Goal: Task Accomplishment & Management: Manage account settings

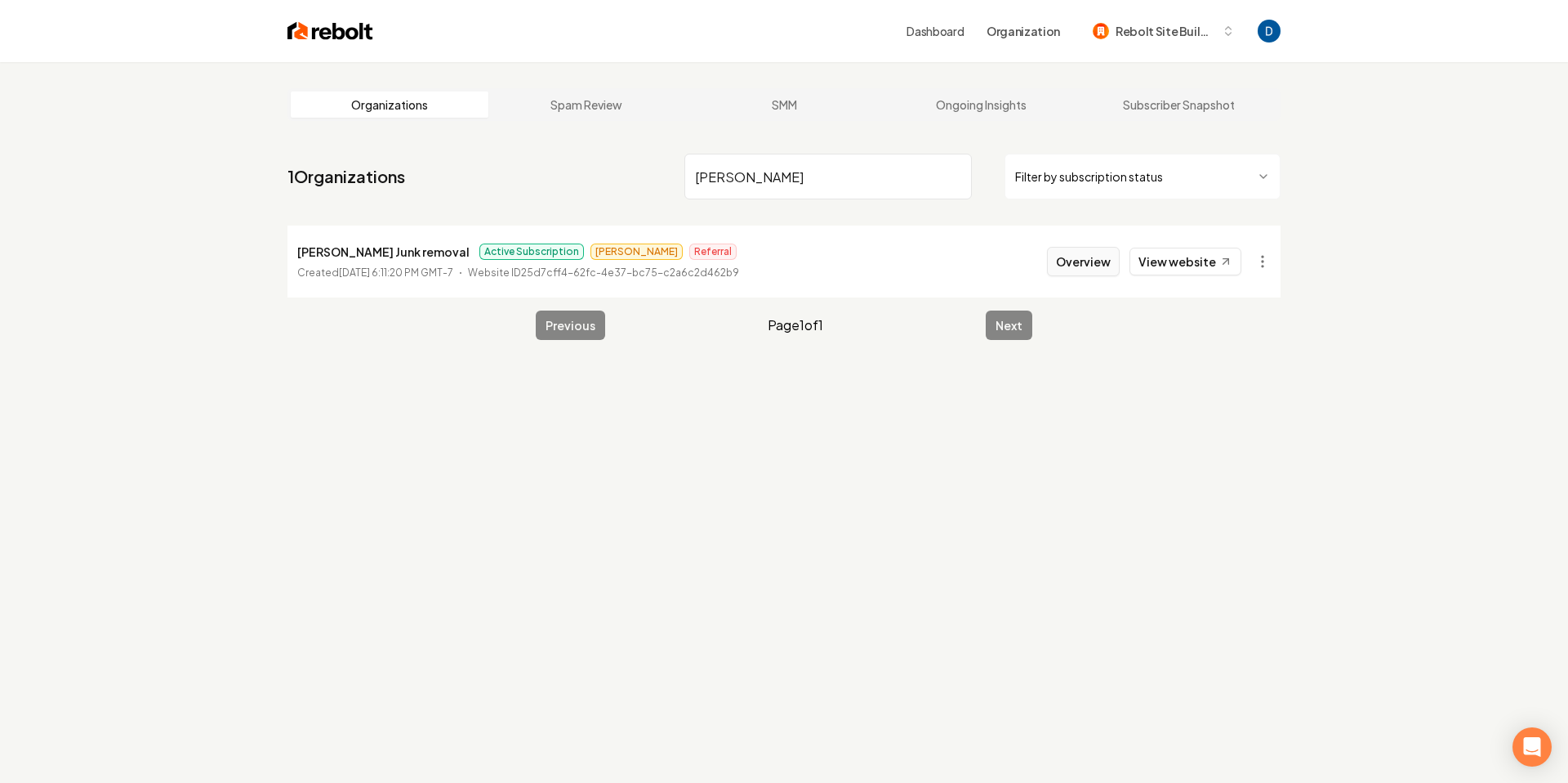
type input "Alvarado"
click at [1113, 255] on button "Overview" at bounding box center [1083, 262] width 72 height 29
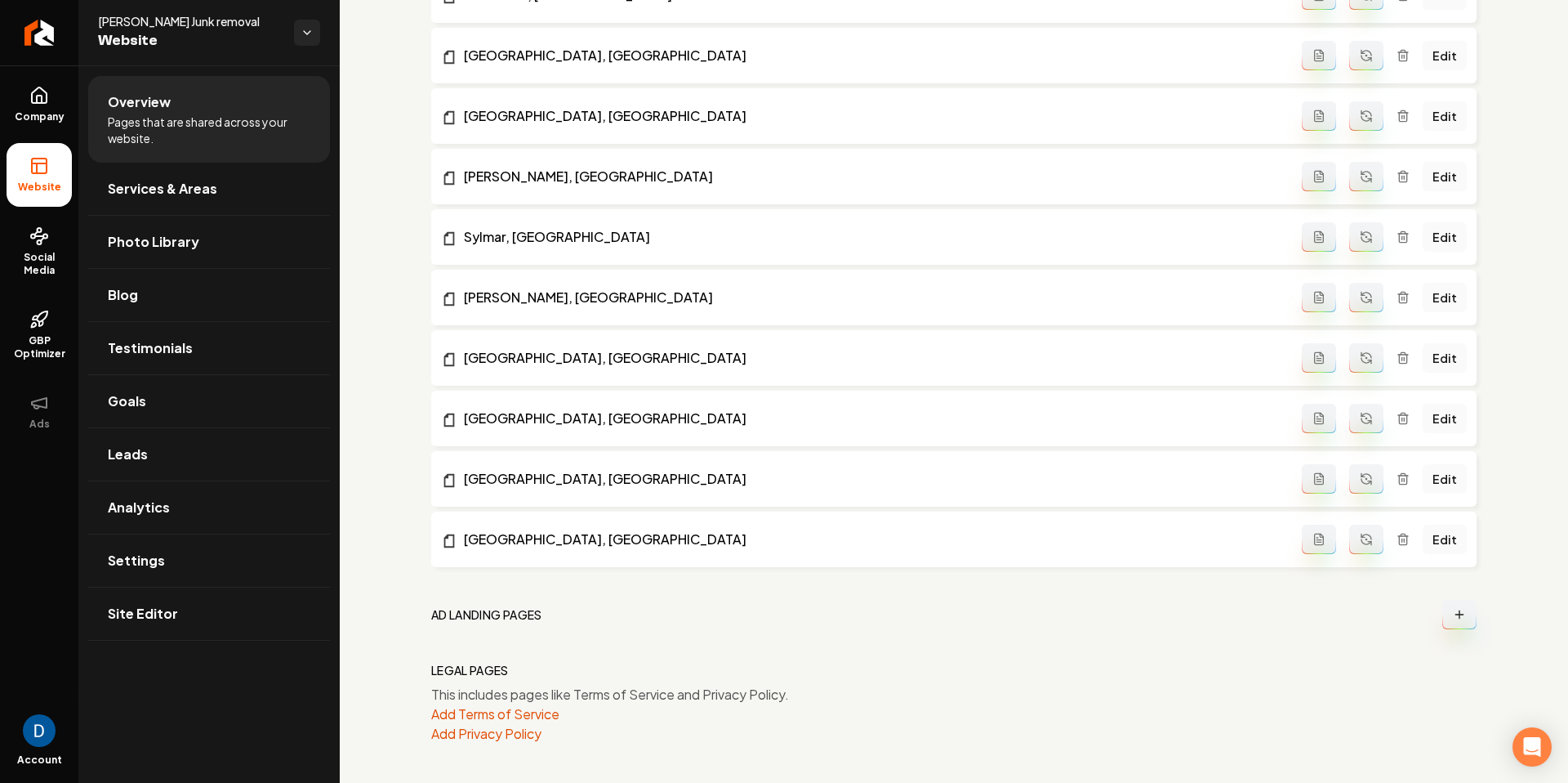
scroll to position [2068, 0]
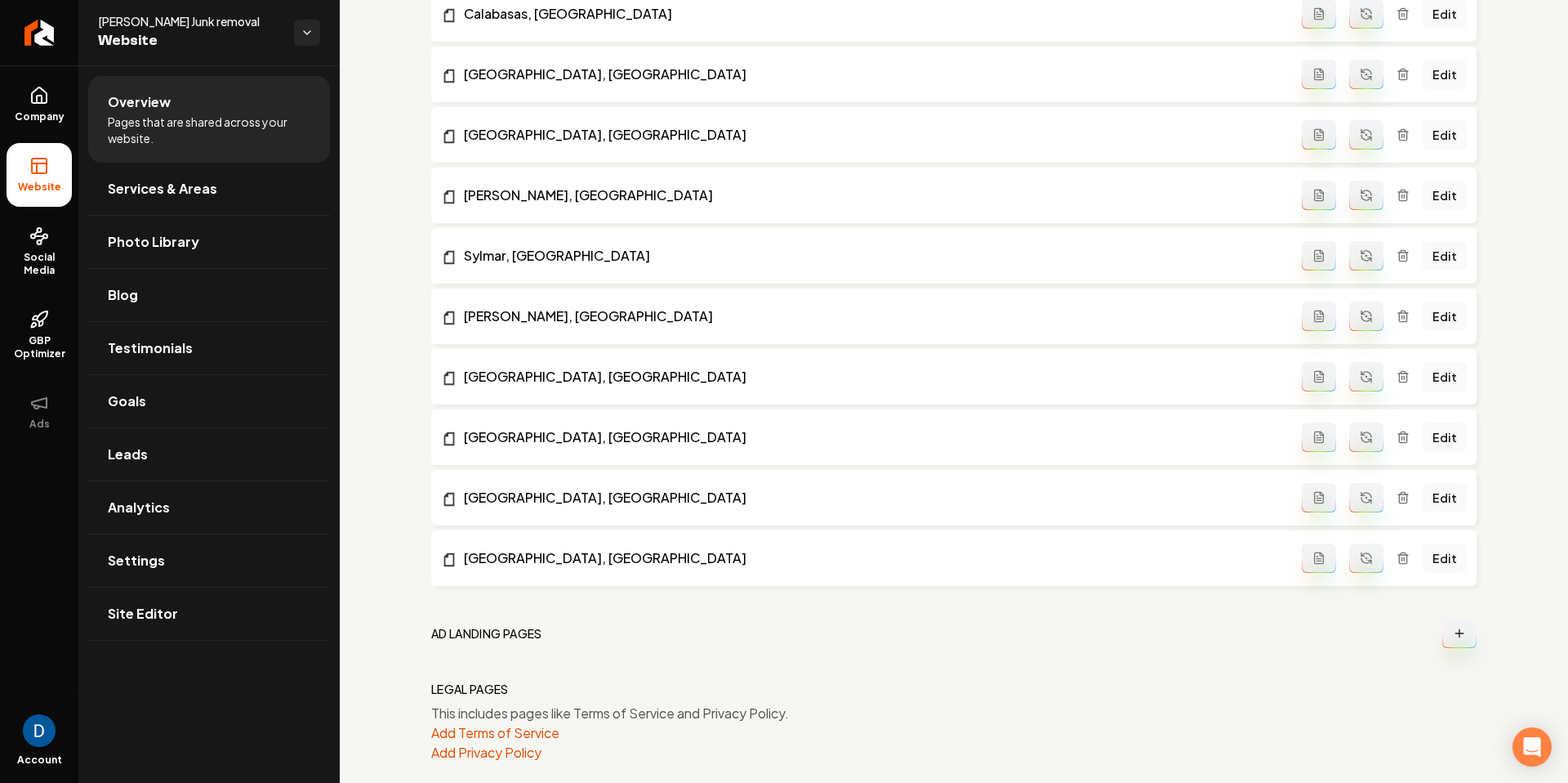
click at [1455, 630] on icon "Main content area" at bounding box center [1459, 632] width 13 height 13
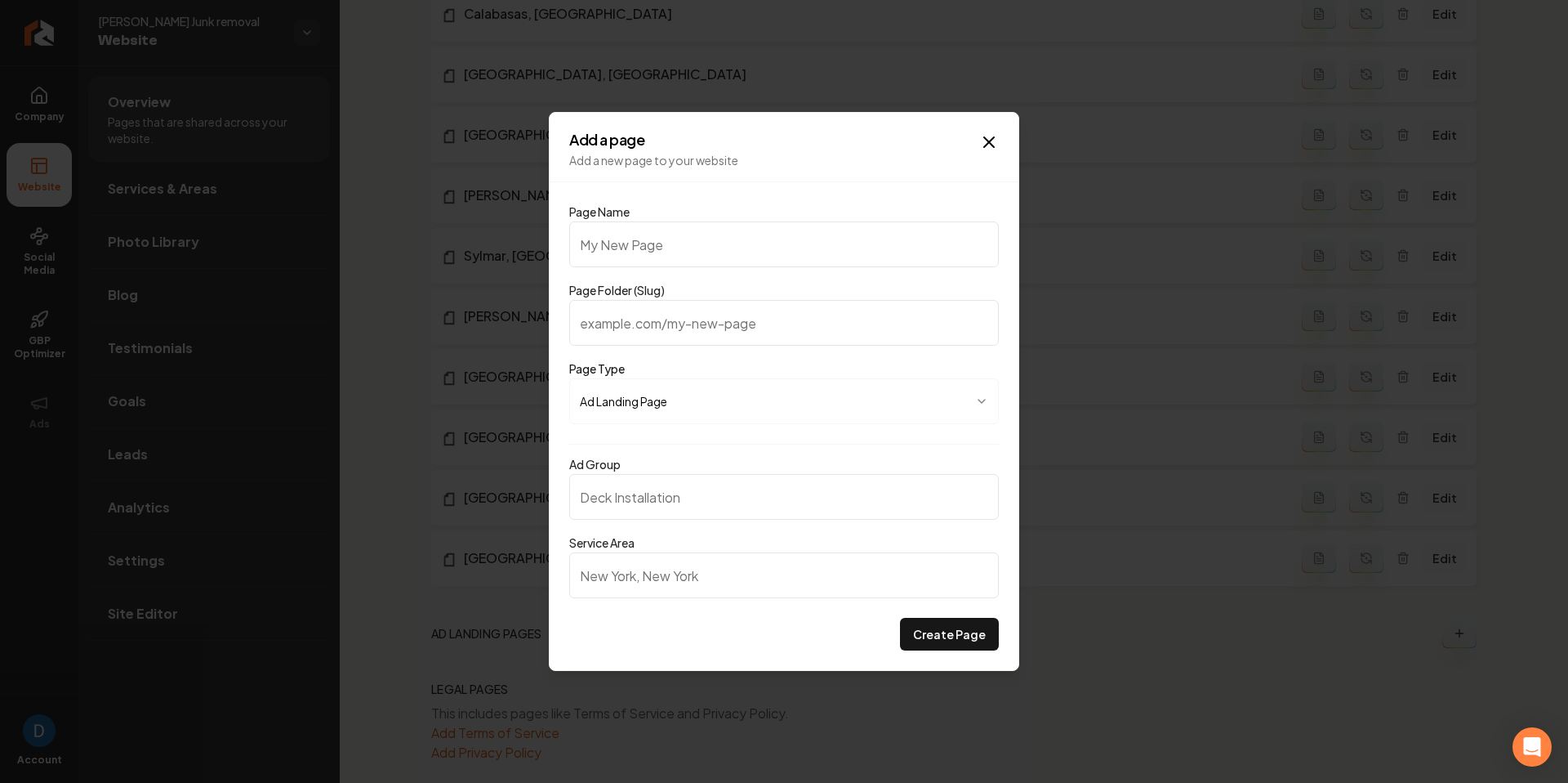
click at [689, 576] on input "Service Area" at bounding box center [784, 575] width 430 height 46
type input "Porter Ranch, CA"
click at [632, 452] on div "Ad Group Service Area Porter Ranch, CA" at bounding box center [784, 531] width 430 height 174
click at [678, 256] on input "Page Name" at bounding box center [784, 244] width 430 height 46
paste input "furniture removal"
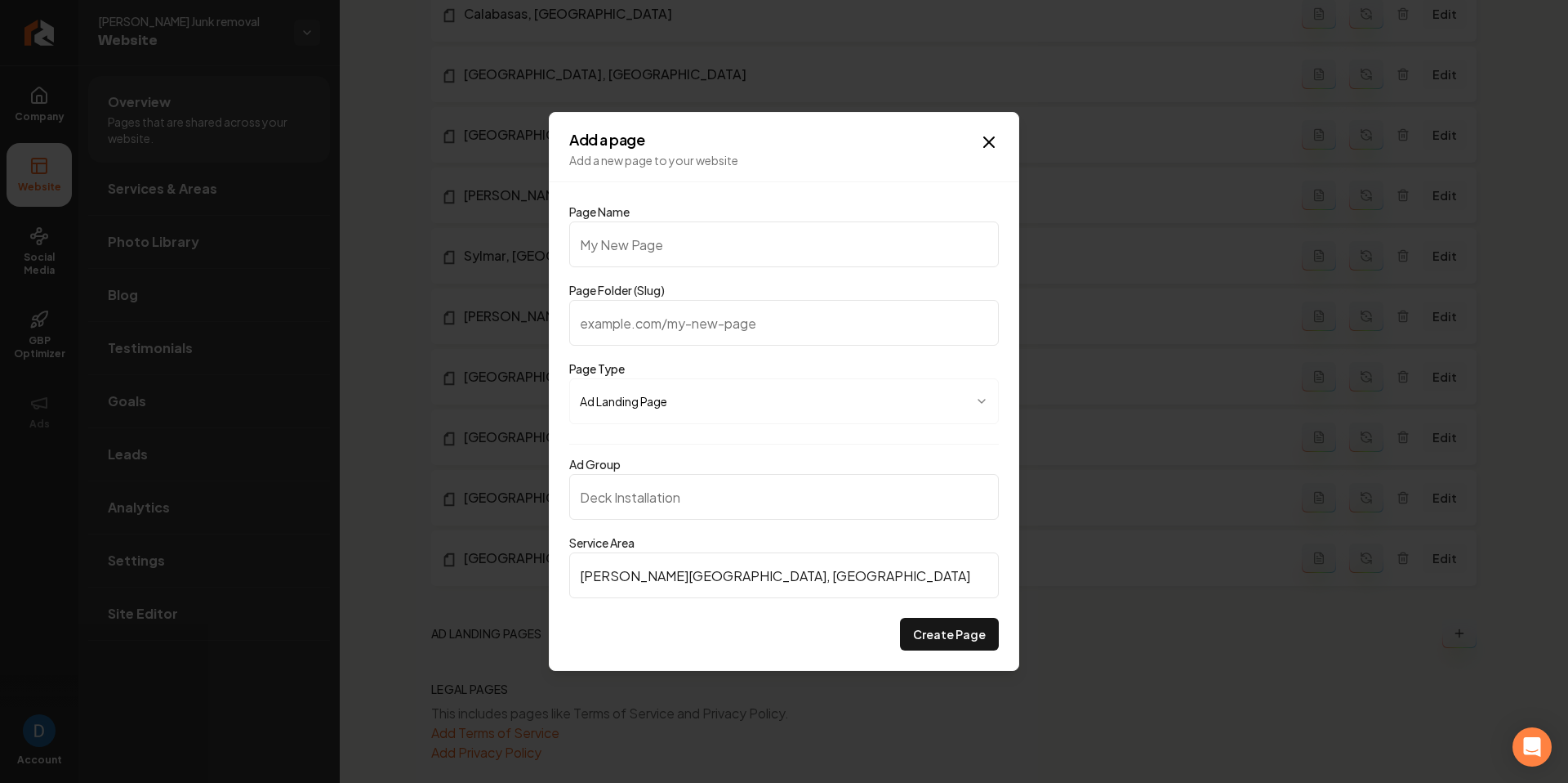
type input "furniture removal"
type input "furniture-removal"
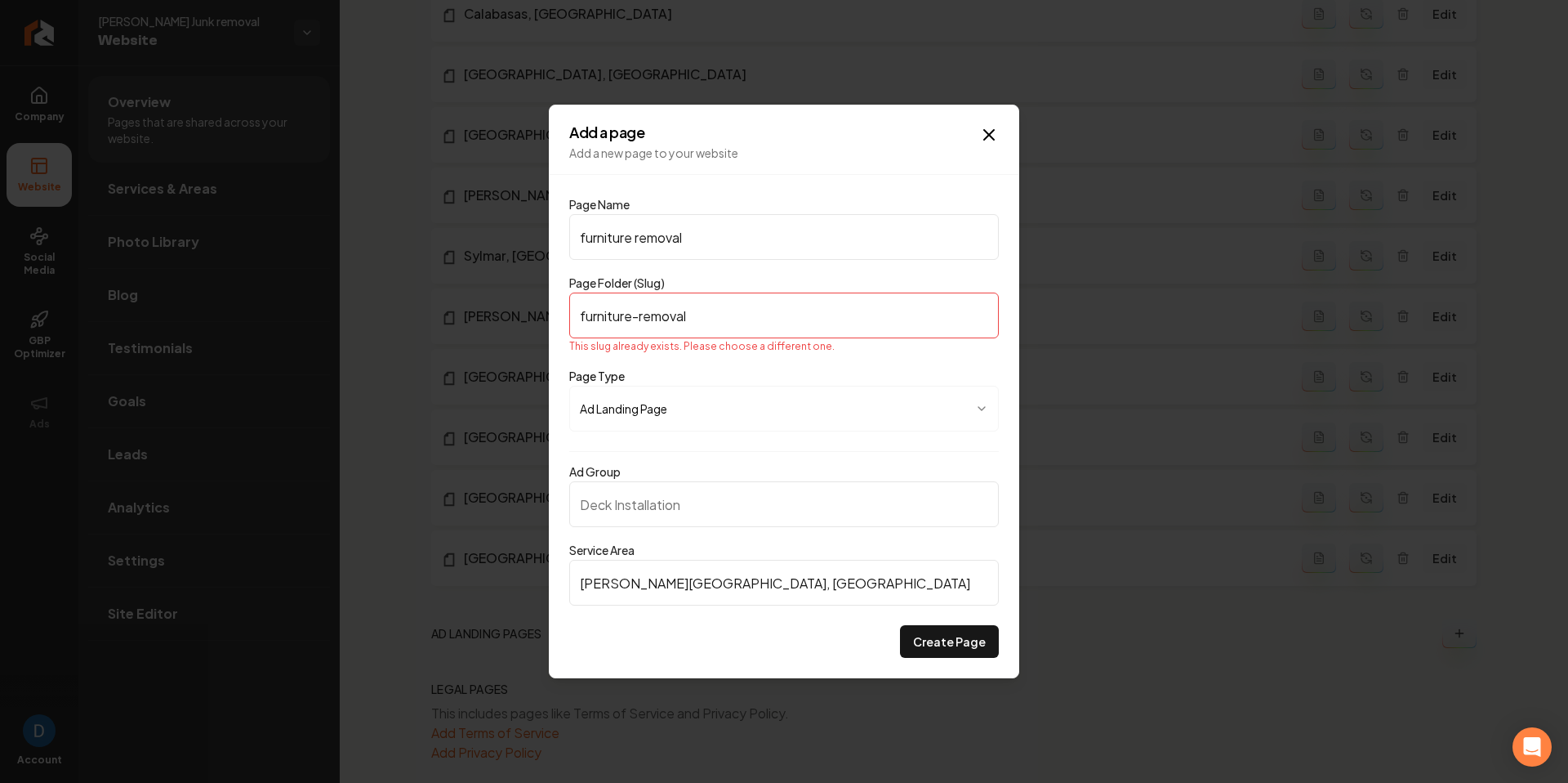
click at [585, 241] on input "furniture removal" at bounding box center [784, 237] width 430 height 46
type input "urniture removal"
type input "urniture-removal"
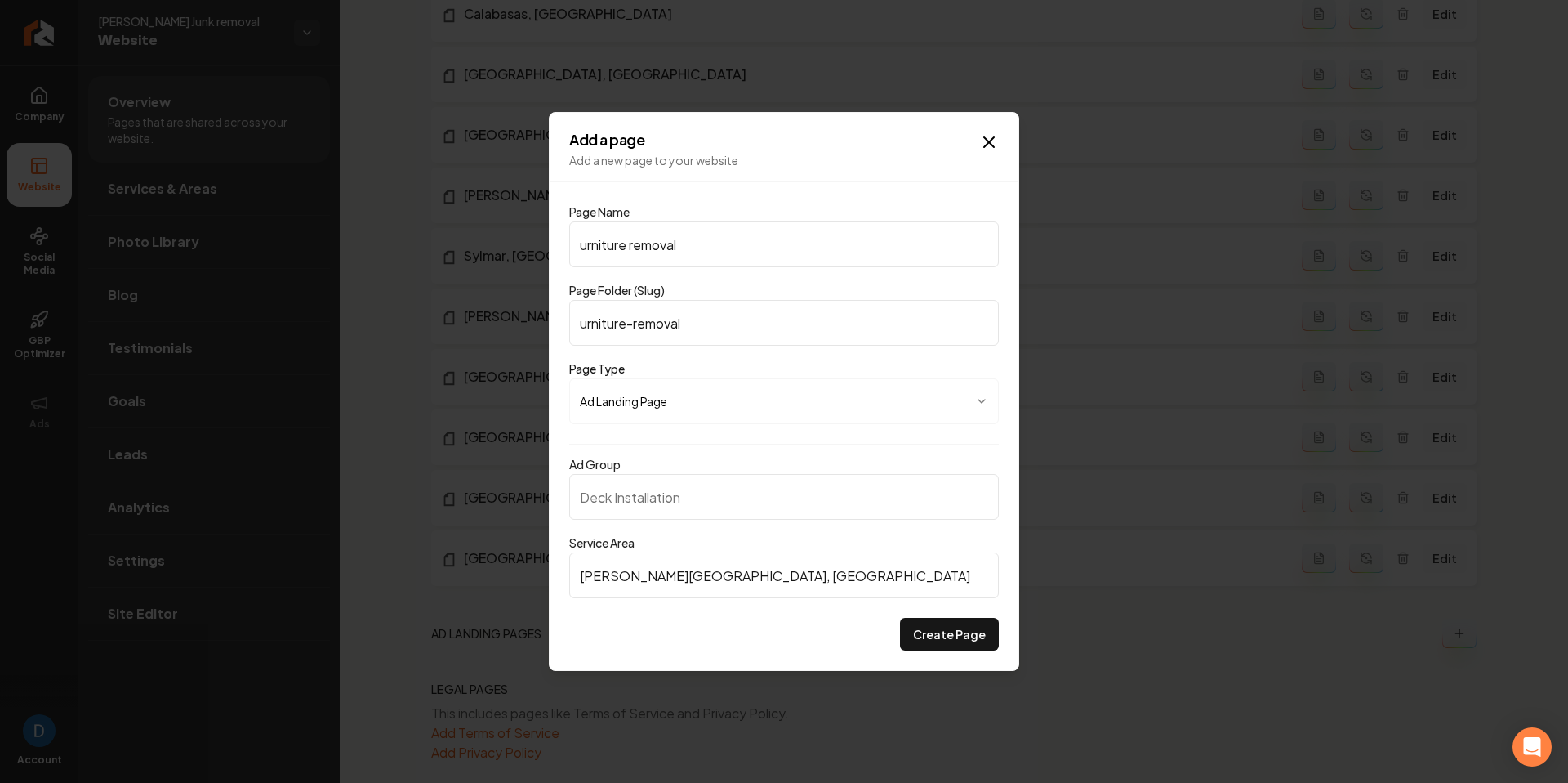
type input "Furniture removal"
type input "furniture-removal"
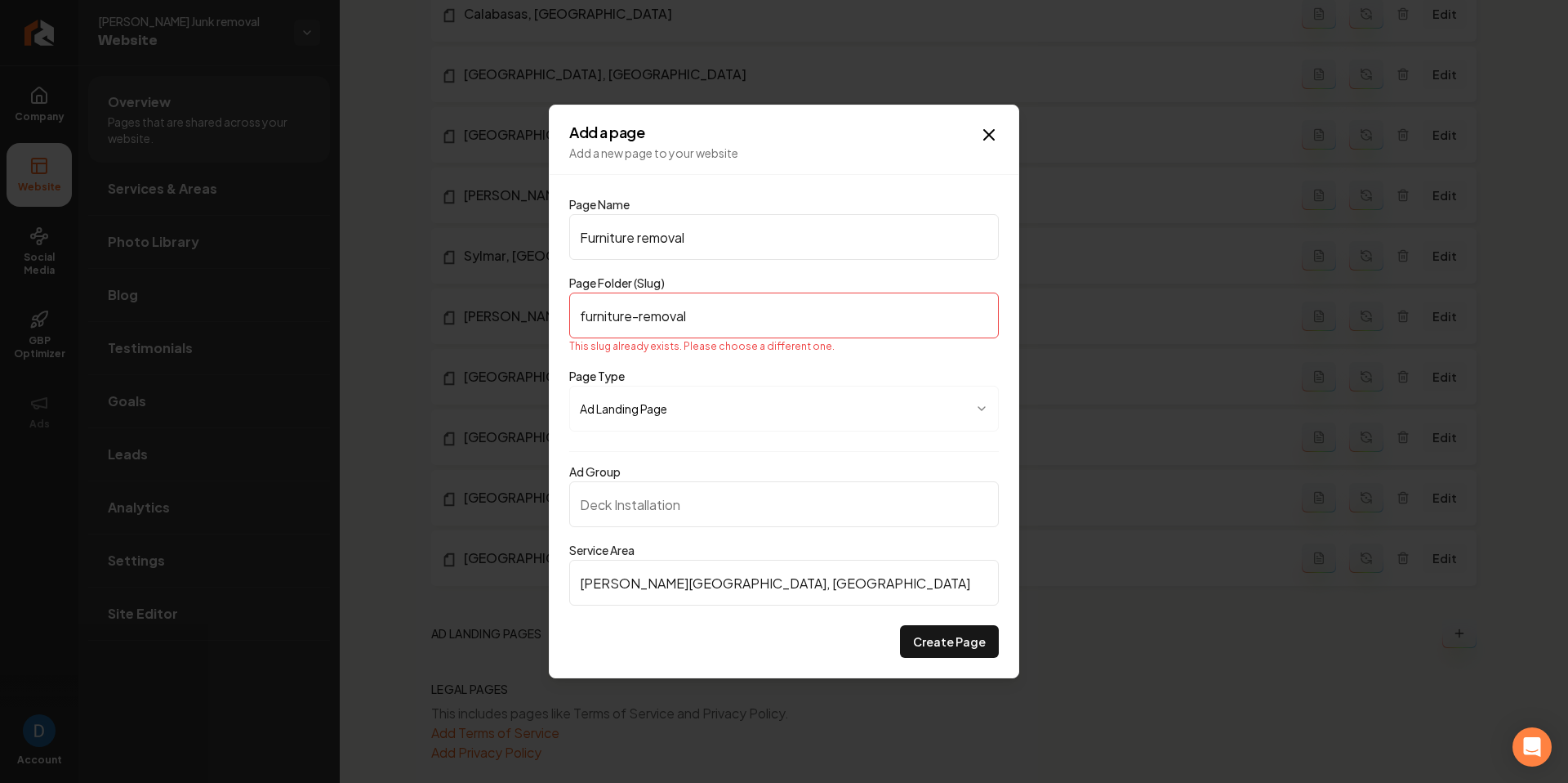
type input "Furniture emoval"
type input "furniture-emoval"
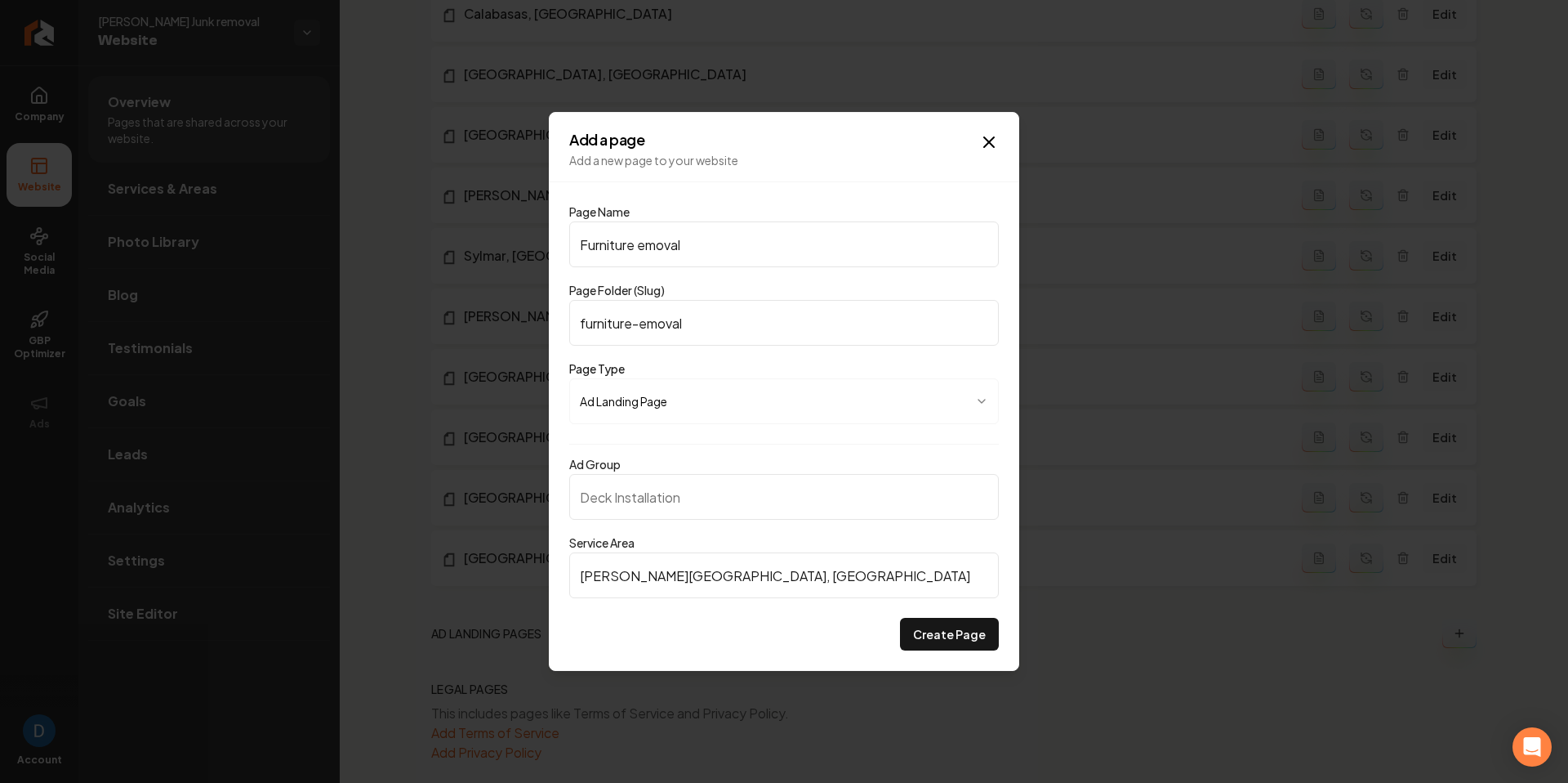
type input "Furniture Removal"
type input "furniture-removal"
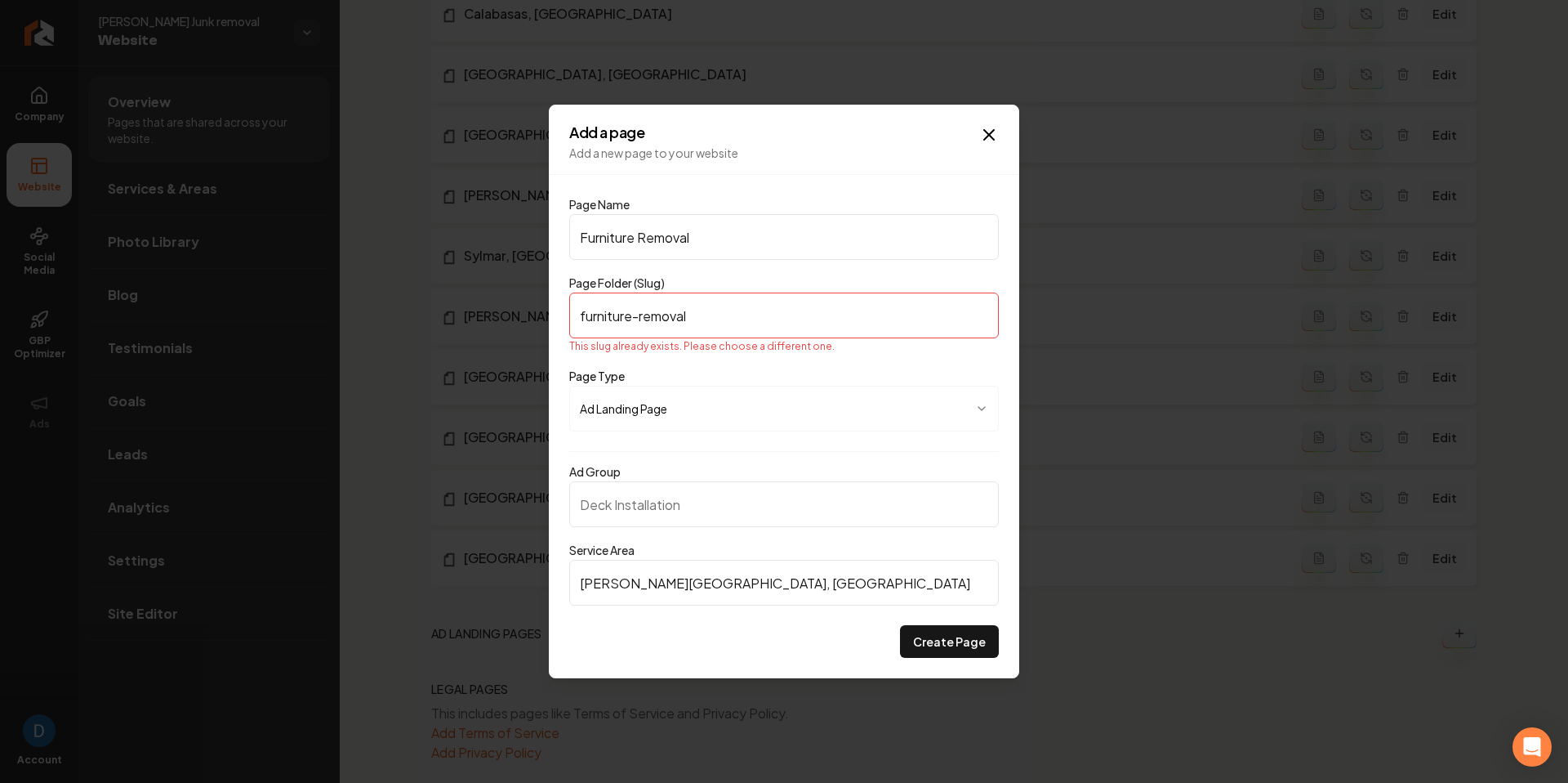
click at [696, 227] on input "Furniture Removal" at bounding box center [784, 237] width 430 height 46
click at [632, 246] on input "Furniture Removal" at bounding box center [784, 237] width 430 height 46
click at [636, 242] on input "Furniture Removal" at bounding box center [784, 237] width 430 height 46
click at [708, 247] on input "Furniture Removal" at bounding box center [784, 237] width 430 height 46
type input "Furniture Removal P"
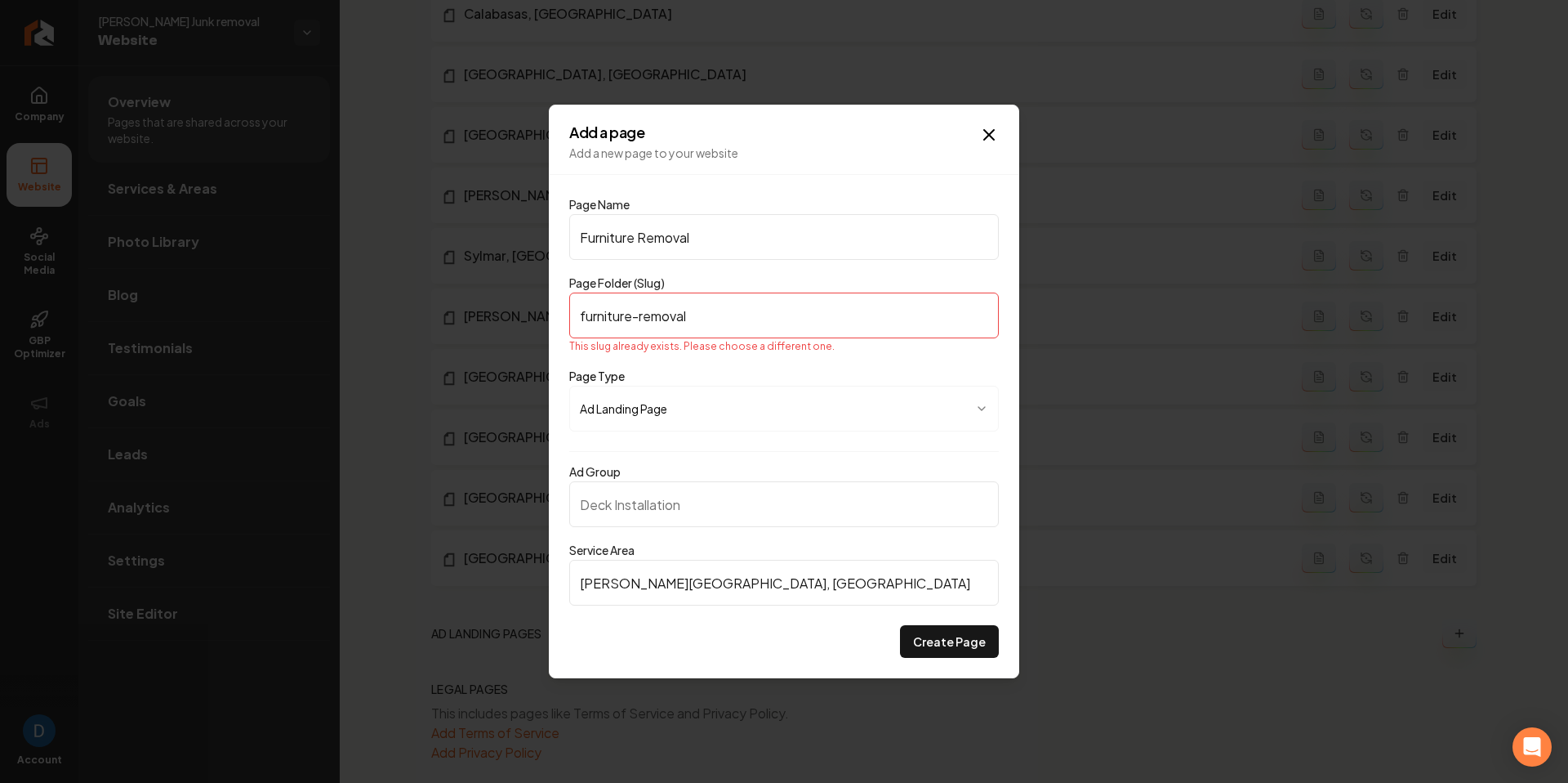
type input "furniture-removal-p"
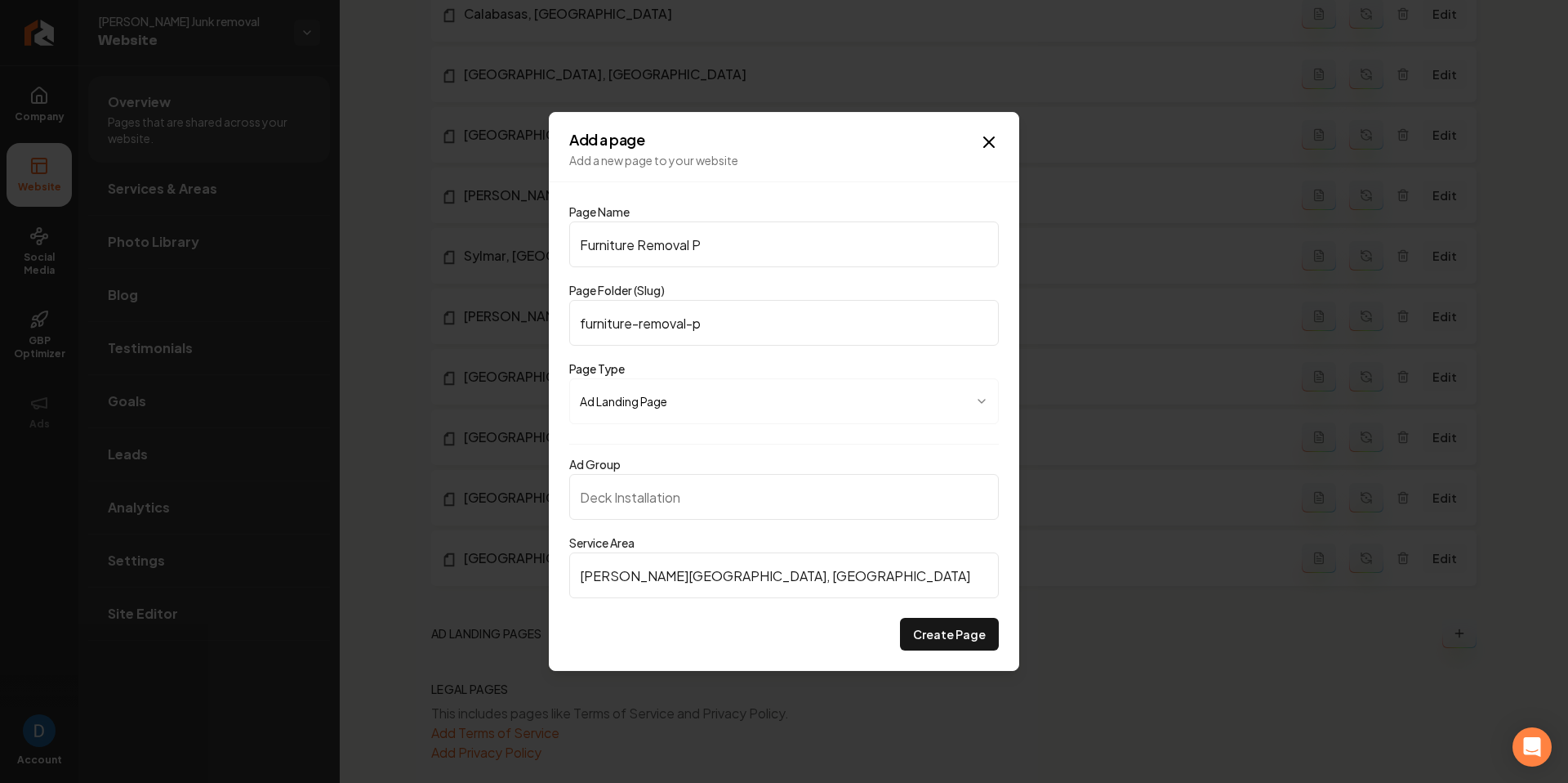
type input "Furniture Removal Po"
type input "furniture-removal-po"
type input "Furniture Removal Por"
type input "furniture-removal-por"
type input "Furniture Removal Port"
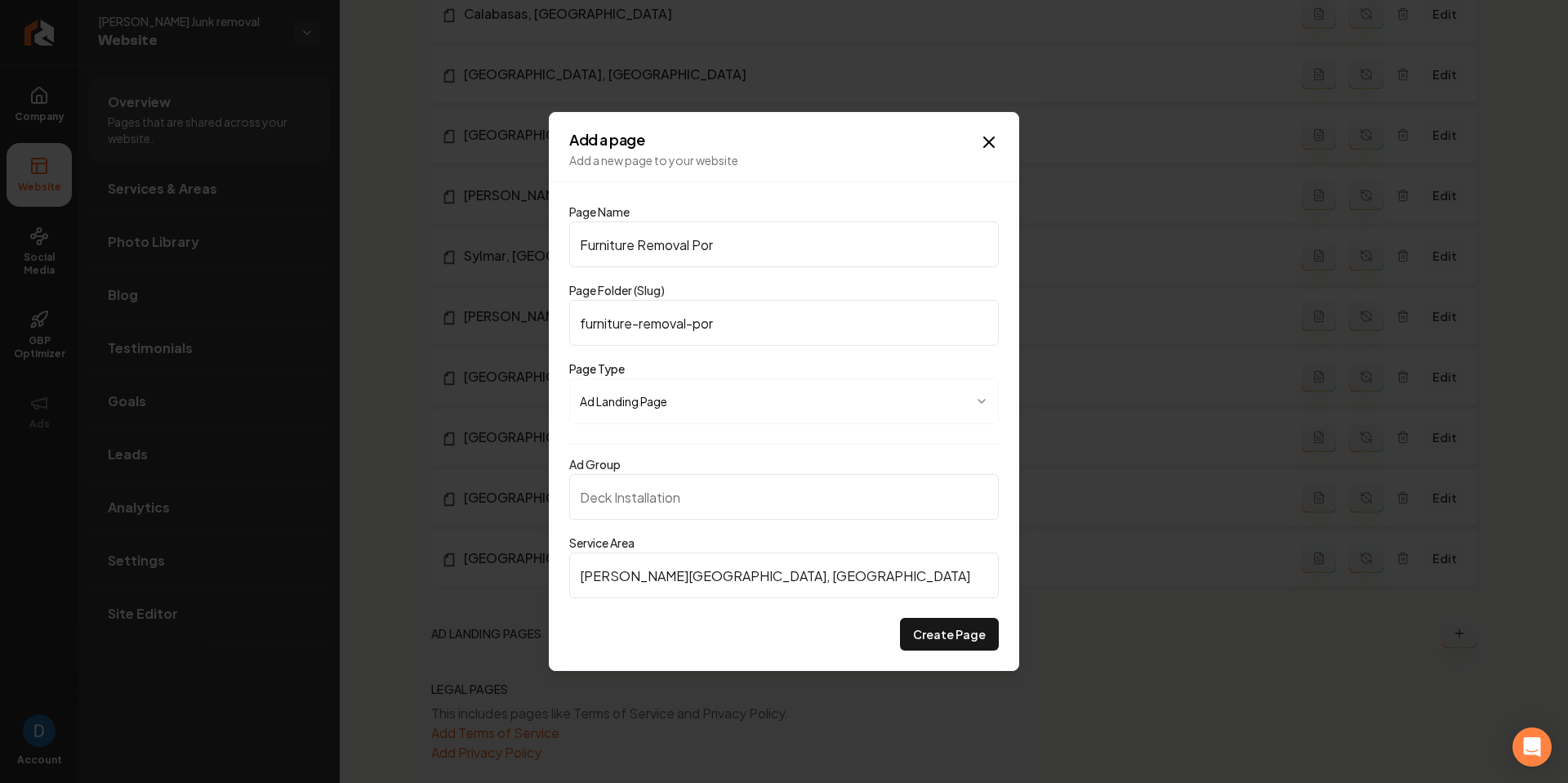
type input "furniture-removal-port"
type input "Furniture Removal Porte"
type input "furniture-removal-porte"
type input "Furniture Removal Porter"
type input "furniture-removal-porter"
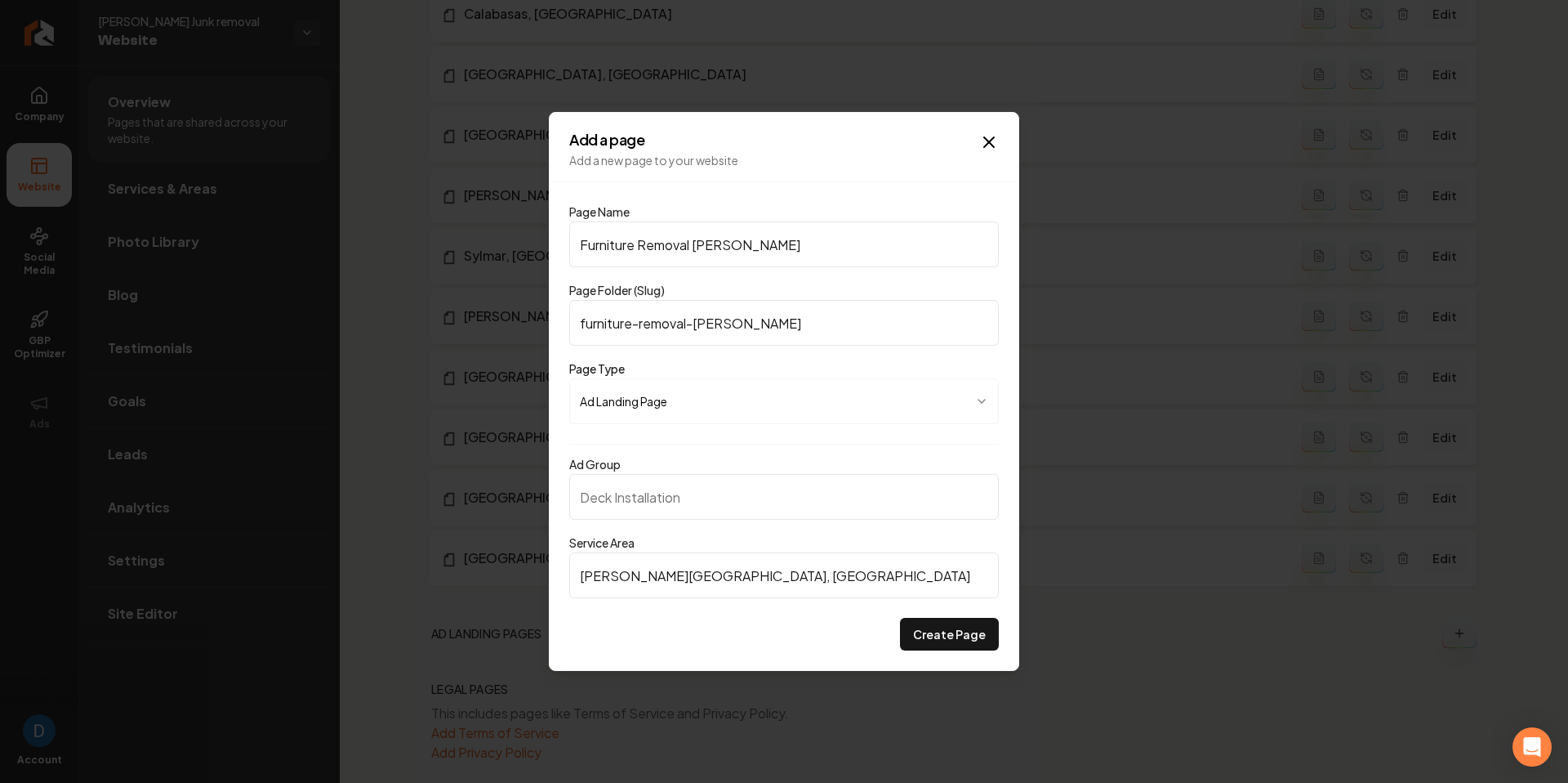
type input "Furniture Removal Porter R"
type input "furniture-removal-porter-r"
type input "Furniture Removal Porter Ra"
type input "furniture-removal-porter-ra"
type input "Furniture Removal Porter Rac"
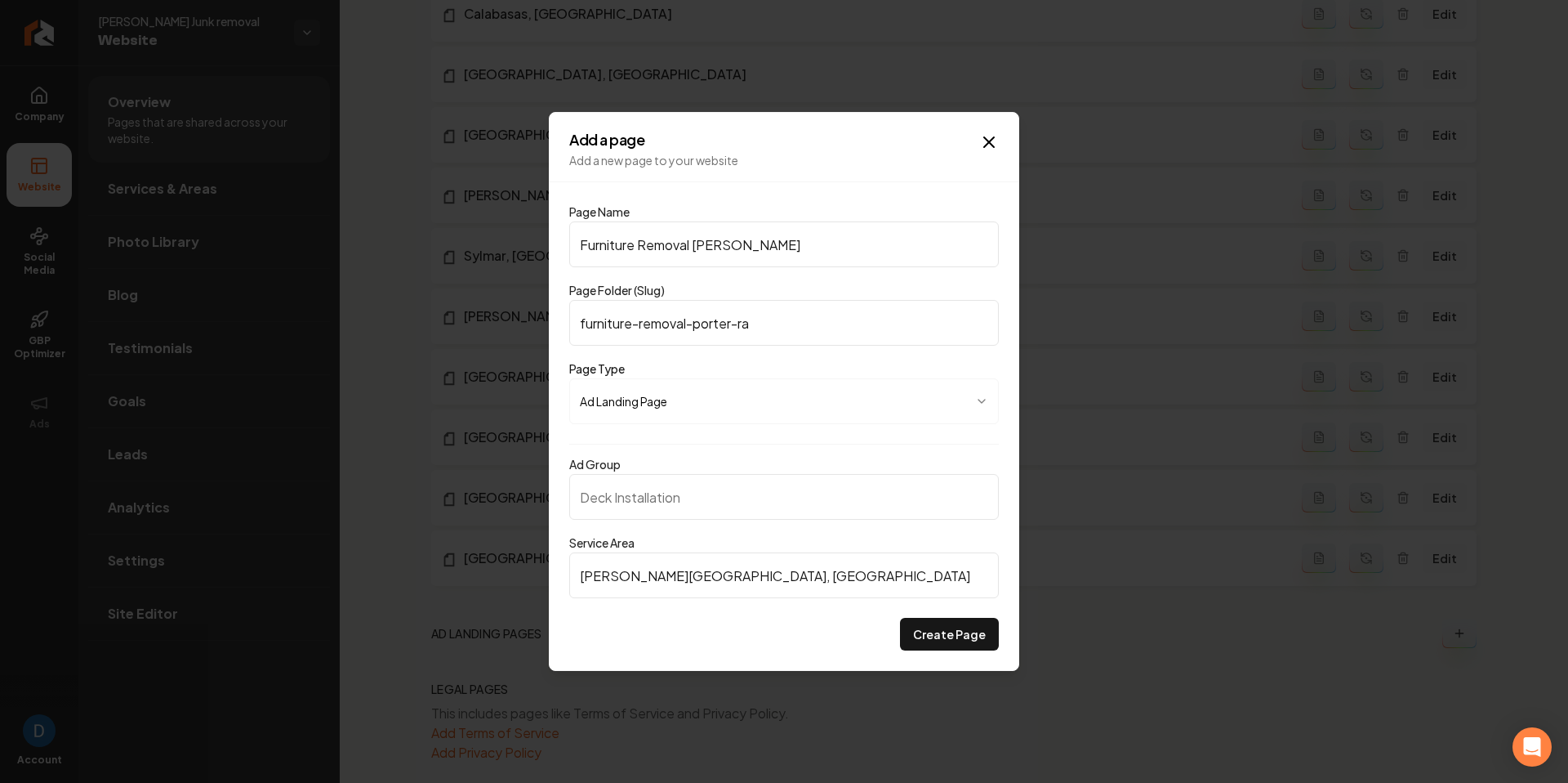
type input "furniture-removal-porter-rac"
type input "Furniture Removal Porter Ra"
type input "furniture-removal-porter-ra"
type input "Furniture Removal Porter Ran"
type input "furniture-removal-porter-ran"
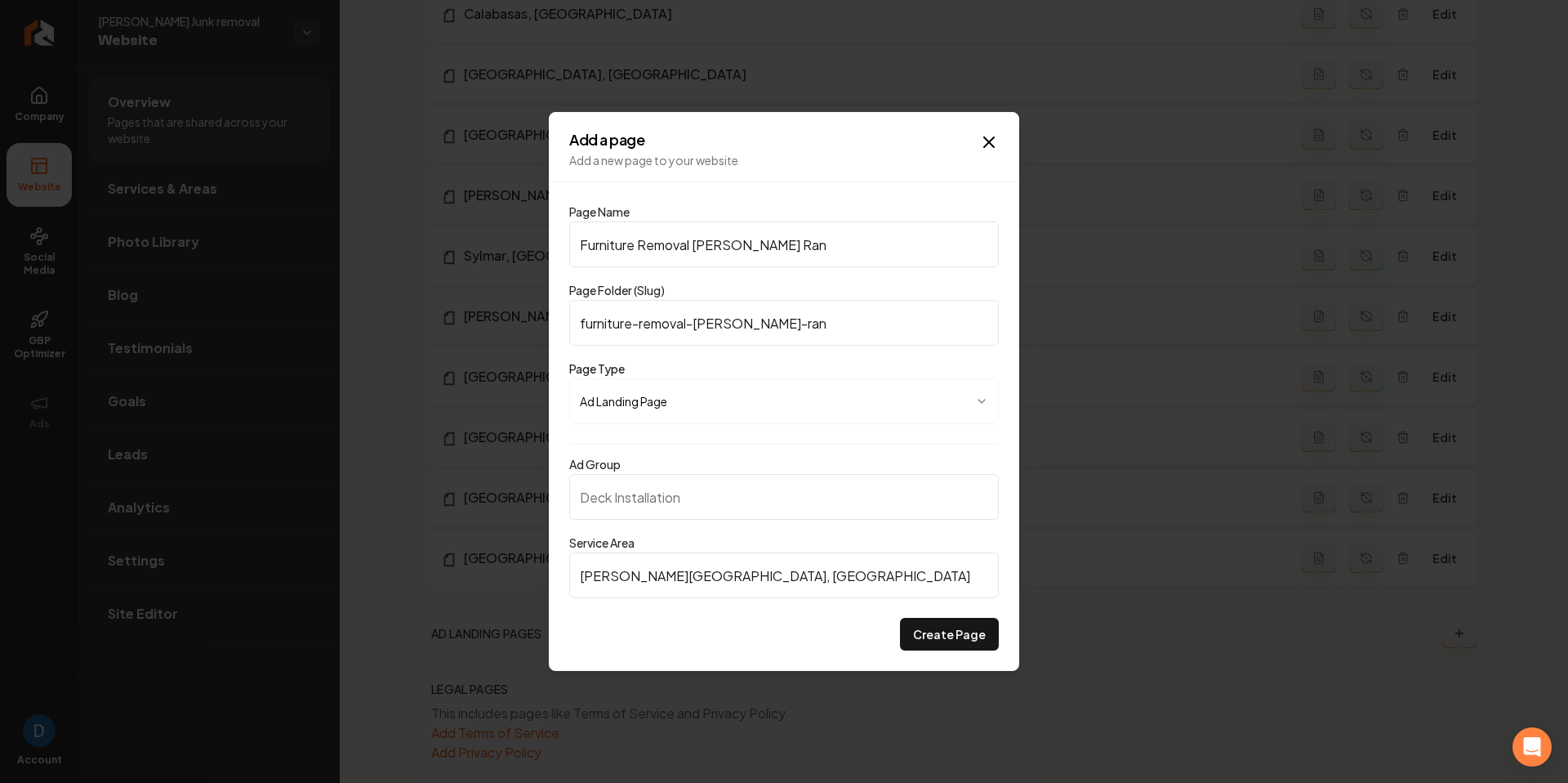
type input "Furniture Removal Porter Ranc"
type input "furniture-removal-porter-ranc"
type input "Furniture Removal Porter Ranch"
type input "furniture-removal-porter-ranch"
type input "Furniture Removal Porter Ranch"
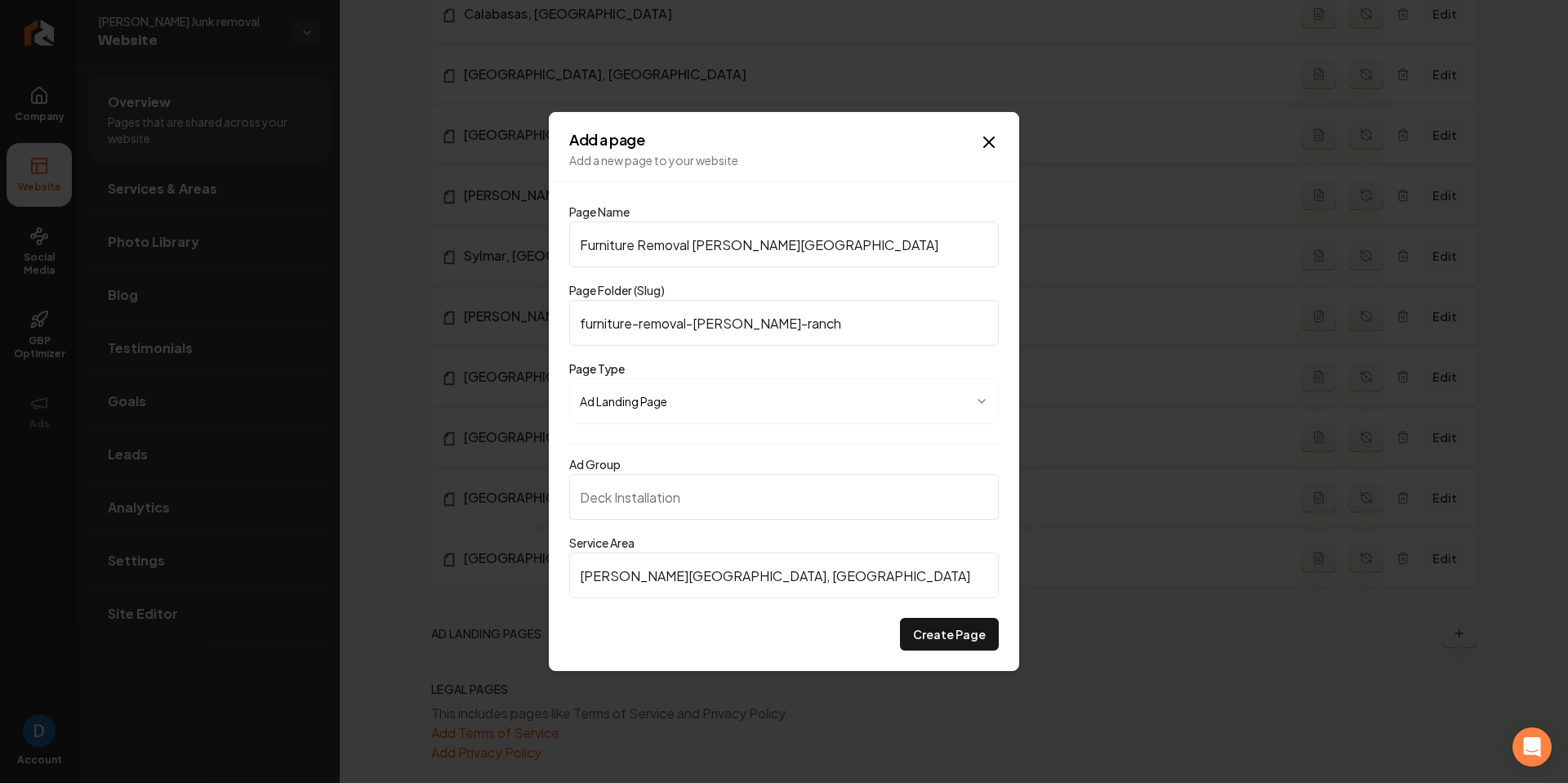
click at [720, 501] on input "Ad Group" at bounding box center [784, 497] width 430 height 46
type input "Furniture Removal"
click at [833, 453] on div "Ad Group Furniture Removal Service Area Porter Ranch, CA" at bounding box center [784, 531] width 430 height 174
click at [930, 633] on button "Create Page" at bounding box center [949, 633] width 99 height 32
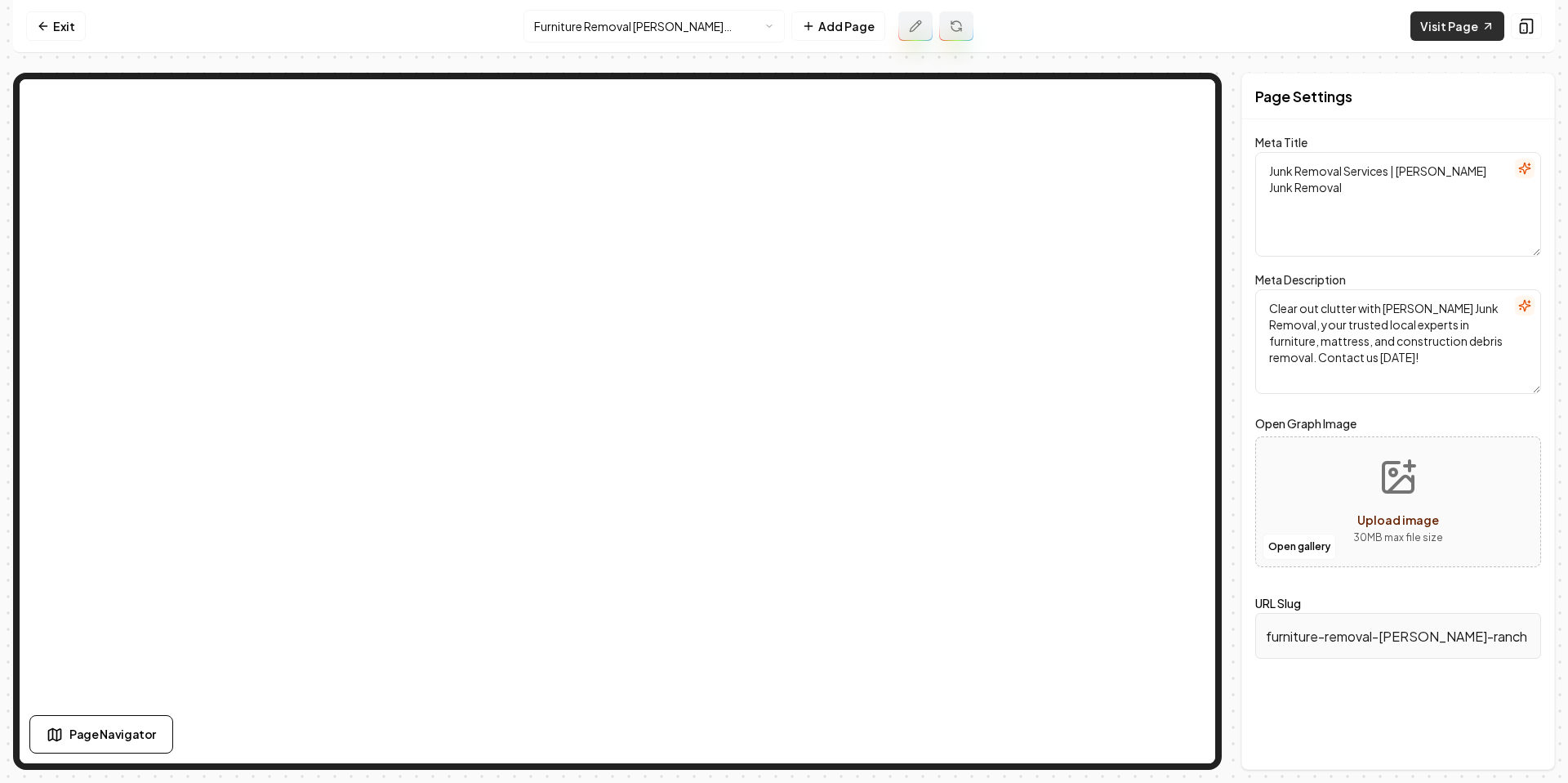
click at [1473, 31] on link "Visit Page" at bounding box center [1458, 26] width 94 height 29
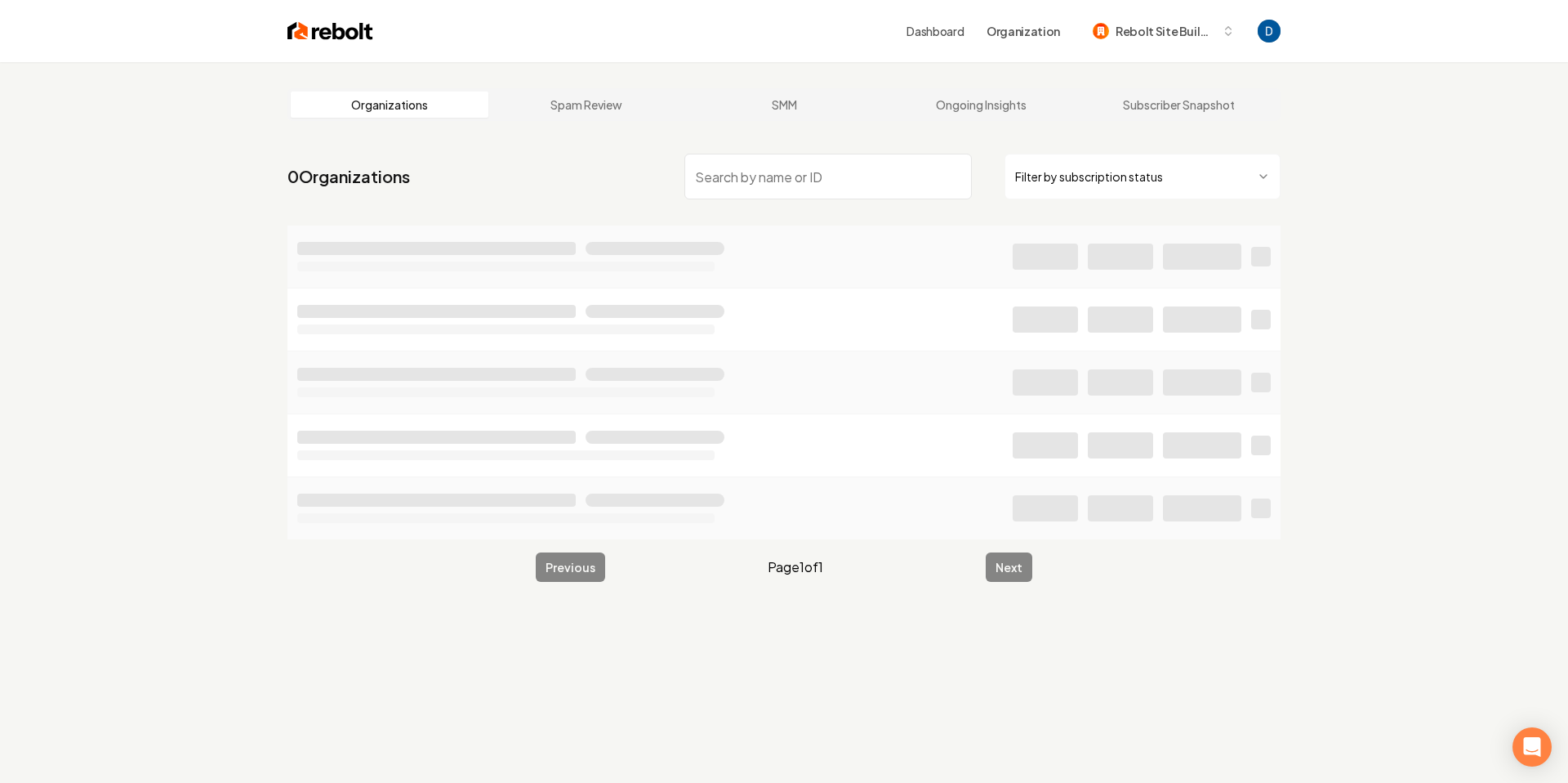
click at [785, 179] on input "search" at bounding box center [828, 176] width 287 height 46
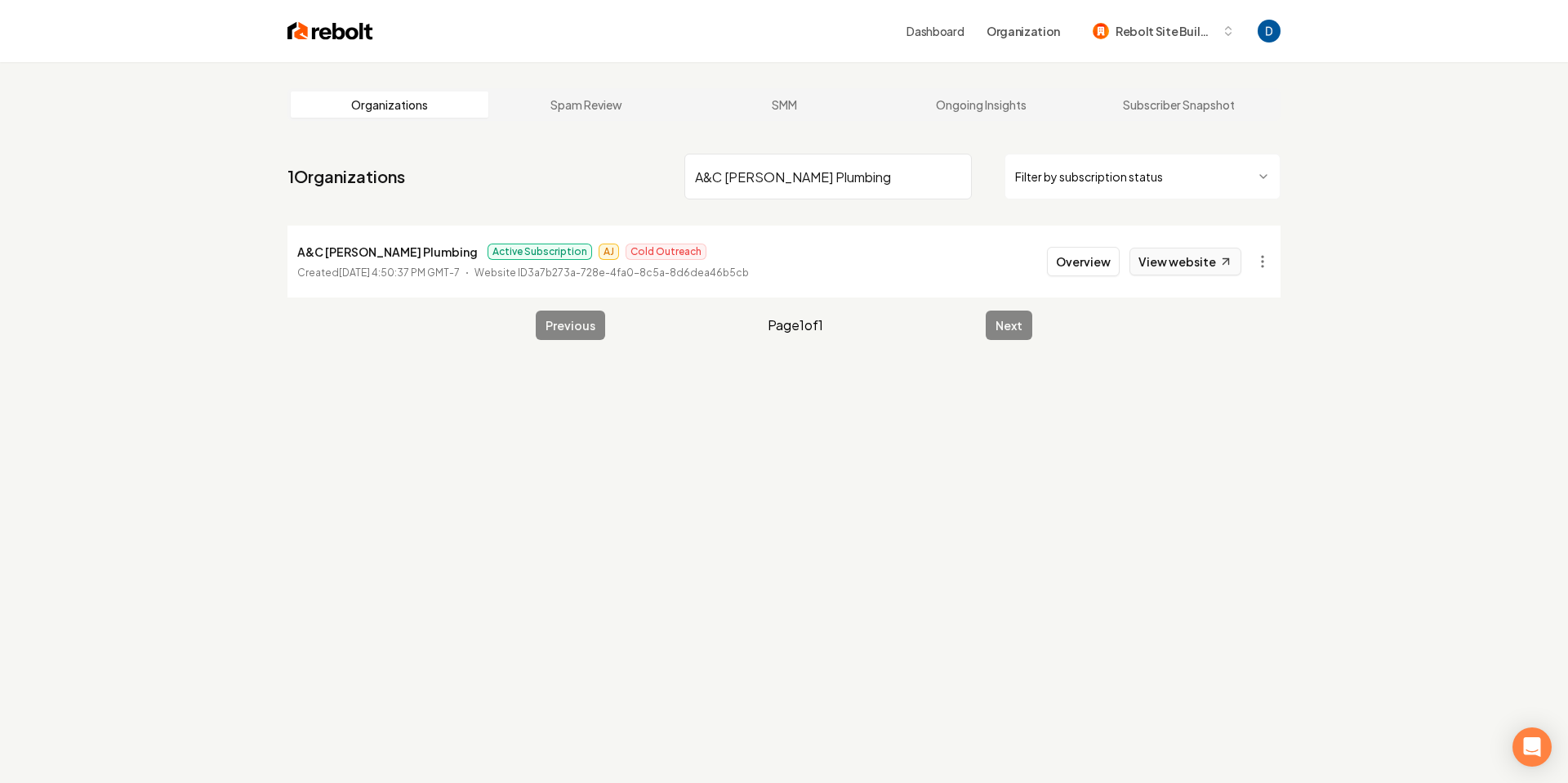
type input "A&C Garcia Plumbing"
click at [1196, 262] on link "View website" at bounding box center [1185, 261] width 112 height 27
click at [1078, 261] on button "Overview" at bounding box center [1083, 262] width 72 height 29
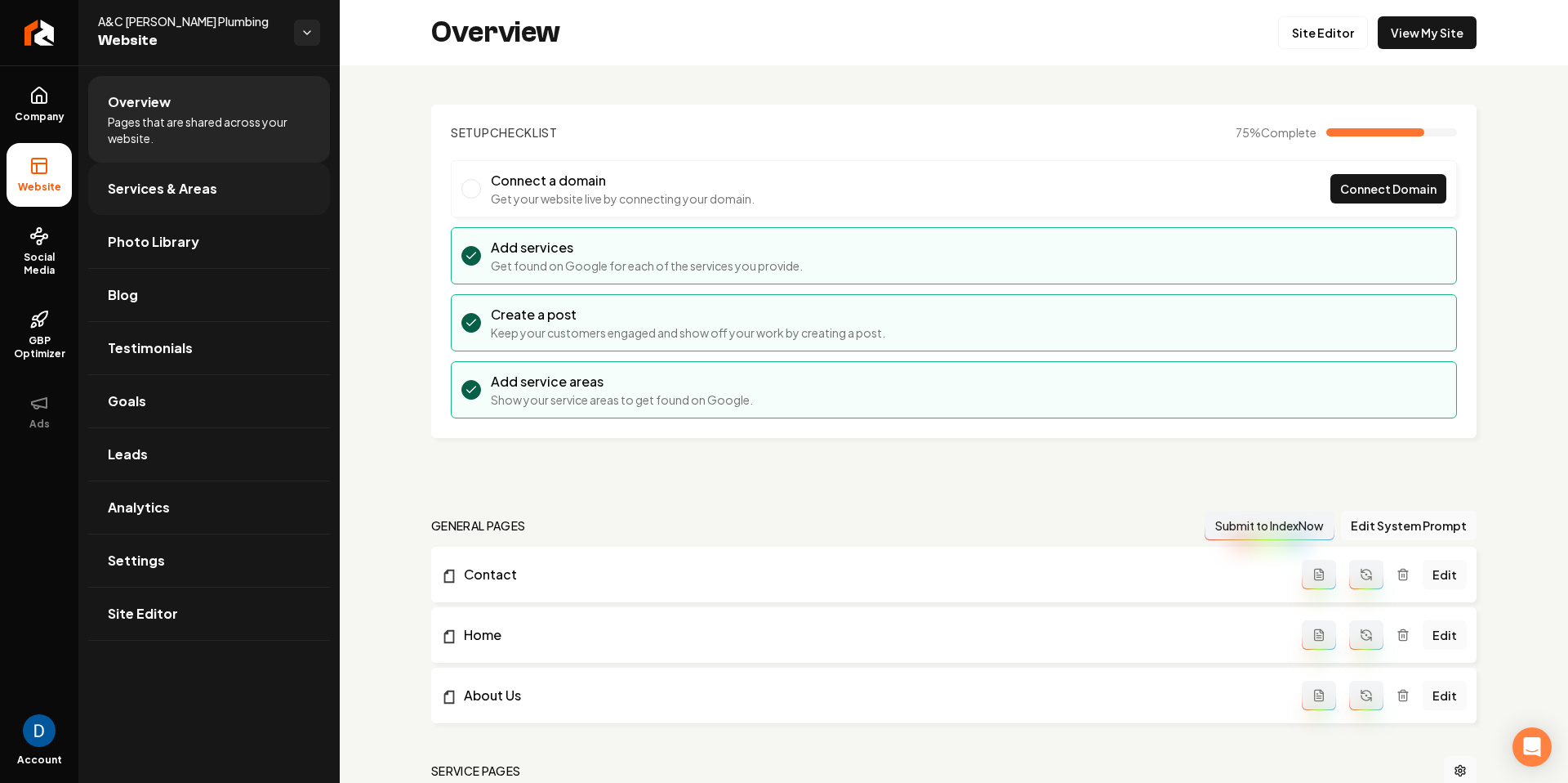
click at [137, 187] on span "Services & Areas" at bounding box center [162, 189] width 109 height 20
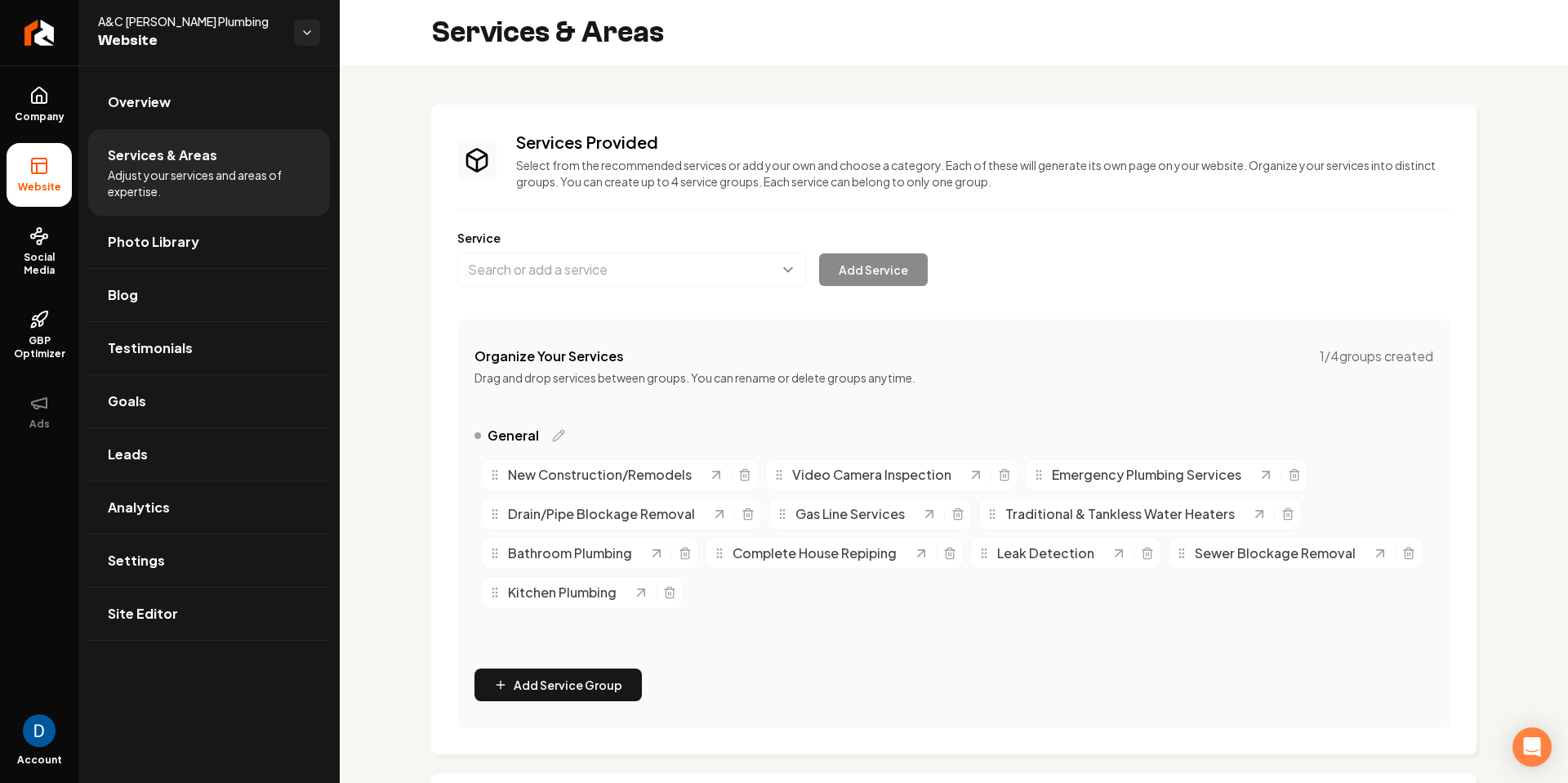
scroll to position [413, 0]
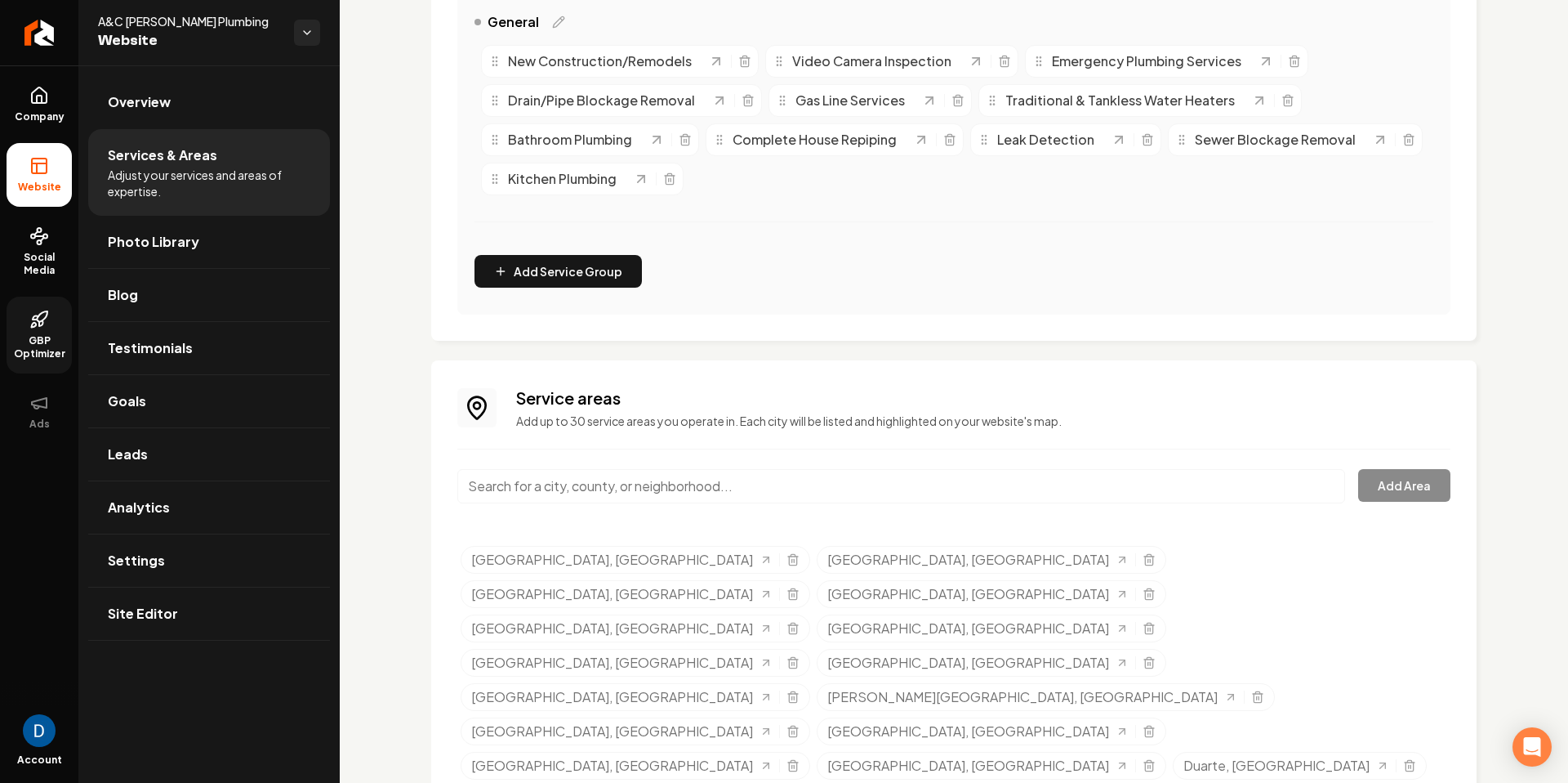
click at [51, 324] on link "GBP Optimizer" at bounding box center [39, 335] width 65 height 77
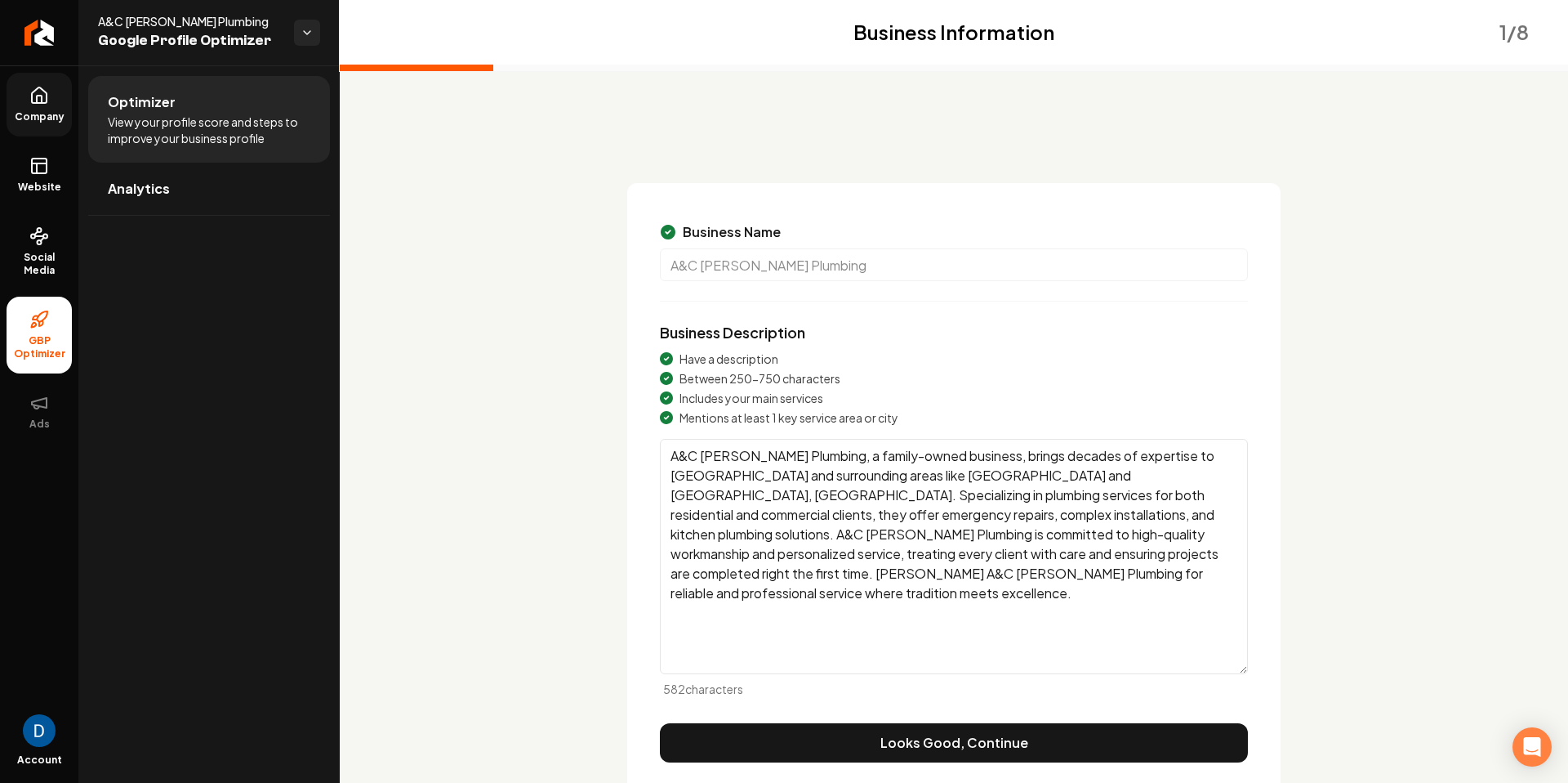
click at [42, 117] on span "Company" at bounding box center [39, 116] width 63 height 13
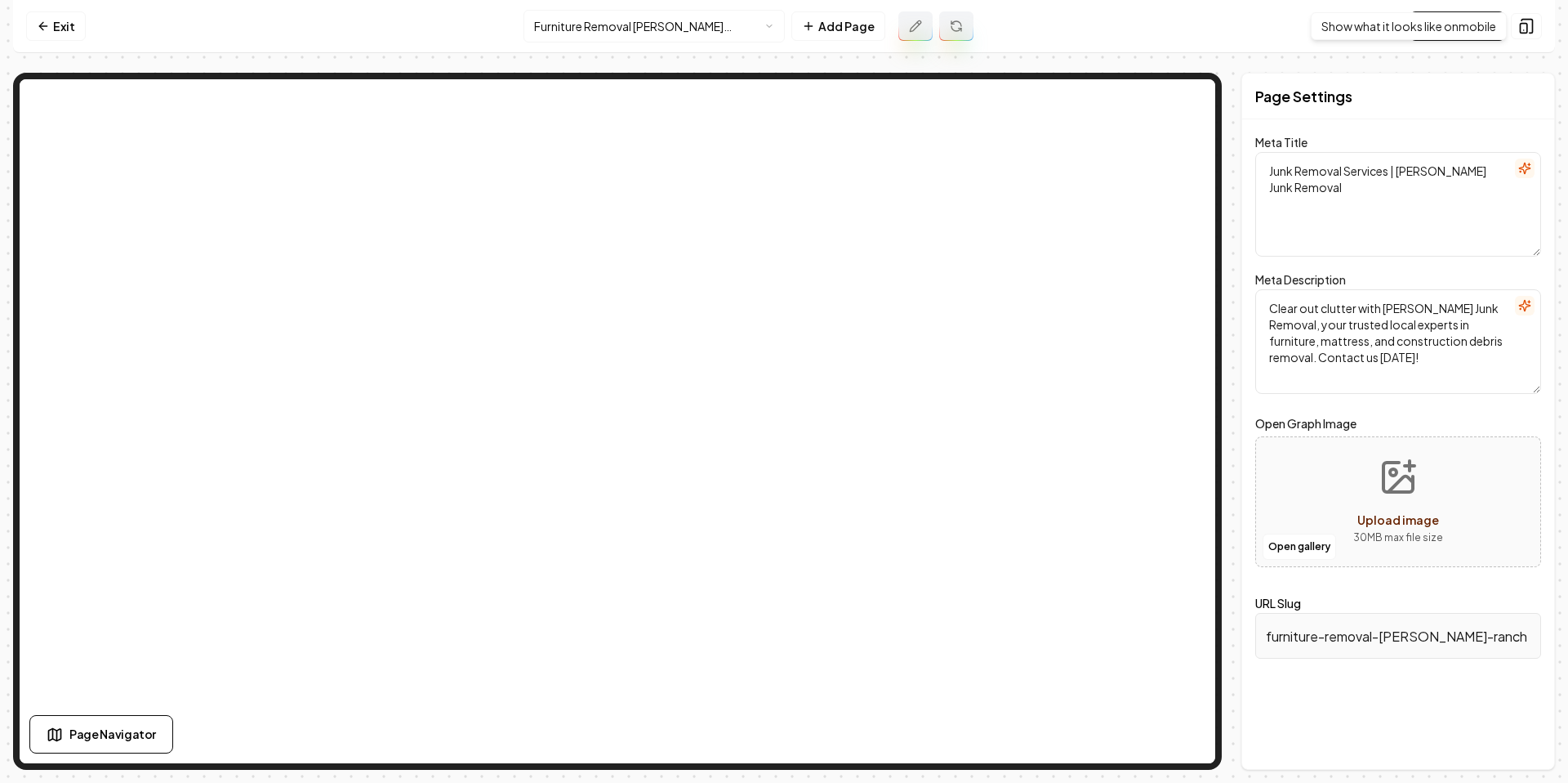
click at [1456, 42] on nav "Exit Furniture Removal [PERSON_NAME] Ranch Add Page Visit Page Show what it loo…" at bounding box center [784, 26] width 1543 height 53
click at [1455, 27] on link "Visit Page" at bounding box center [1458, 26] width 94 height 29
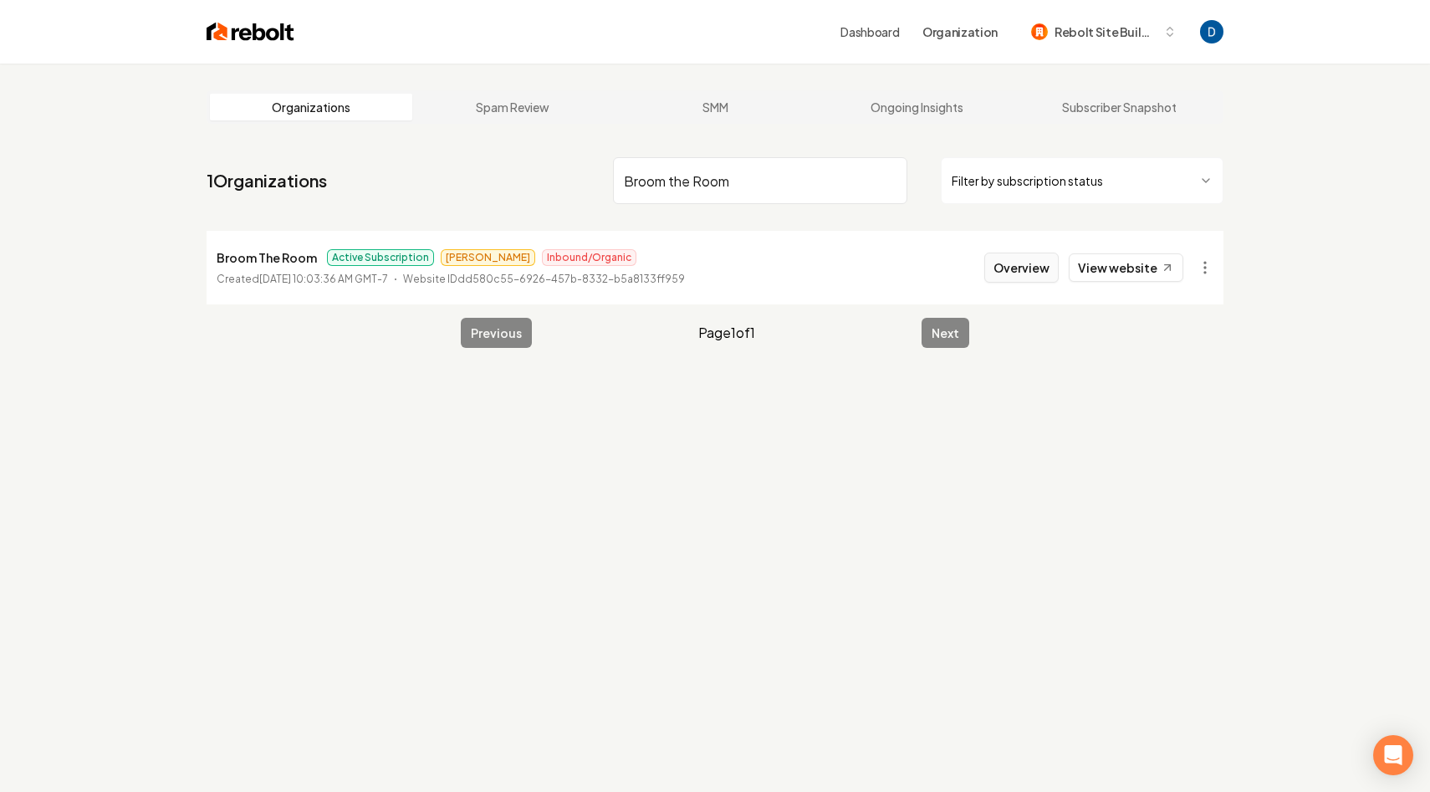
type input "Broom the Room"
click at [1020, 278] on button "Overview" at bounding box center [1021, 268] width 74 height 30
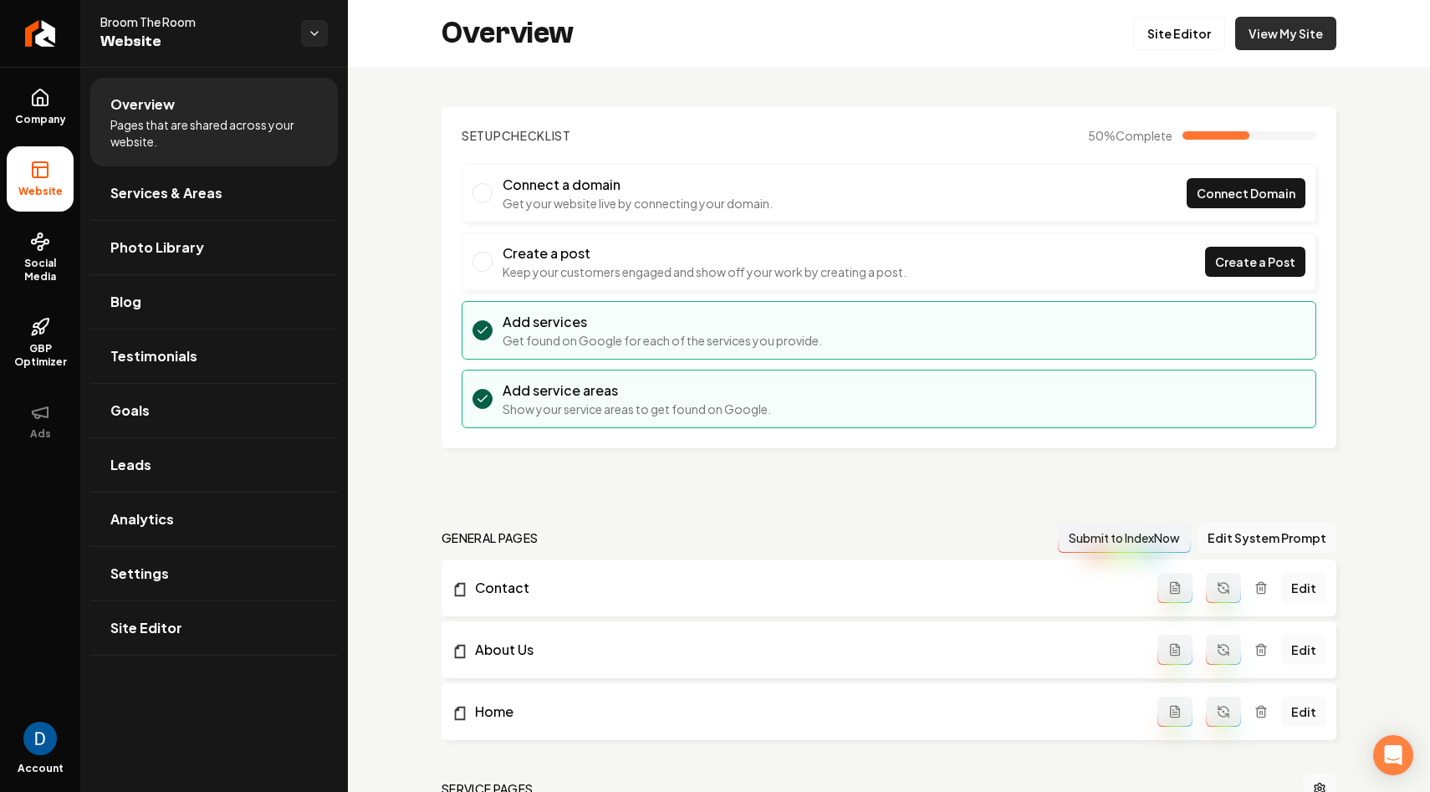
click at [1261, 21] on link "View My Site" at bounding box center [1285, 33] width 101 height 33
click at [80, 43] on div "Broom The Room Website" at bounding box center [214, 33] width 268 height 67
click at [42, 42] on icon "Return to dashboard" at bounding box center [40, 33] width 27 height 27
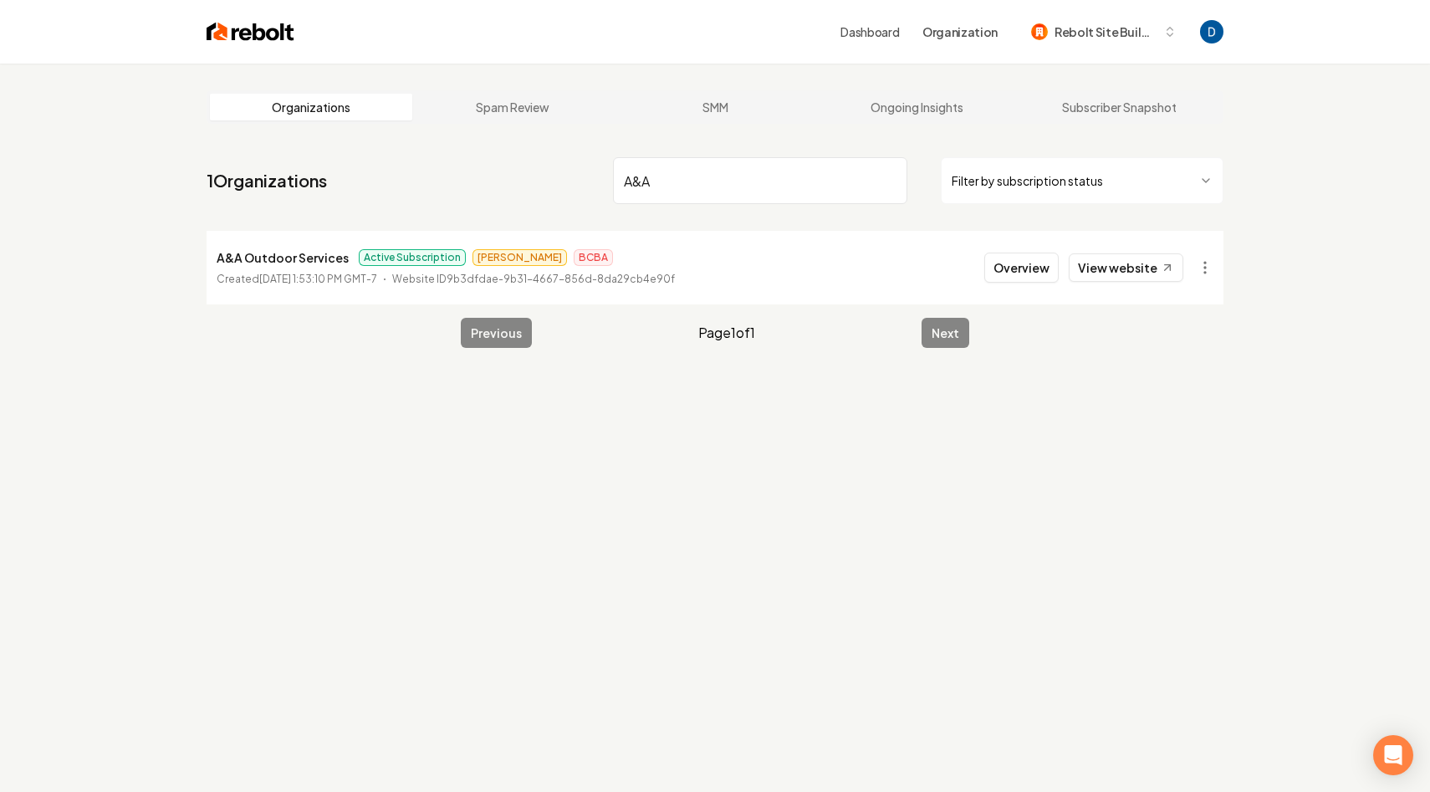
click at [297, 260] on p "A&A Outdoor Services" at bounding box center [283, 257] width 132 height 20
copy p "A&A Outdoor Services"
click at [645, 195] on input "A&A" at bounding box center [760, 180] width 294 height 47
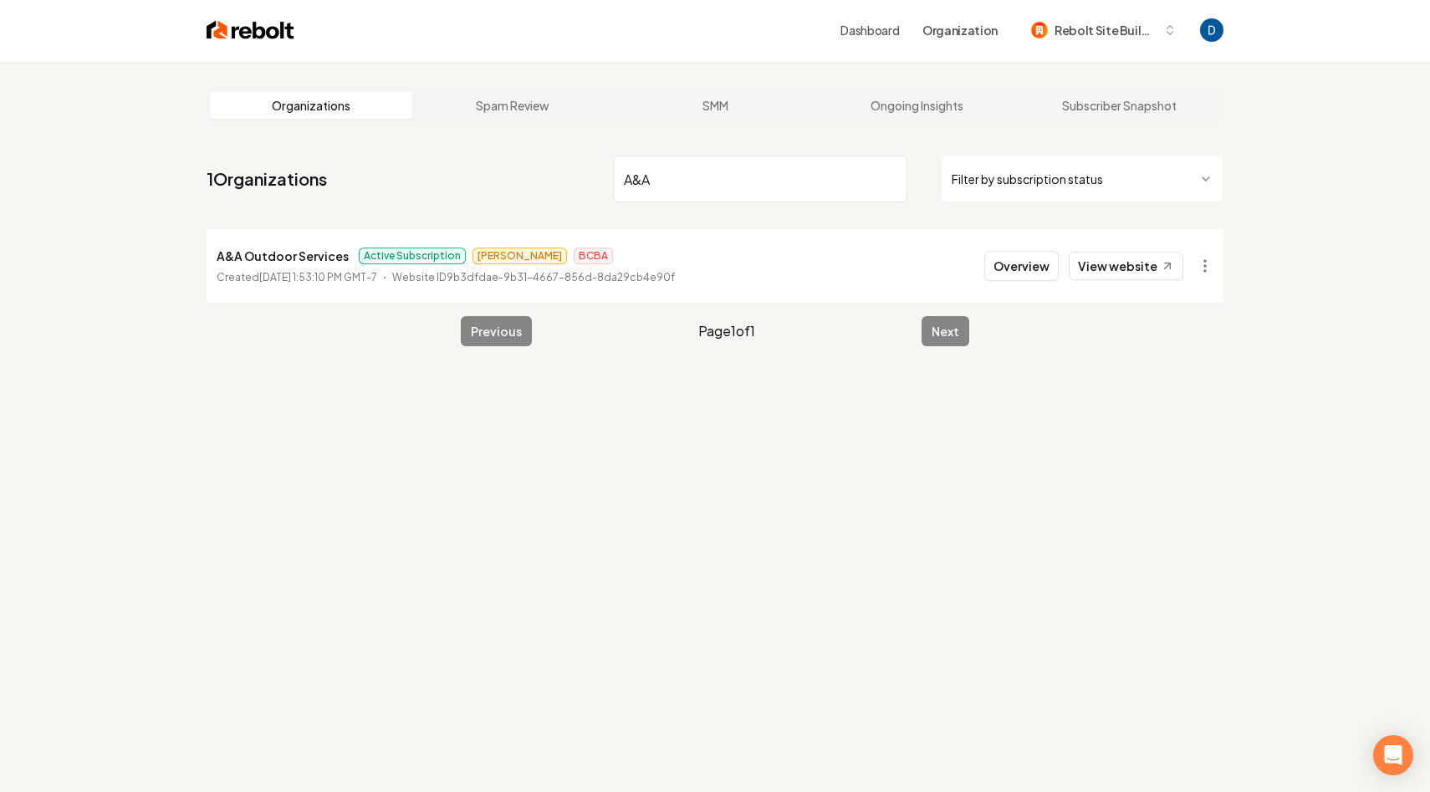
click at [645, 194] on input "A&A" at bounding box center [760, 179] width 294 height 47
paste input "Friendly Gardner"
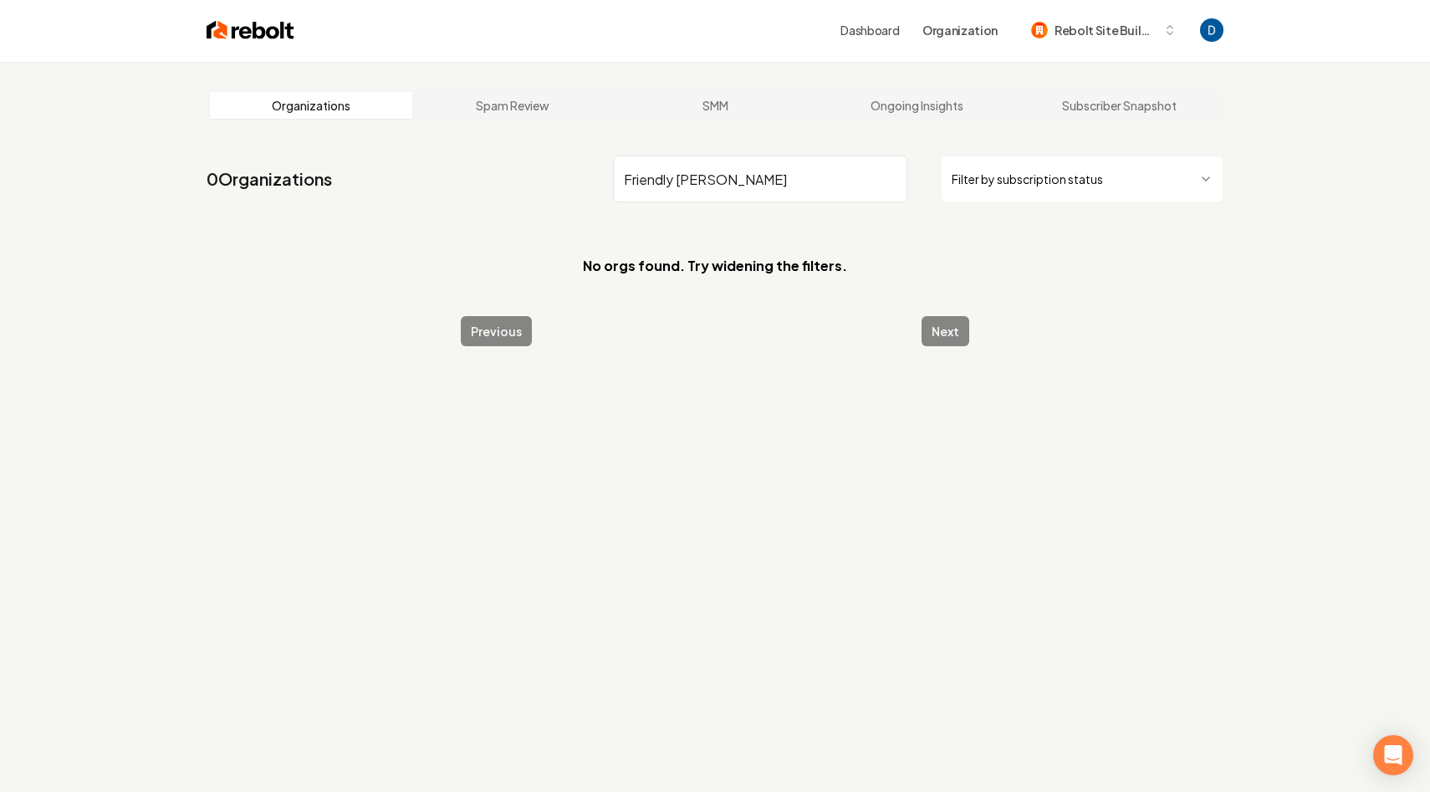
click at [715, 171] on input "Friendly Gardner" at bounding box center [760, 179] width 294 height 47
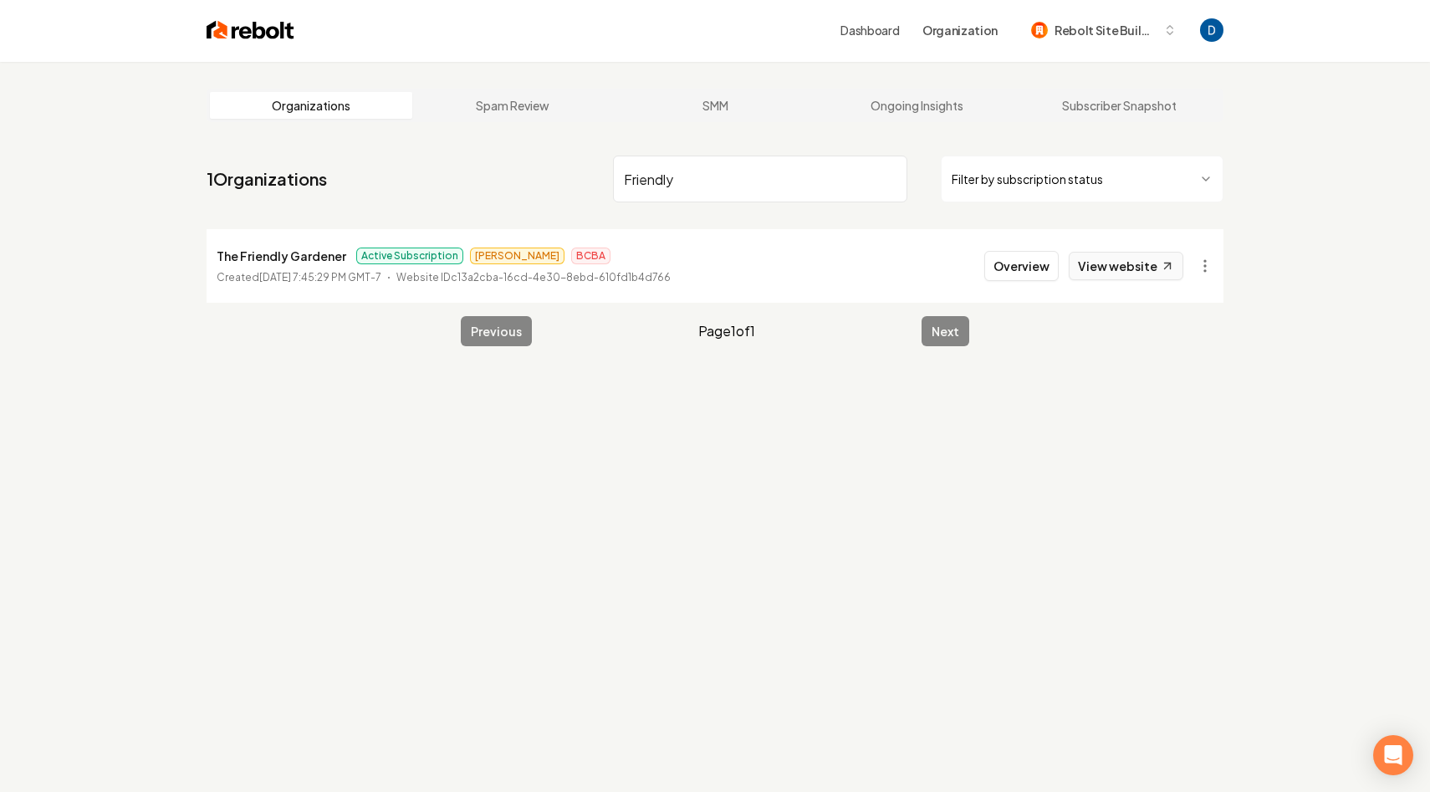
click at [1175, 271] on link "View website" at bounding box center [1126, 266] width 115 height 28
click at [810, 162] on input "Friendly" at bounding box center [760, 179] width 294 height 47
click at [810, 163] on input "Friendly" at bounding box center [760, 179] width 294 height 47
paste input "A&A Outdoor Services"
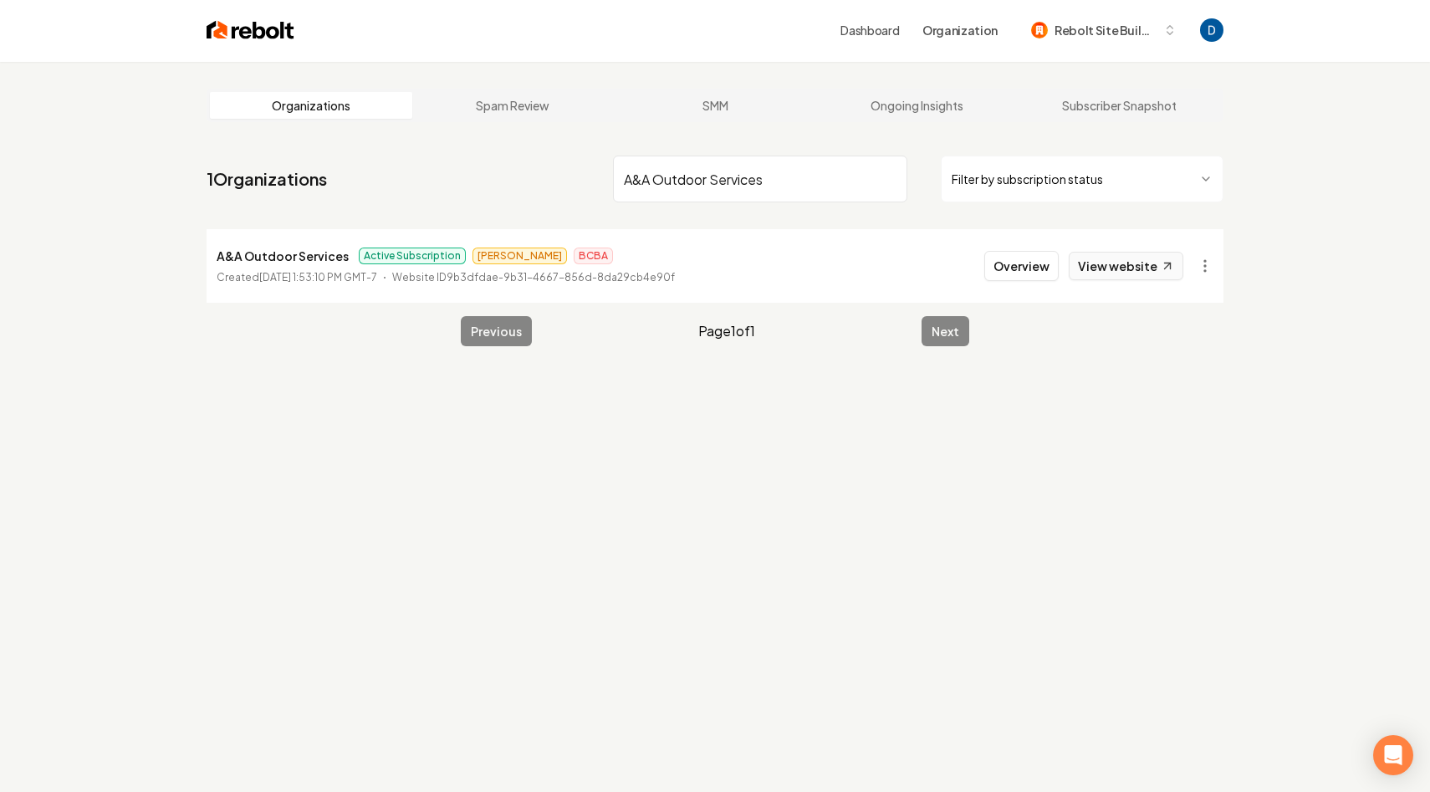
type input "A&A Outdoor Services"
click at [1125, 272] on link "View website" at bounding box center [1126, 266] width 115 height 28
click at [319, 243] on li "A&A Outdoor Services Active Subscription James BCBA Created September 5, 2025, …" at bounding box center [715, 266] width 1017 height 74
click at [311, 253] on p "A&A Outdoor Services" at bounding box center [283, 256] width 132 height 20
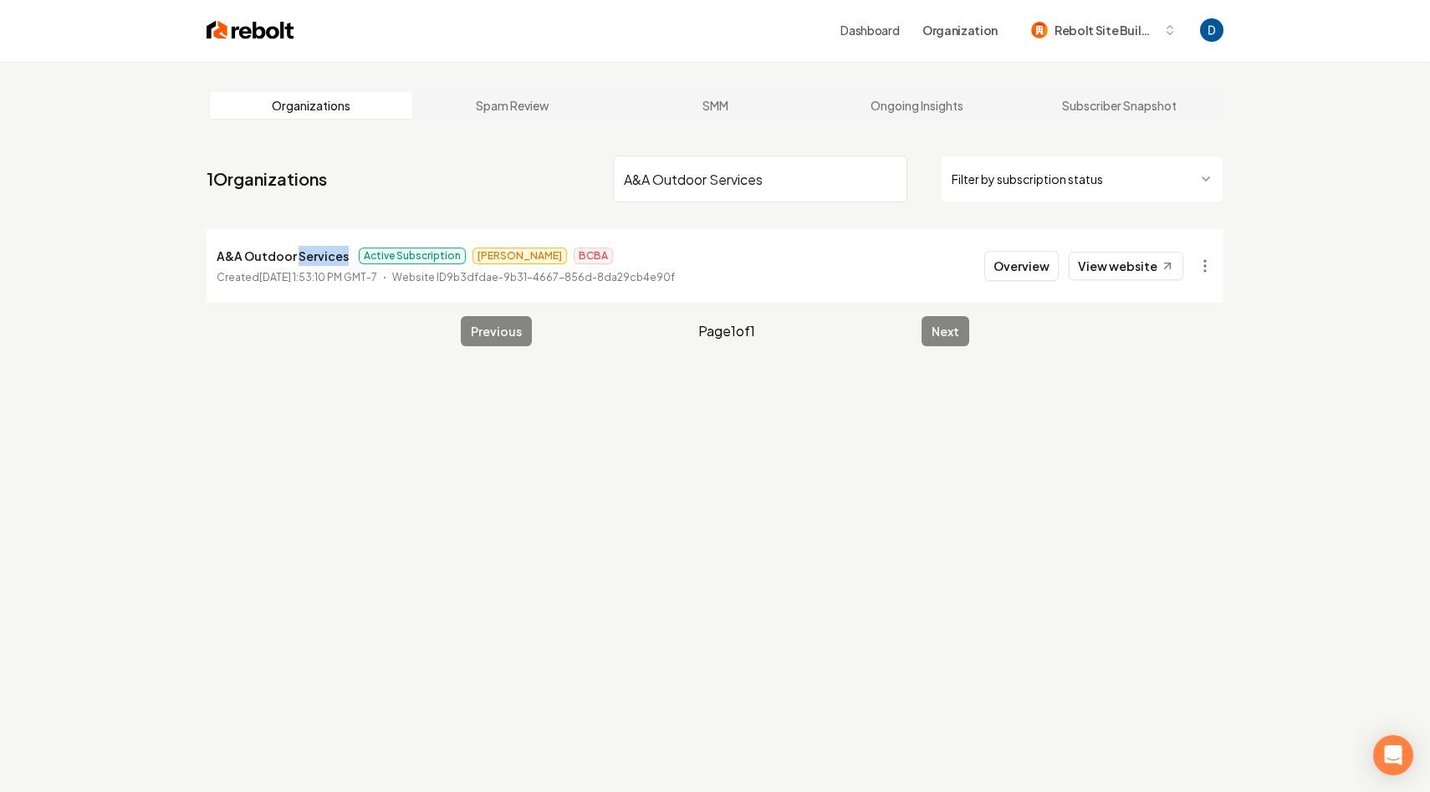
click at [309, 254] on p "A&A Outdoor Services" at bounding box center [283, 256] width 132 height 20
copy p "rvices"
click at [320, 258] on p "A&A Outdoor Services" at bounding box center [283, 256] width 132 height 20
click at [320, 259] on p "A&A Outdoor Services" at bounding box center [283, 256] width 132 height 20
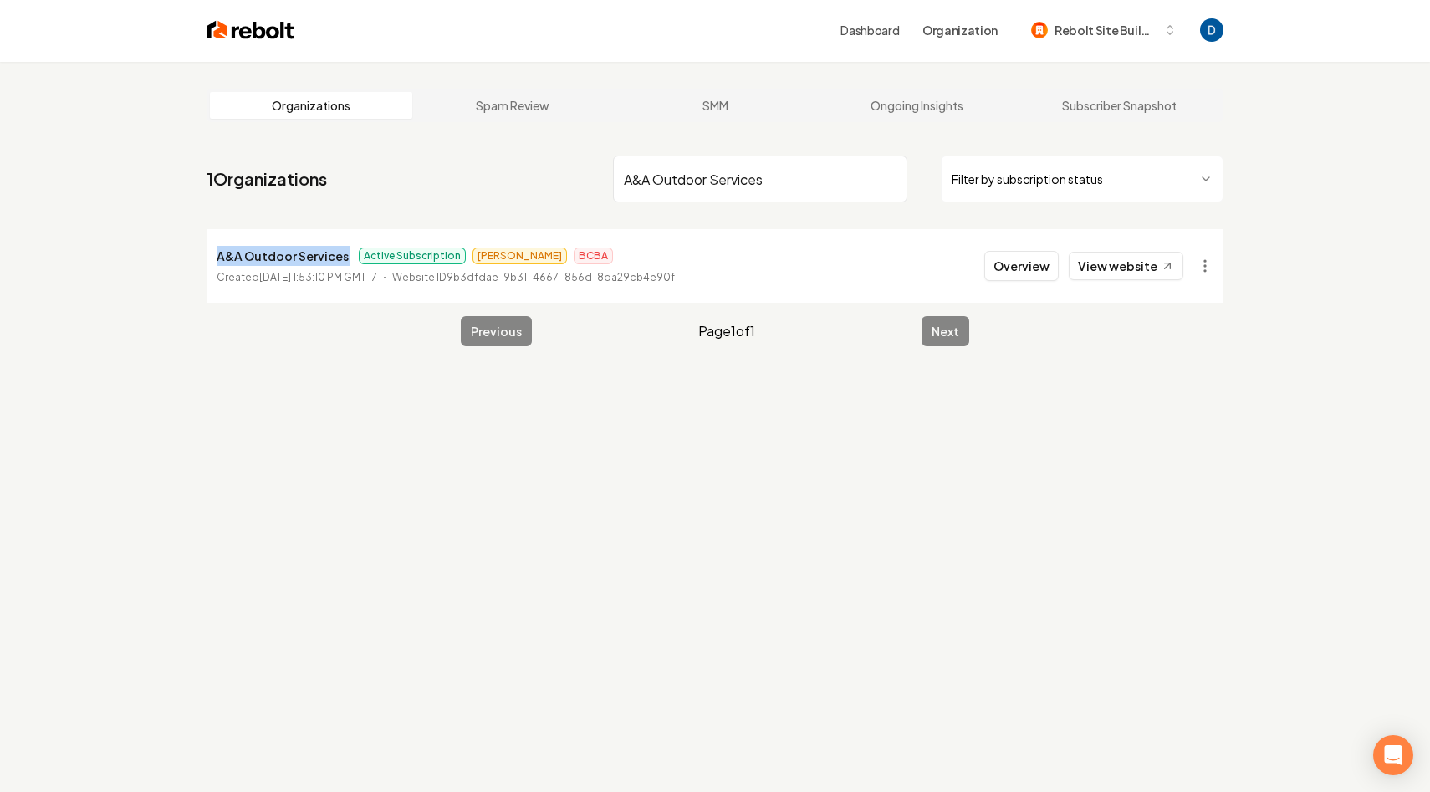
click at [320, 259] on p "A&A Outdoor Services" at bounding box center [283, 256] width 132 height 20
copy p "A&A Outdoor Services"
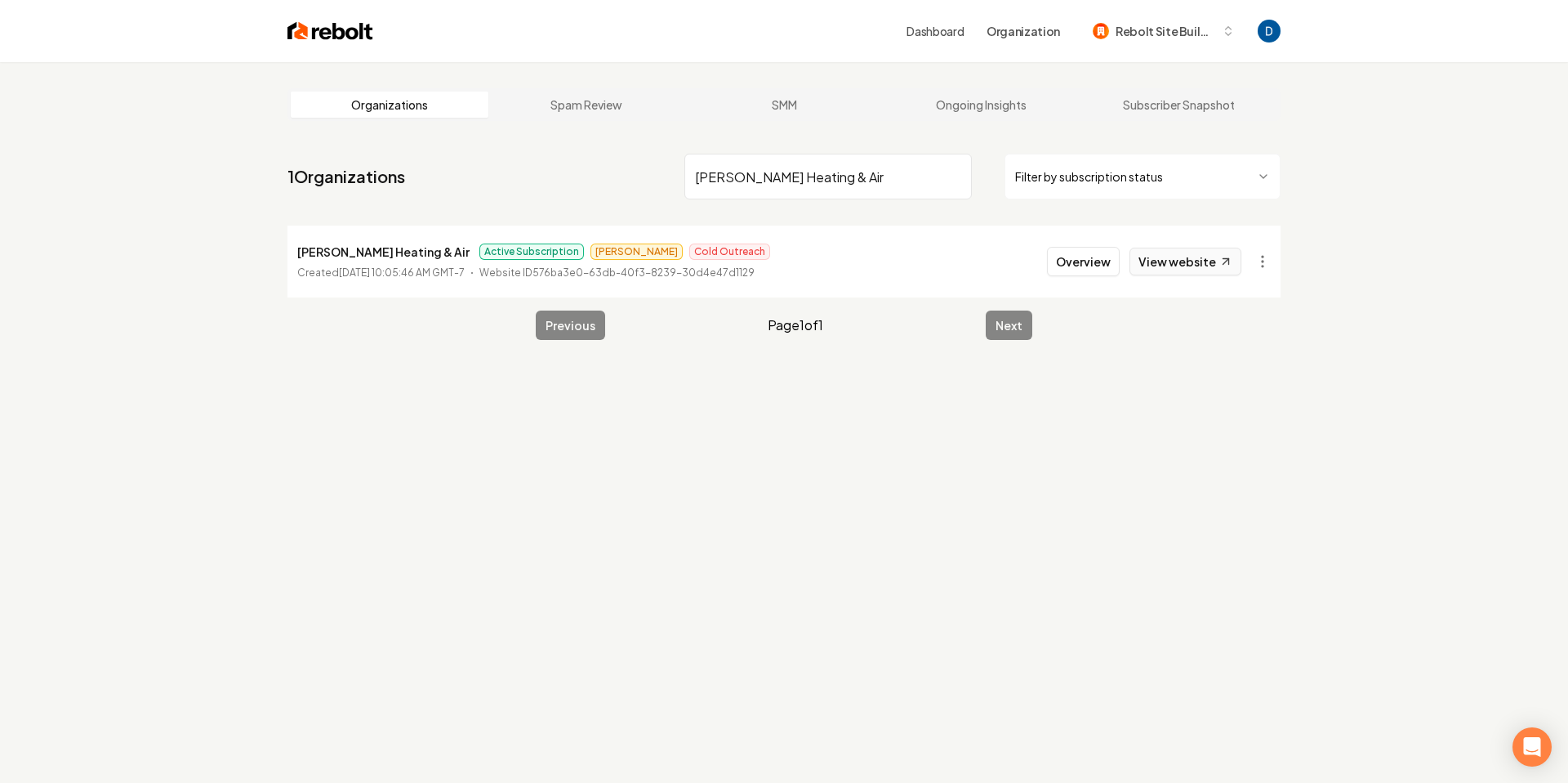
type input "Balcom Heating & Air"
click at [1205, 256] on link "View website" at bounding box center [1185, 261] width 112 height 27
click at [1069, 258] on button "Overview" at bounding box center [1083, 262] width 72 height 29
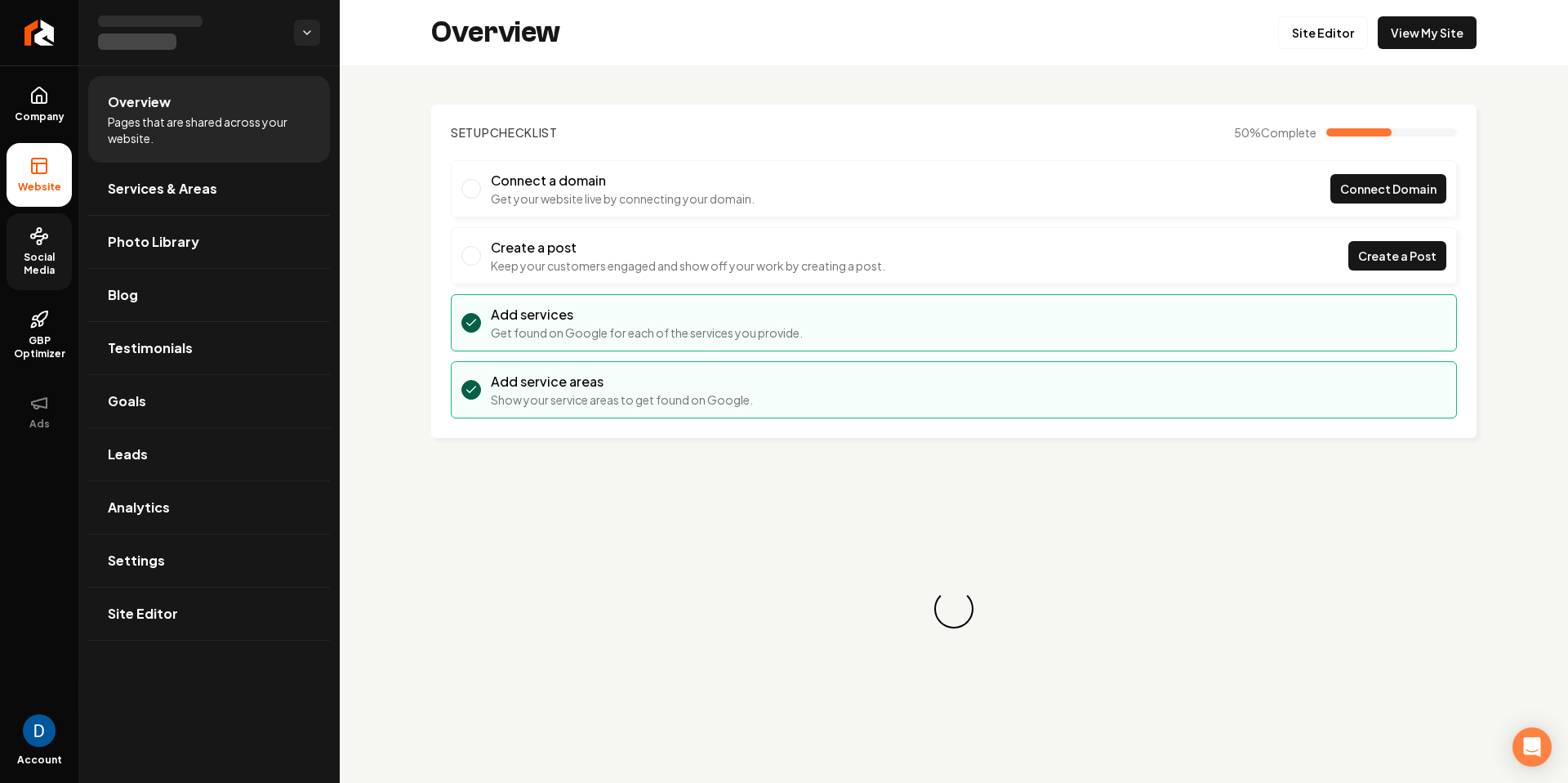
click at [36, 269] on span "Social Media" at bounding box center [39, 264] width 65 height 26
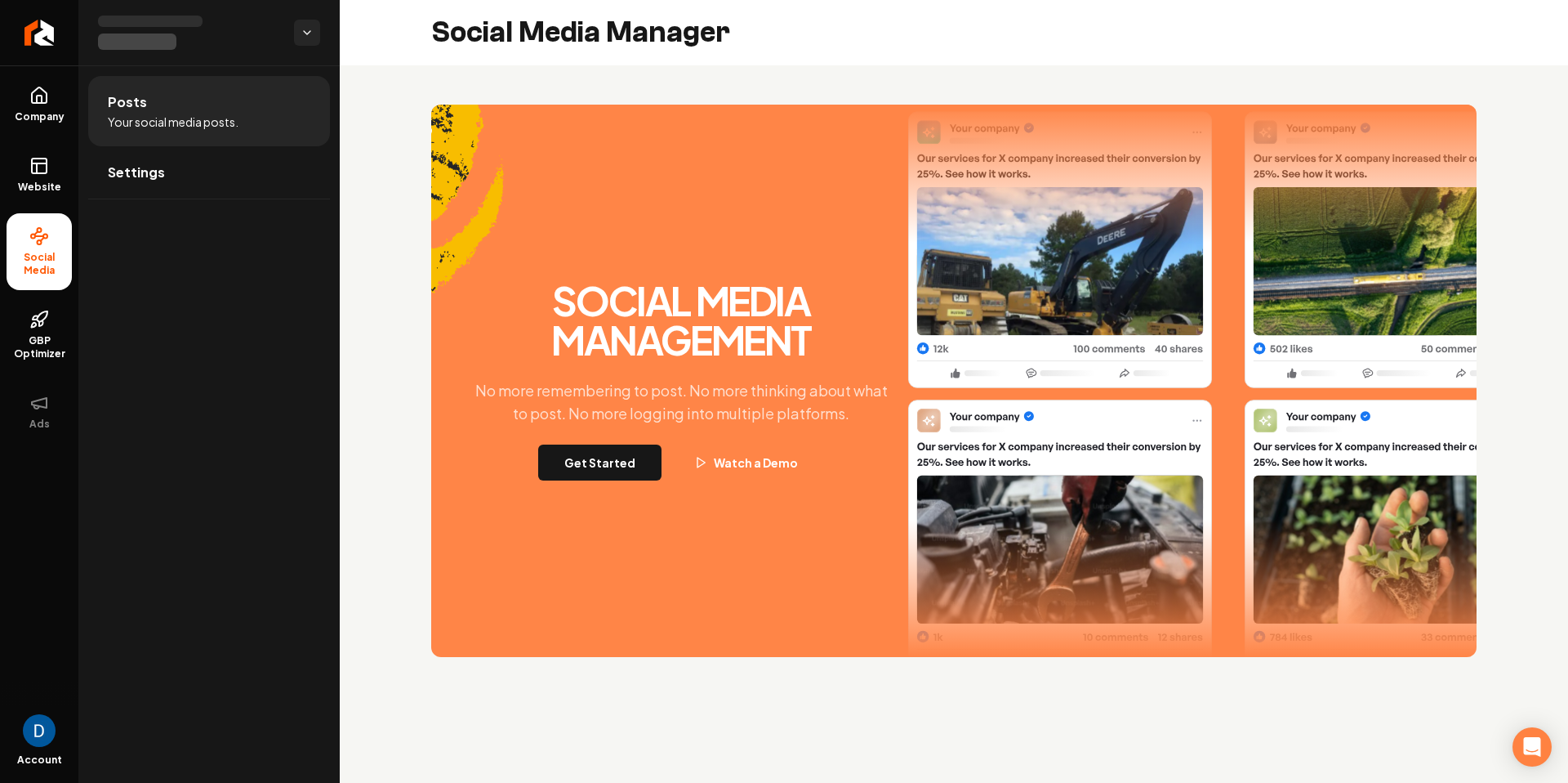
click at [585, 451] on button "Get Started" at bounding box center [600, 462] width 123 height 36
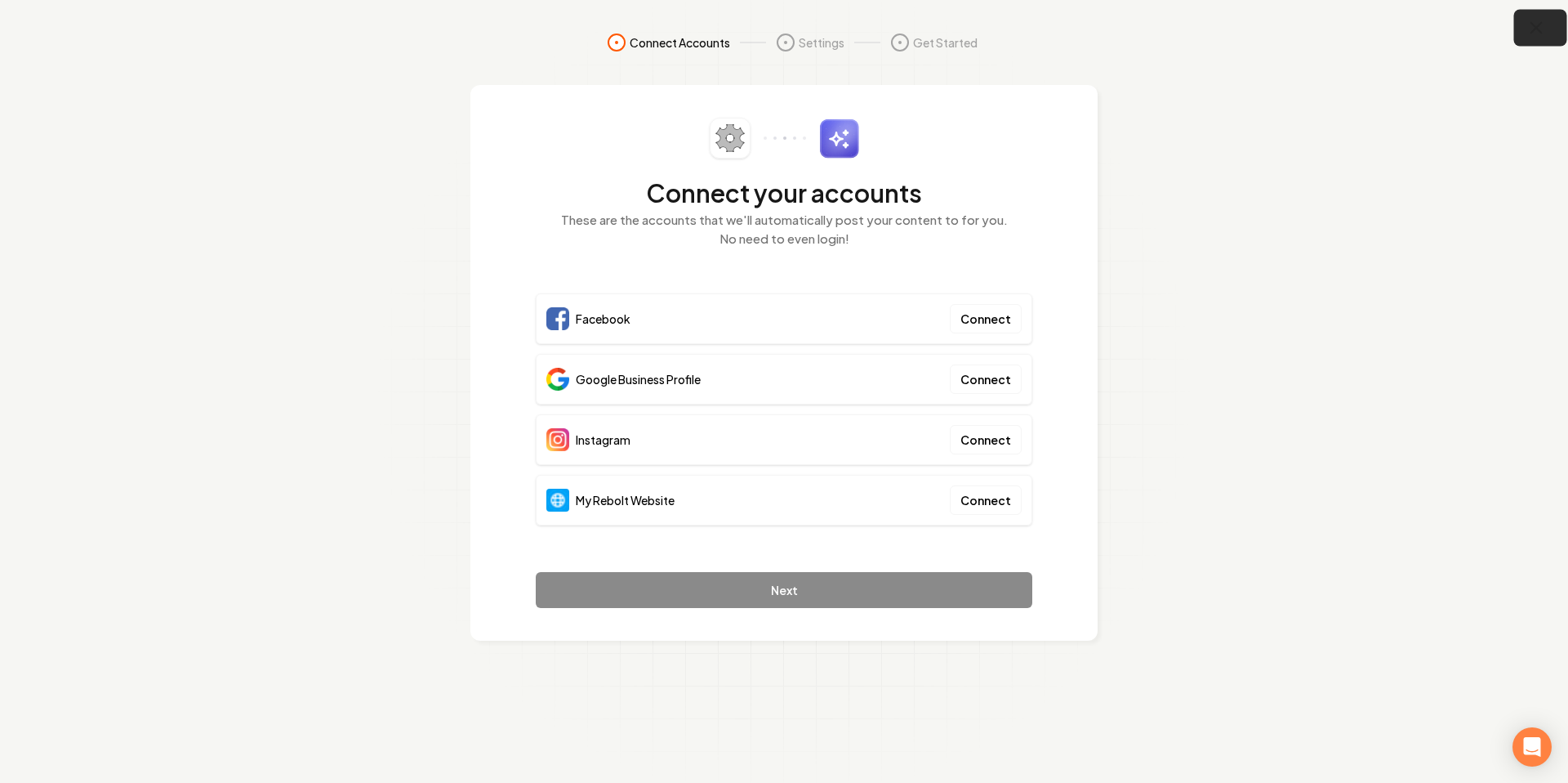
click at [1518, 30] on button "button" at bounding box center [1541, 28] width 53 height 37
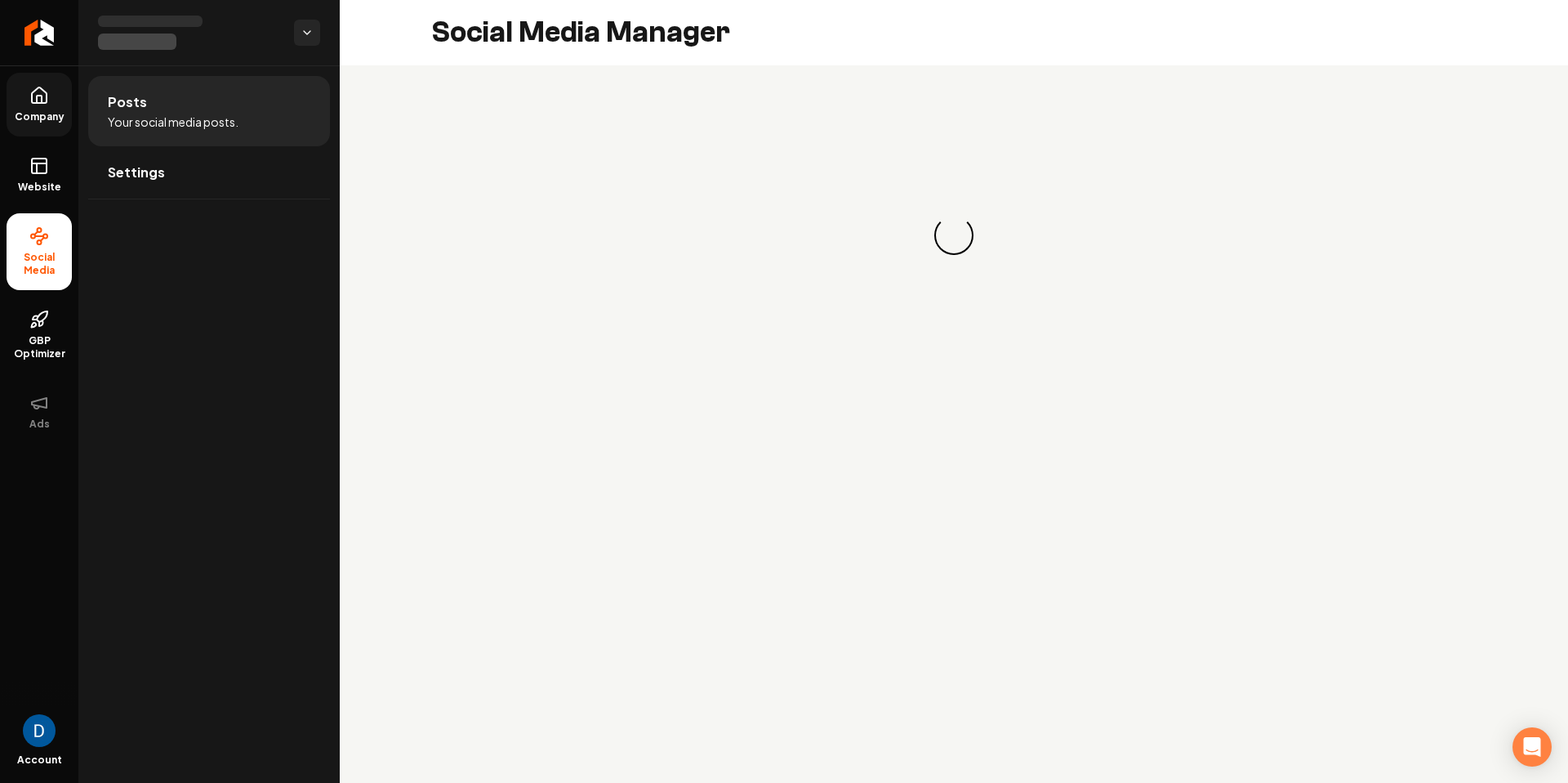
click at [59, 116] on span "Company" at bounding box center [39, 116] width 63 height 13
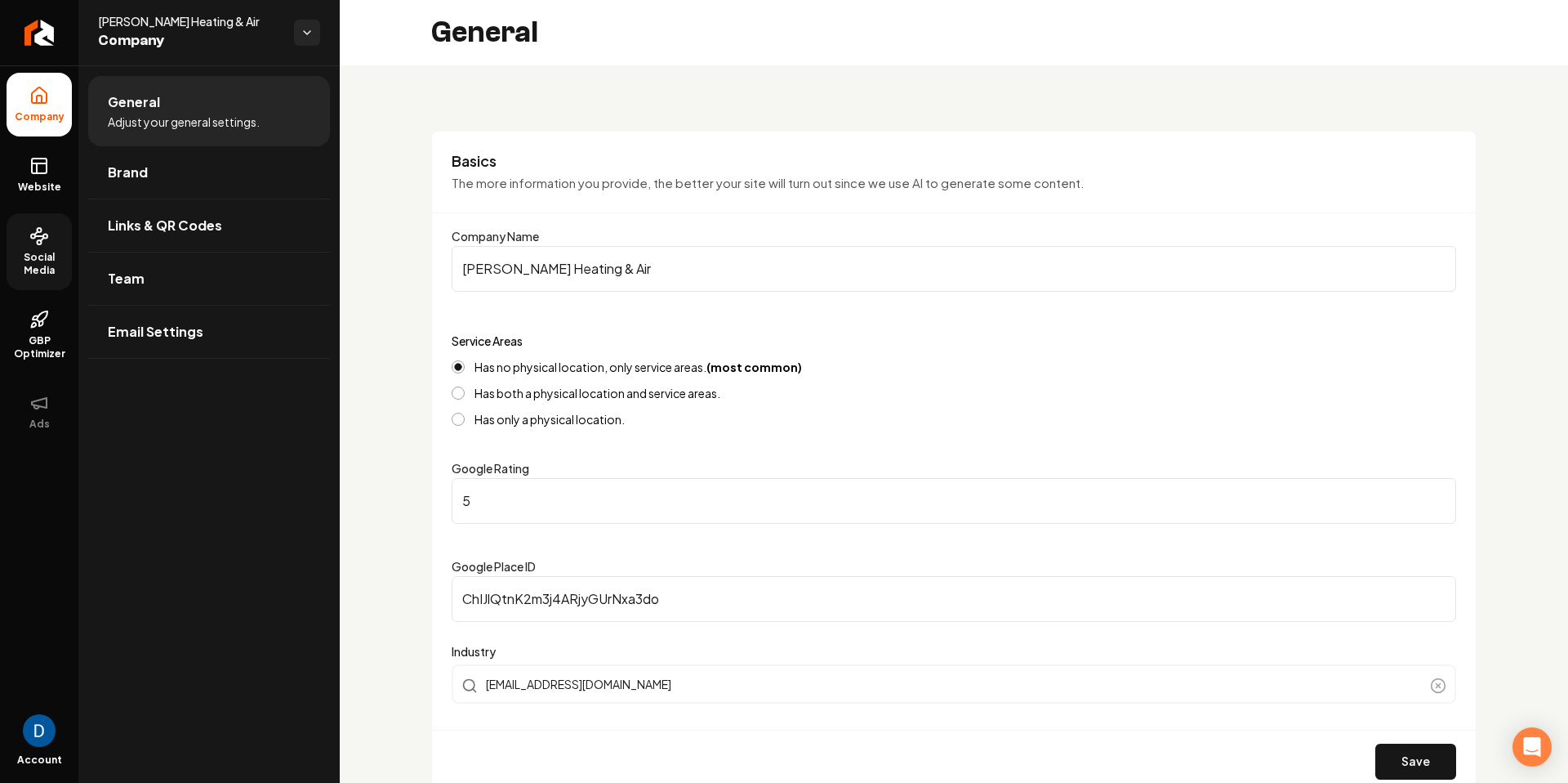
click at [42, 251] on span "Social Media" at bounding box center [39, 264] width 65 height 26
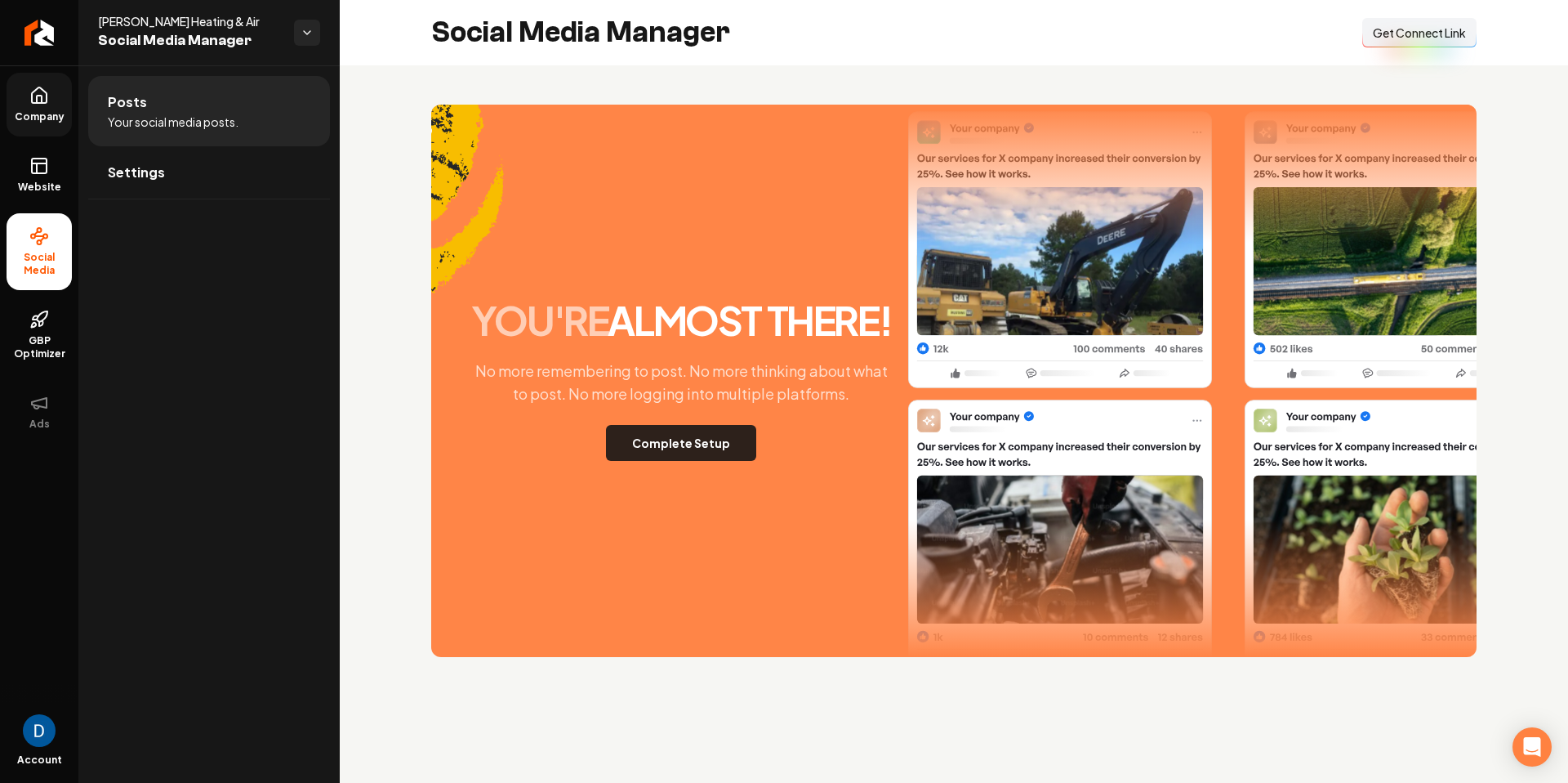
click at [697, 452] on button "Complete Setup" at bounding box center [681, 443] width 150 height 36
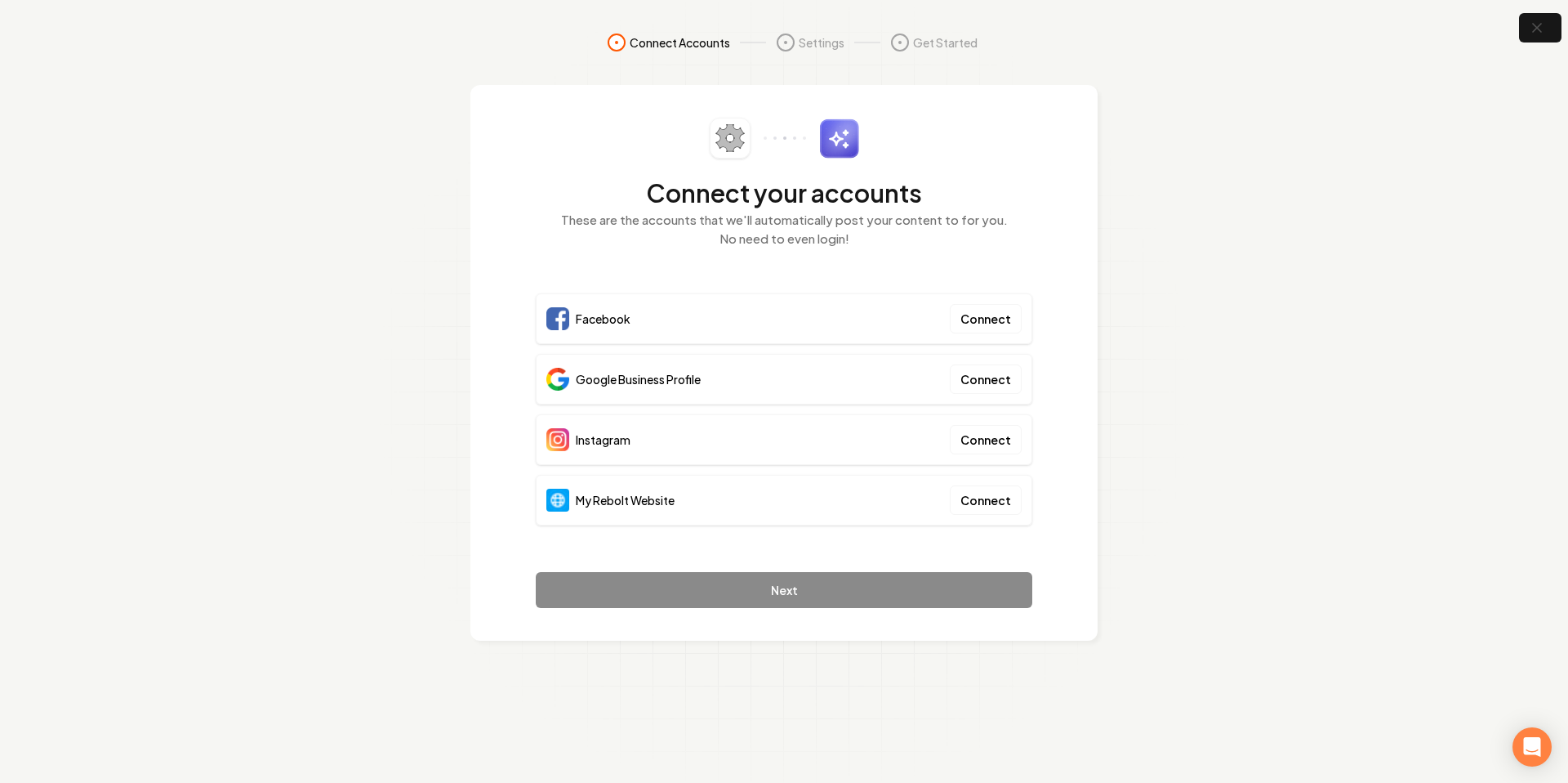
click at [603, 387] on div "Google Business Profile" at bounding box center [623, 378] width 154 height 22
click at [601, 386] on span "Google Business Profile" at bounding box center [638, 379] width 125 height 17
click at [600, 386] on span "Google Business Profile" at bounding box center [638, 379] width 125 height 17
click at [596, 441] on span "Instagram" at bounding box center [603, 439] width 55 height 17
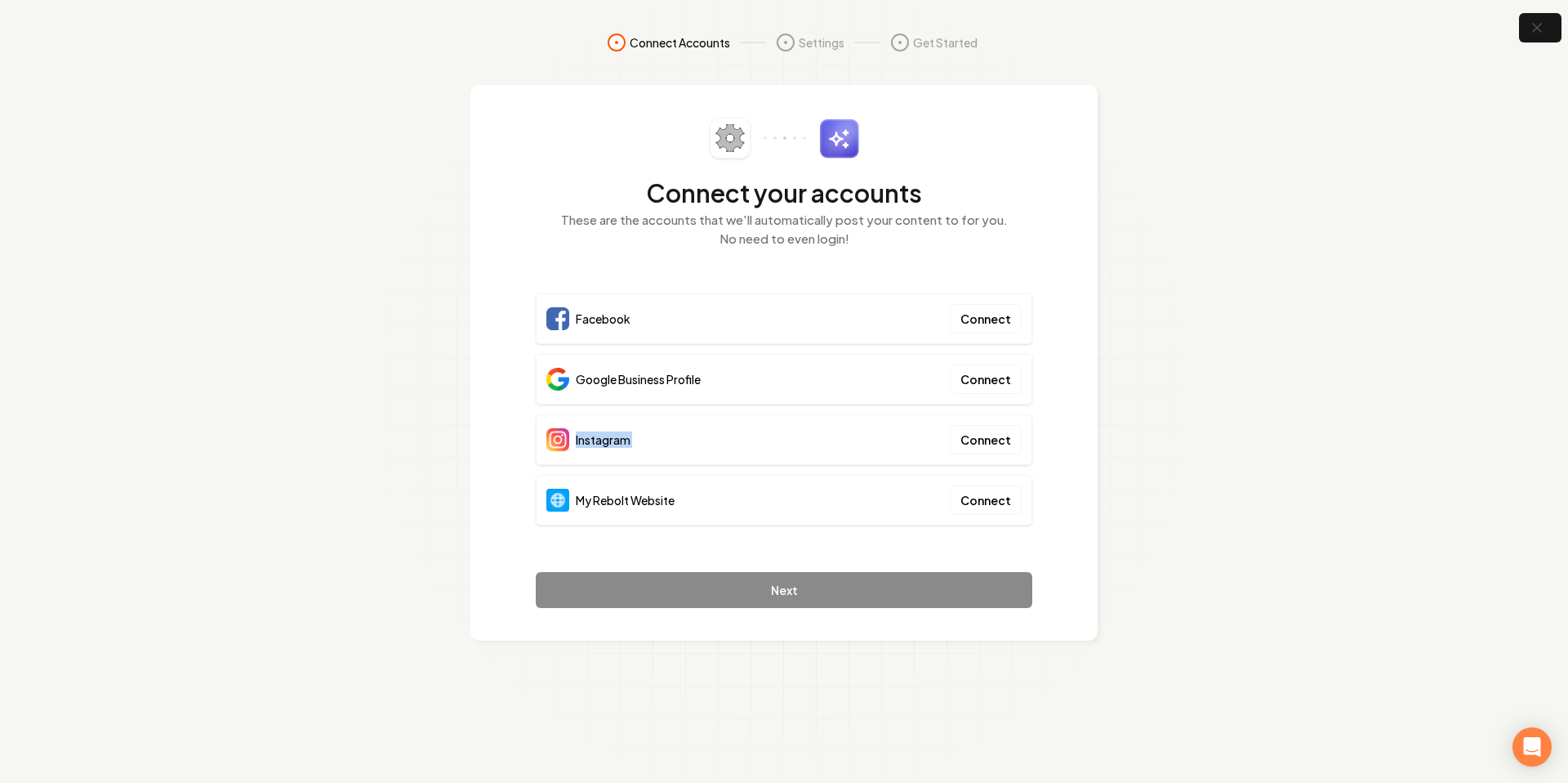
click at [595, 441] on span "Instagram" at bounding box center [603, 439] width 55 height 17
click at [609, 500] on span "My Rebolt Website" at bounding box center [624, 500] width 99 height 17
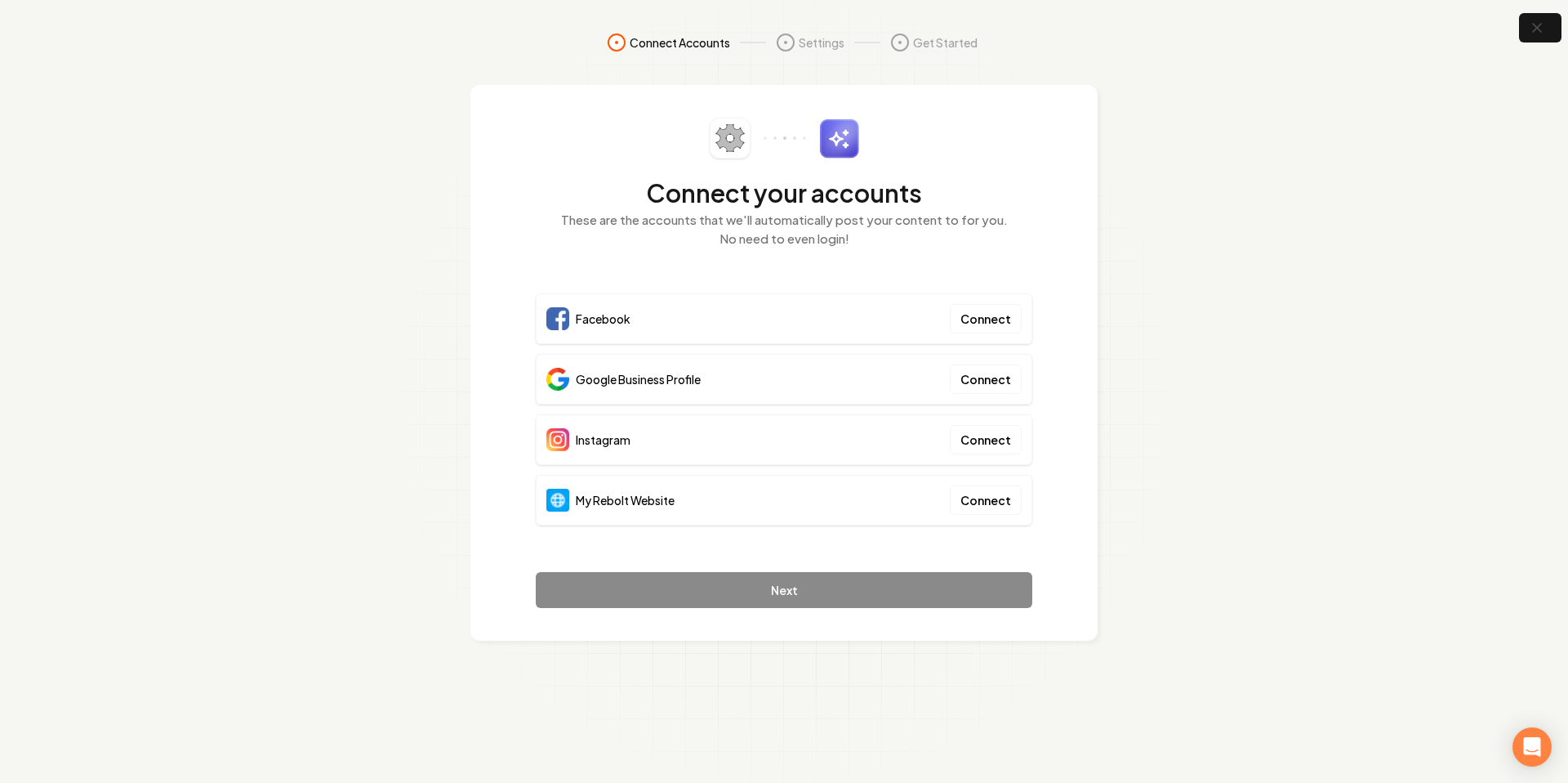
click at [1518, 32] on section "Connect Accounts Settings Get Started Connect your accounts These are the accou…" at bounding box center [784, 391] width 1568 height 783
click at [1531, 25] on icon "button" at bounding box center [1537, 27] width 21 height 21
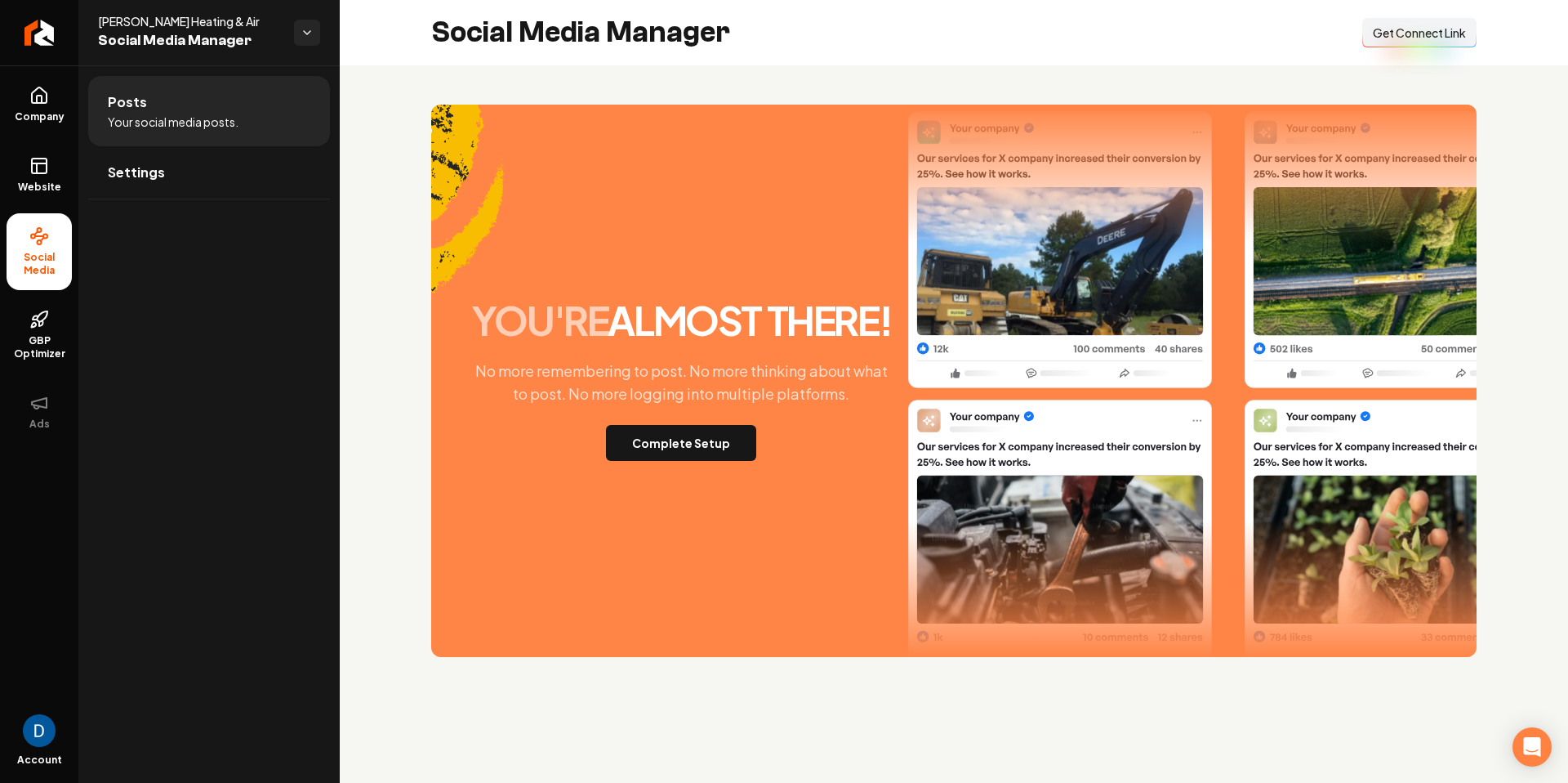
click at [1466, 8] on div "Social Media Manager Connect Link Get Connect Link" at bounding box center [954, 32] width 1229 height 65
click at [1448, 33] on span "Get Connect Link" at bounding box center [1420, 32] width 93 height 17
click at [702, 427] on button "Complete Setup" at bounding box center [681, 443] width 150 height 36
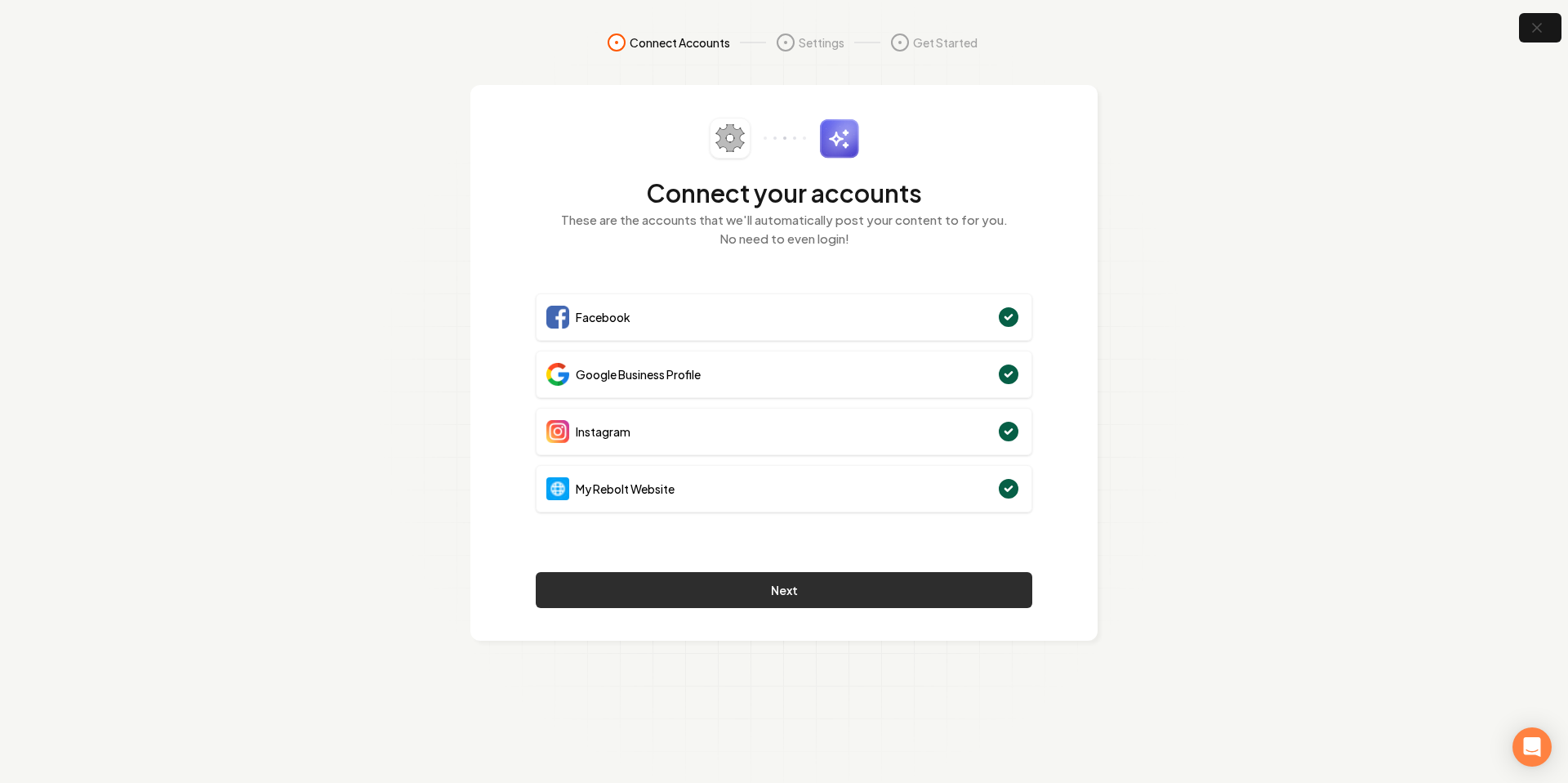
click at [780, 587] on button "Next" at bounding box center [784, 589] width 496 height 36
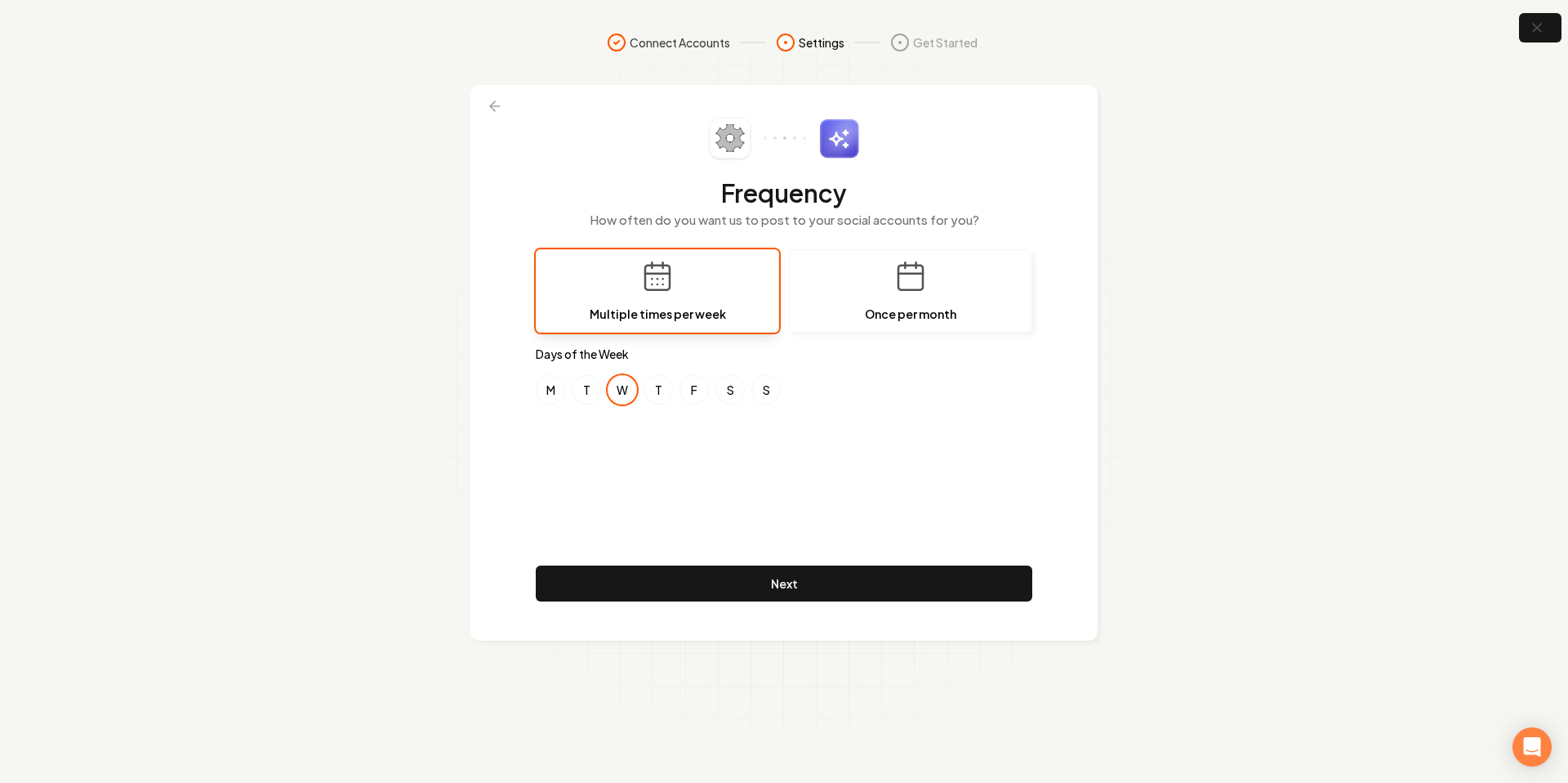
click at [614, 386] on button "W" at bounding box center [622, 390] width 29 height 29
click at [588, 386] on button "T" at bounding box center [586, 390] width 29 height 29
click at [619, 387] on button "W" at bounding box center [622, 390] width 29 height 29
click at [663, 388] on button "T" at bounding box center [658, 390] width 29 height 29
drag, startPoint x: 662, startPoint y: 389, endPoint x: 637, endPoint y: 397, distance: 26.2
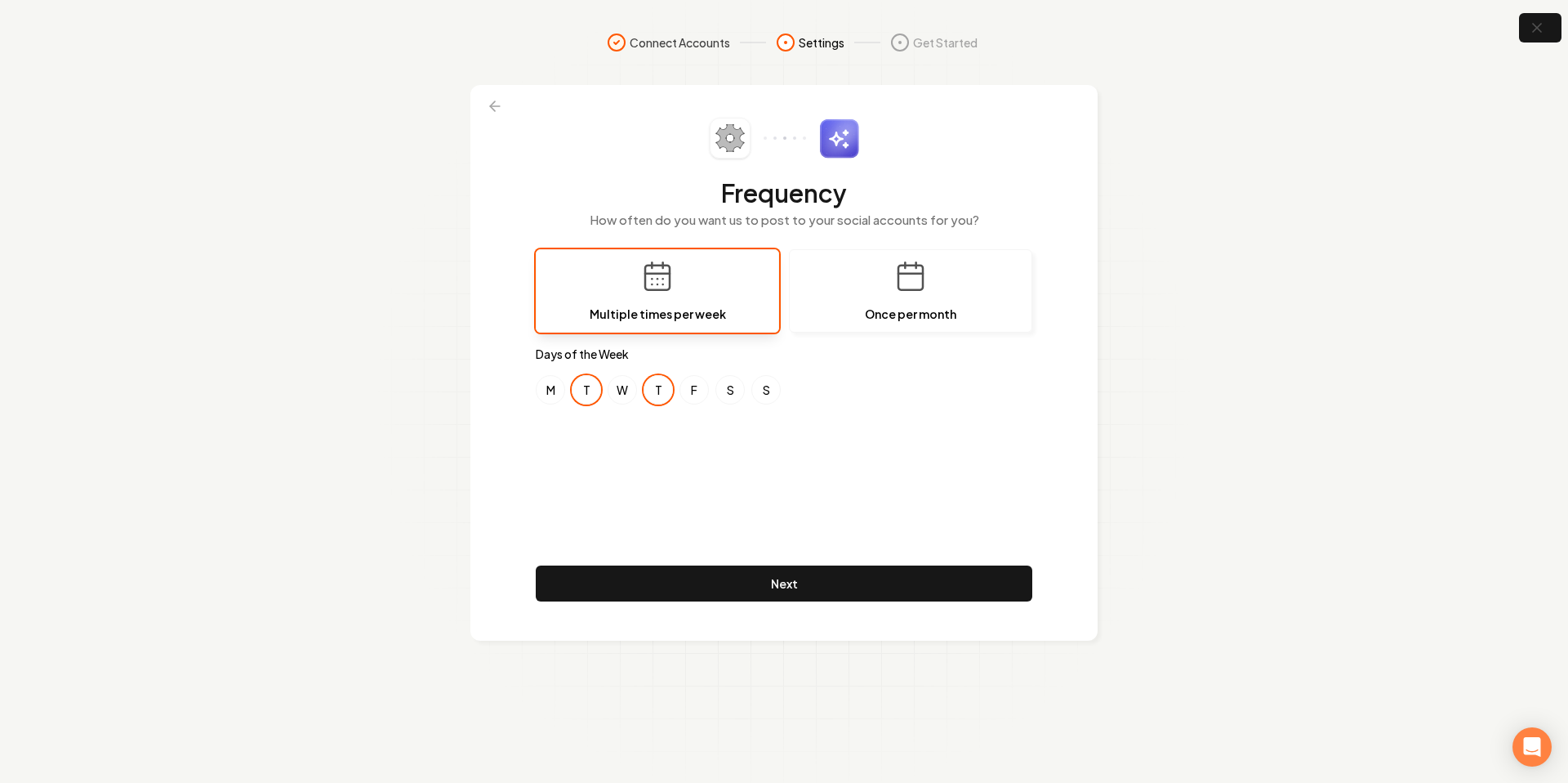
click at [662, 390] on button "T" at bounding box center [658, 390] width 29 height 29
click at [622, 380] on button "W" at bounding box center [622, 390] width 29 height 29
click at [607, 395] on div "M T W T F S S" at bounding box center [784, 390] width 496 height 29
click at [595, 398] on button "T" at bounding box center [586, 390] width 29 height 29
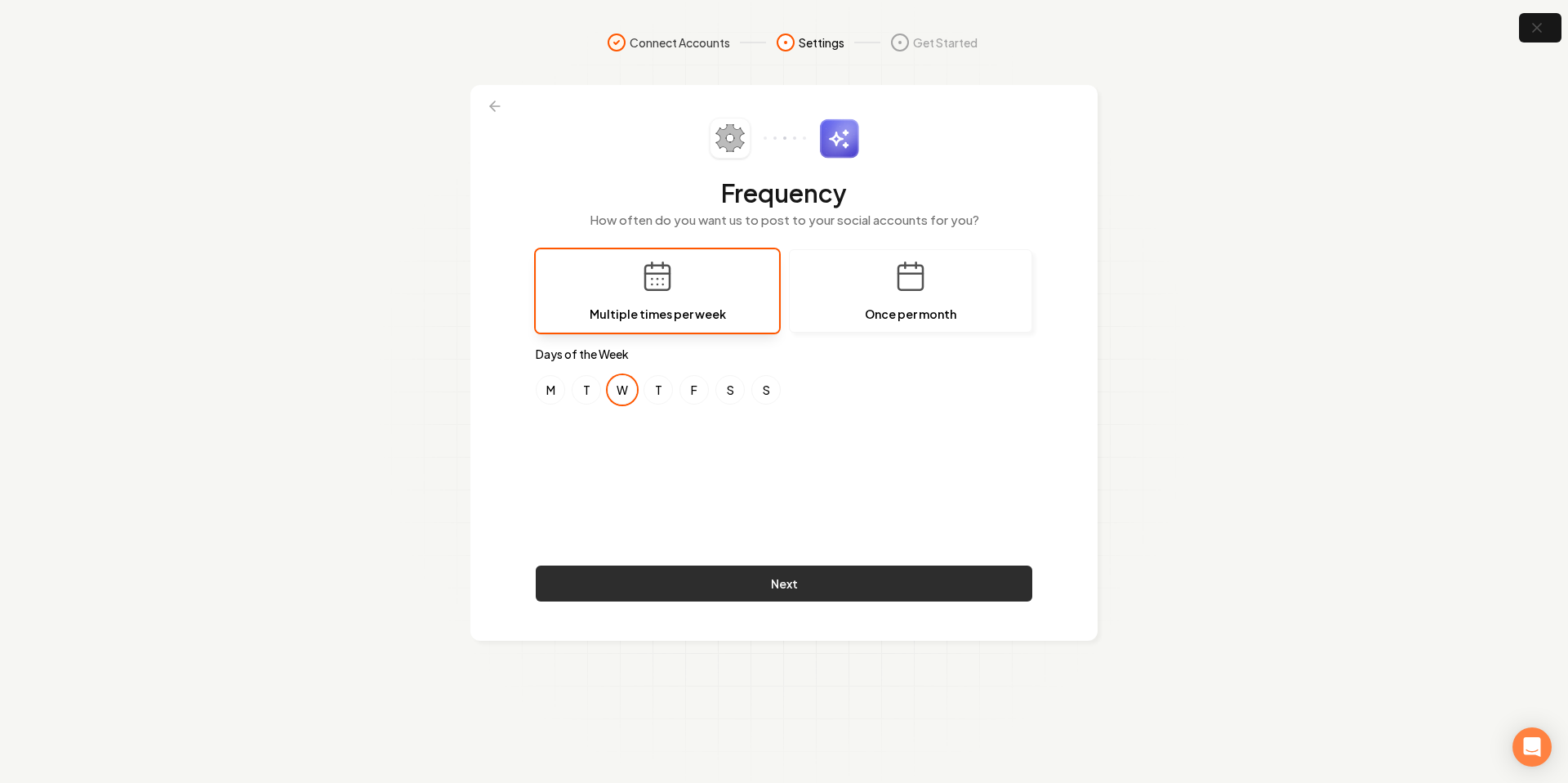
click at [704, 582] on button "Next" at bounding box center [784, 584] width 496 height 36
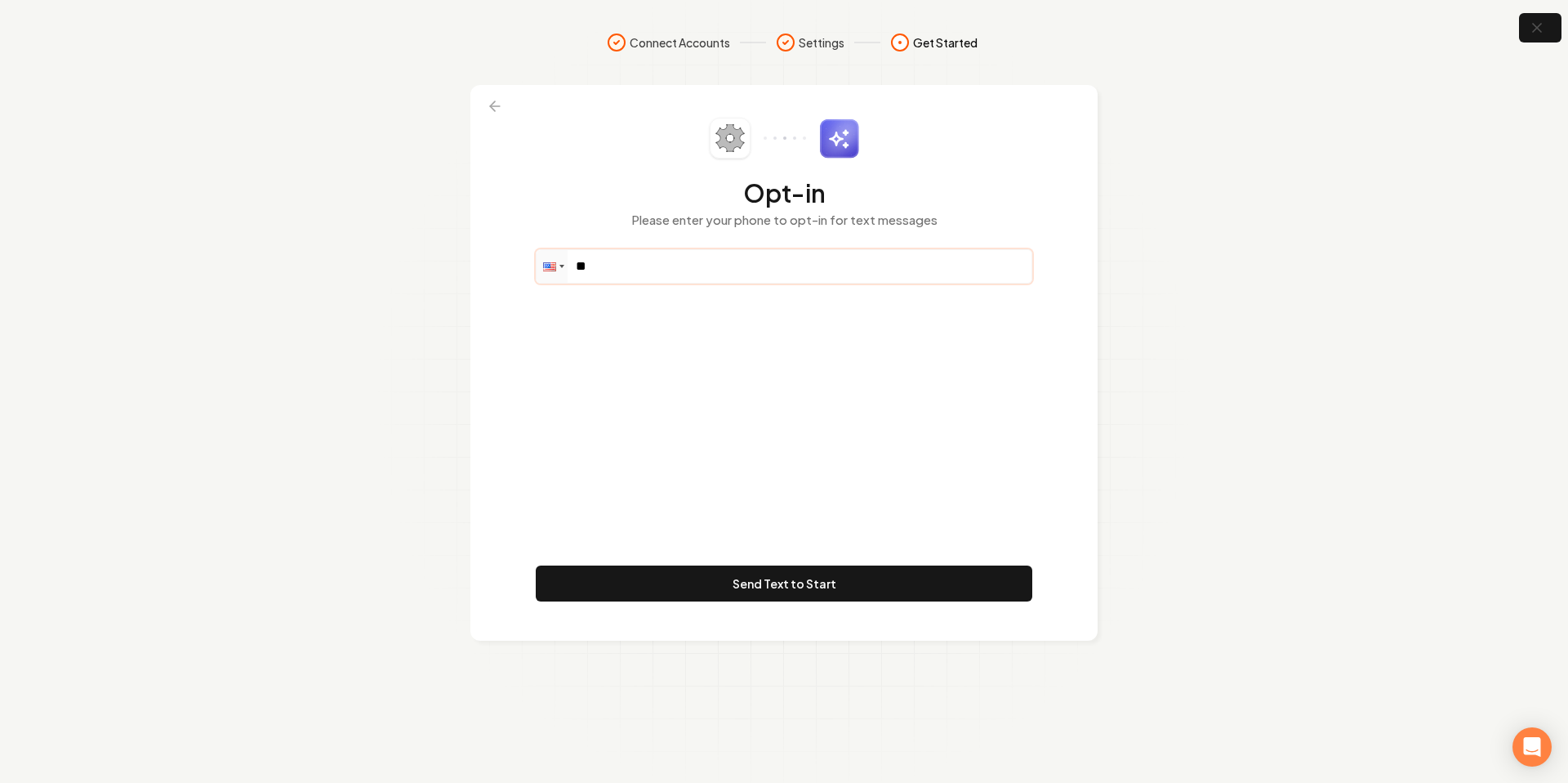
click at [868, 264] on input "**" at bounding box center [784, 266] width 495 height 32
paste input "**********"
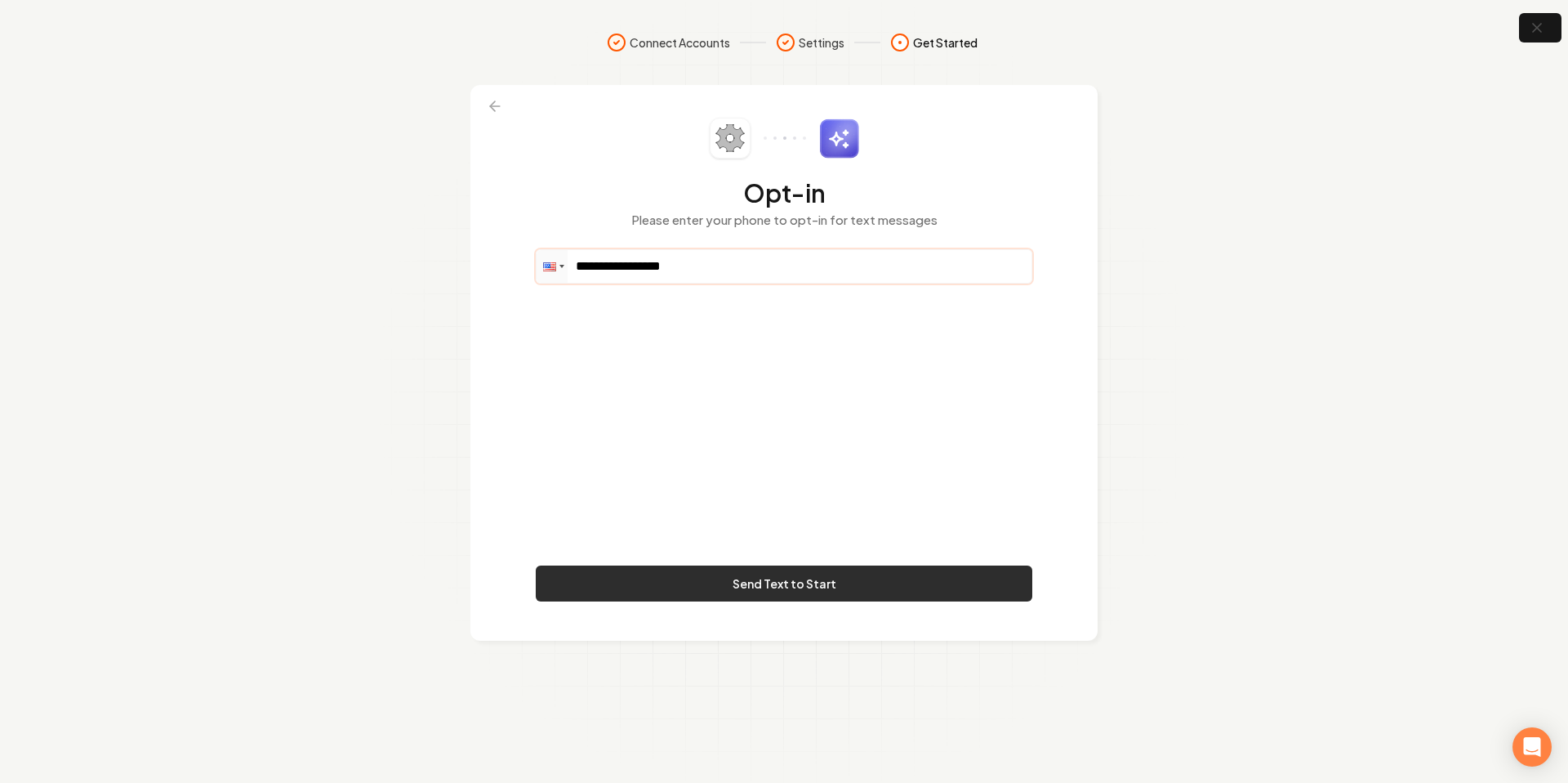
type input "**********"
click at [741, 581] on button "Send Text to Start" at bounding box center [784, 584] width 496 height 36
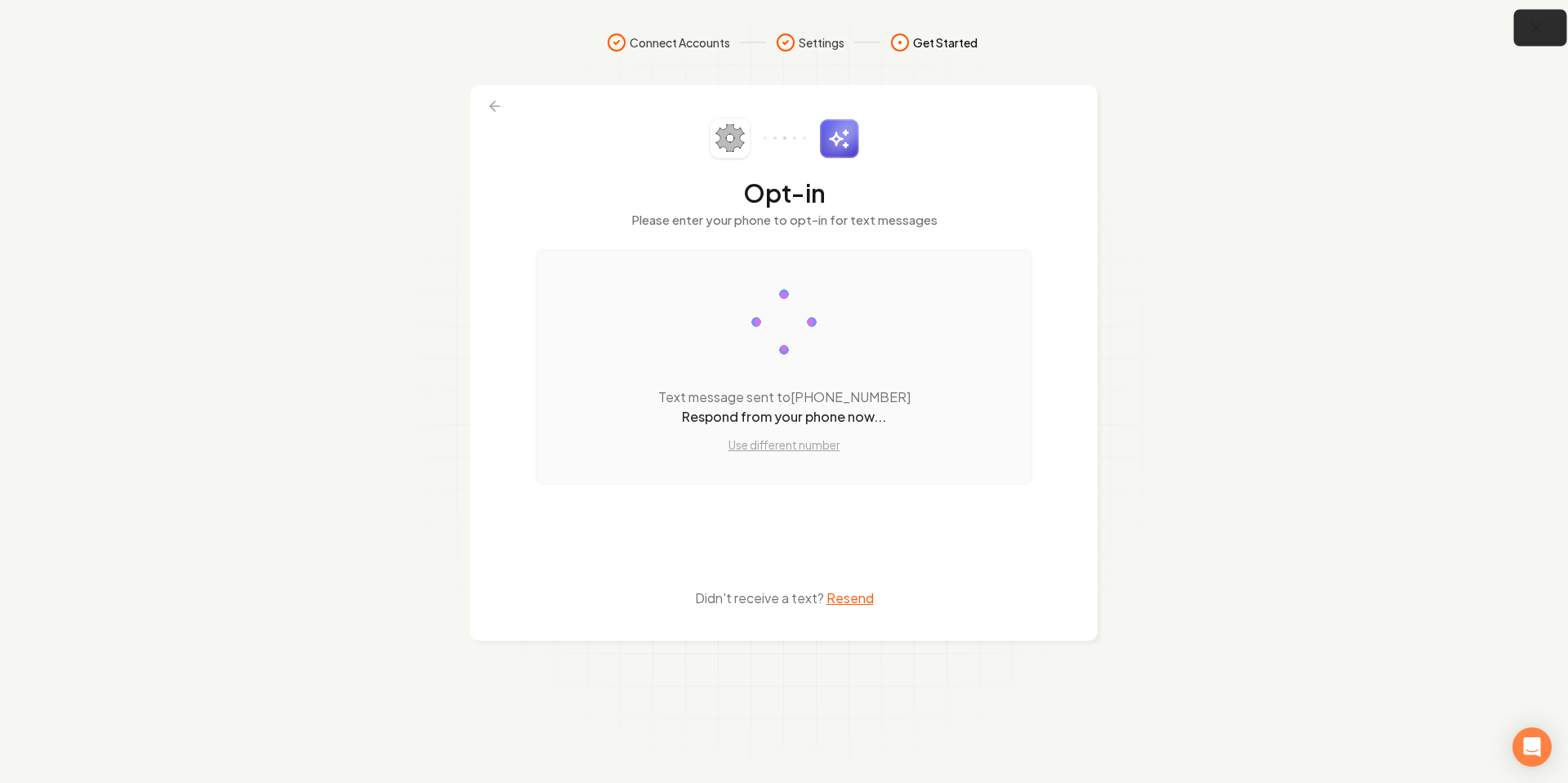
click at [1531, 23] on icon "button" at bounding box center [1537, 27] width 21 height 21
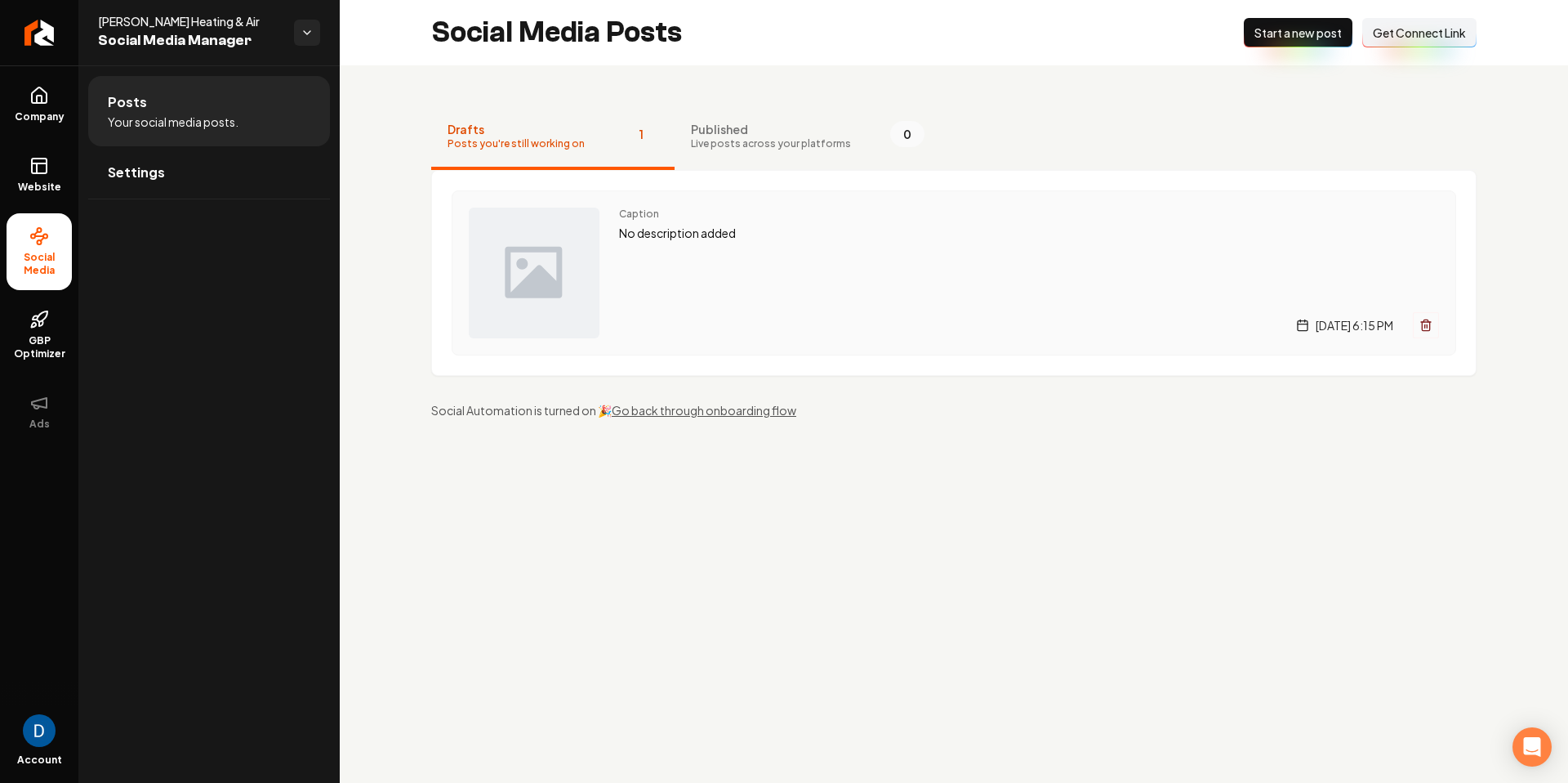
click at [649, 263] on div "Caption No description added [DATE] 6:15 PM" at bounding box center [1029, 273] width 820 height 131
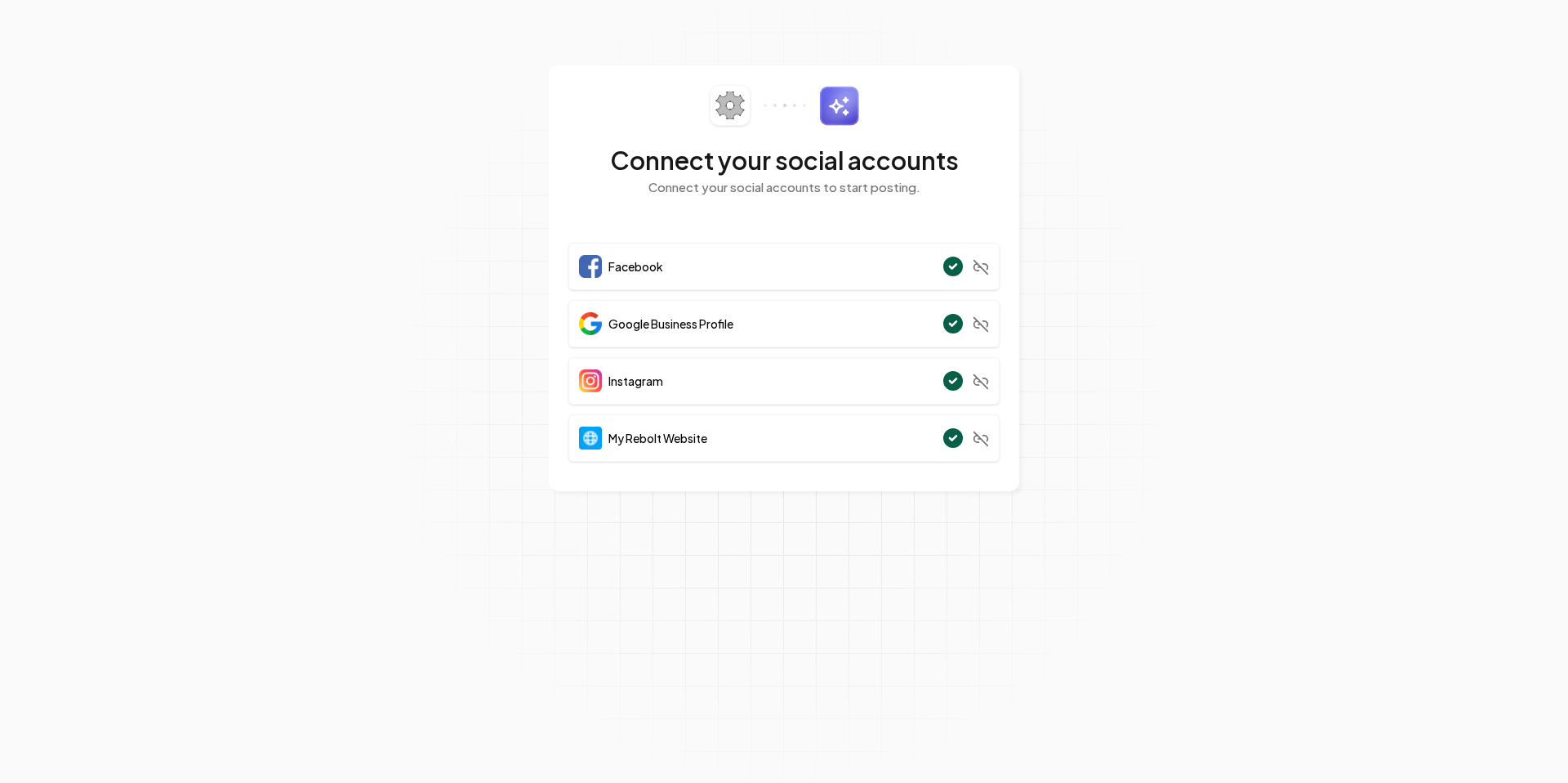
click at [1535, 164] on section "Connect your social accounts Connect your social accounts to start posting. Fac…" at bounding box center [784, 391] width 1568 height 783
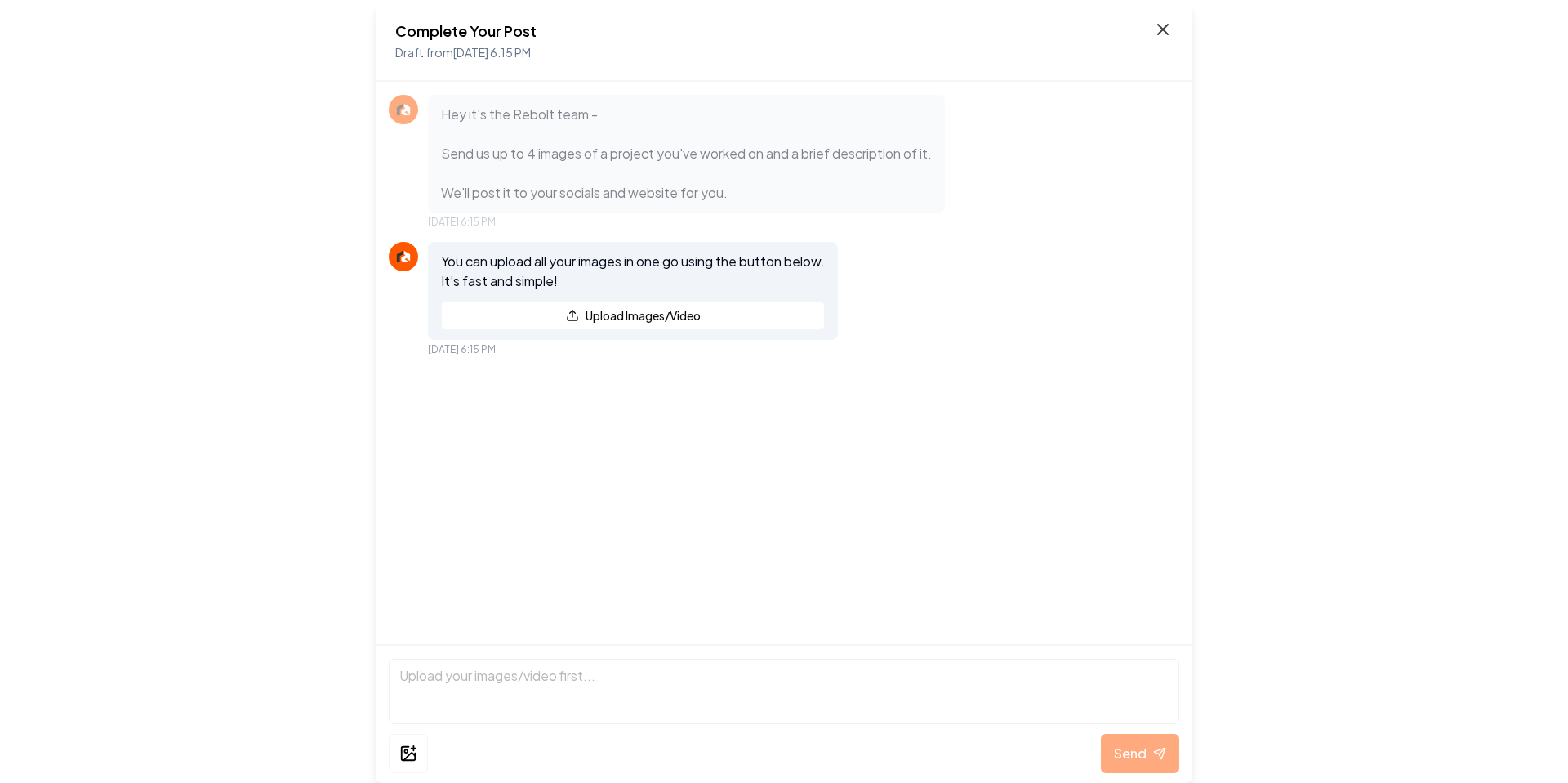
click at [1159, 27] on icon at bounding box center [1164, 29] width 20 height 20
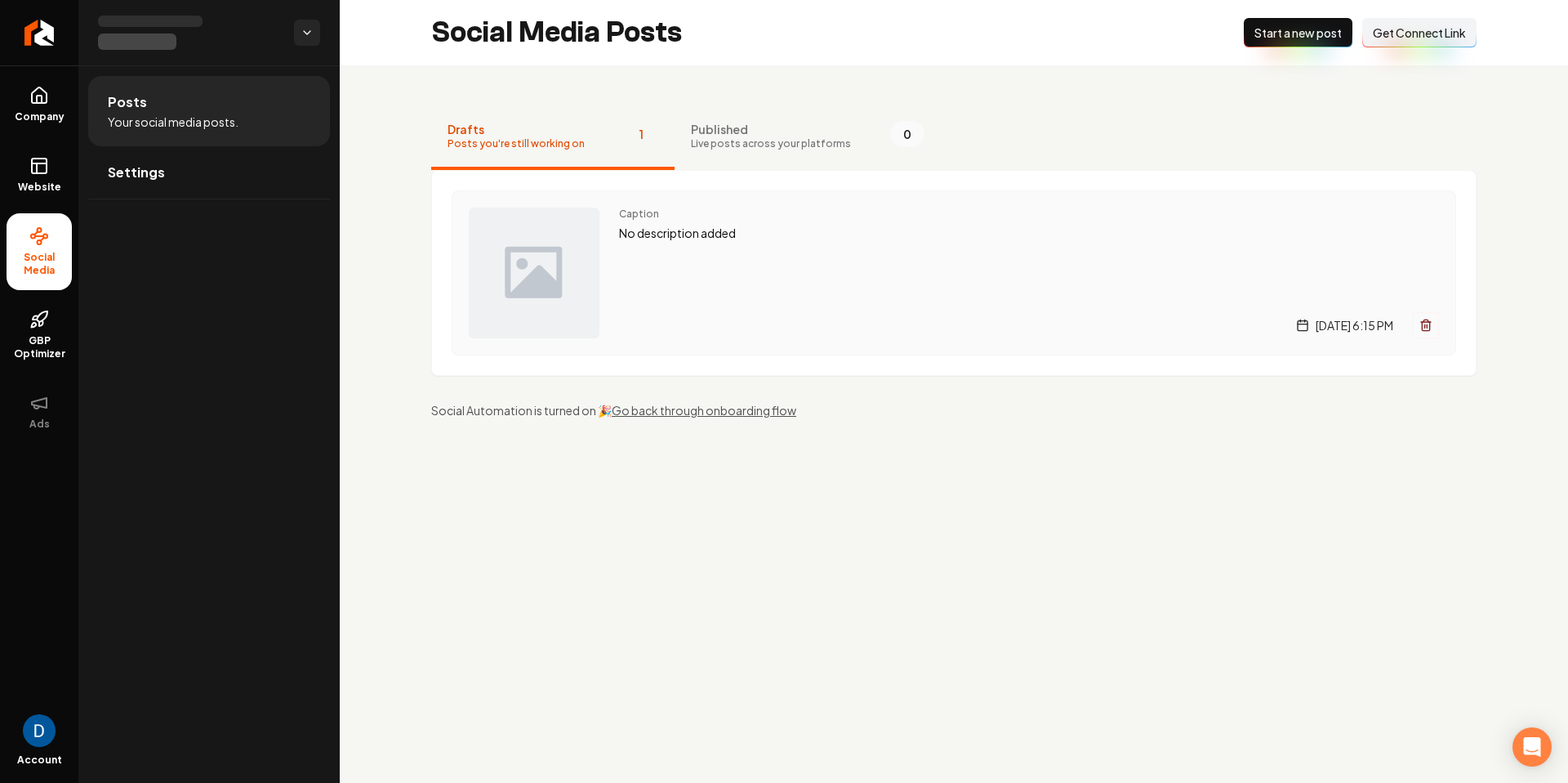
click at [874, 280] on div "Caption No description added Monday, September 8, 2025 | 6:15 PM" at bounding box center [1029, 273] width 820 height 131
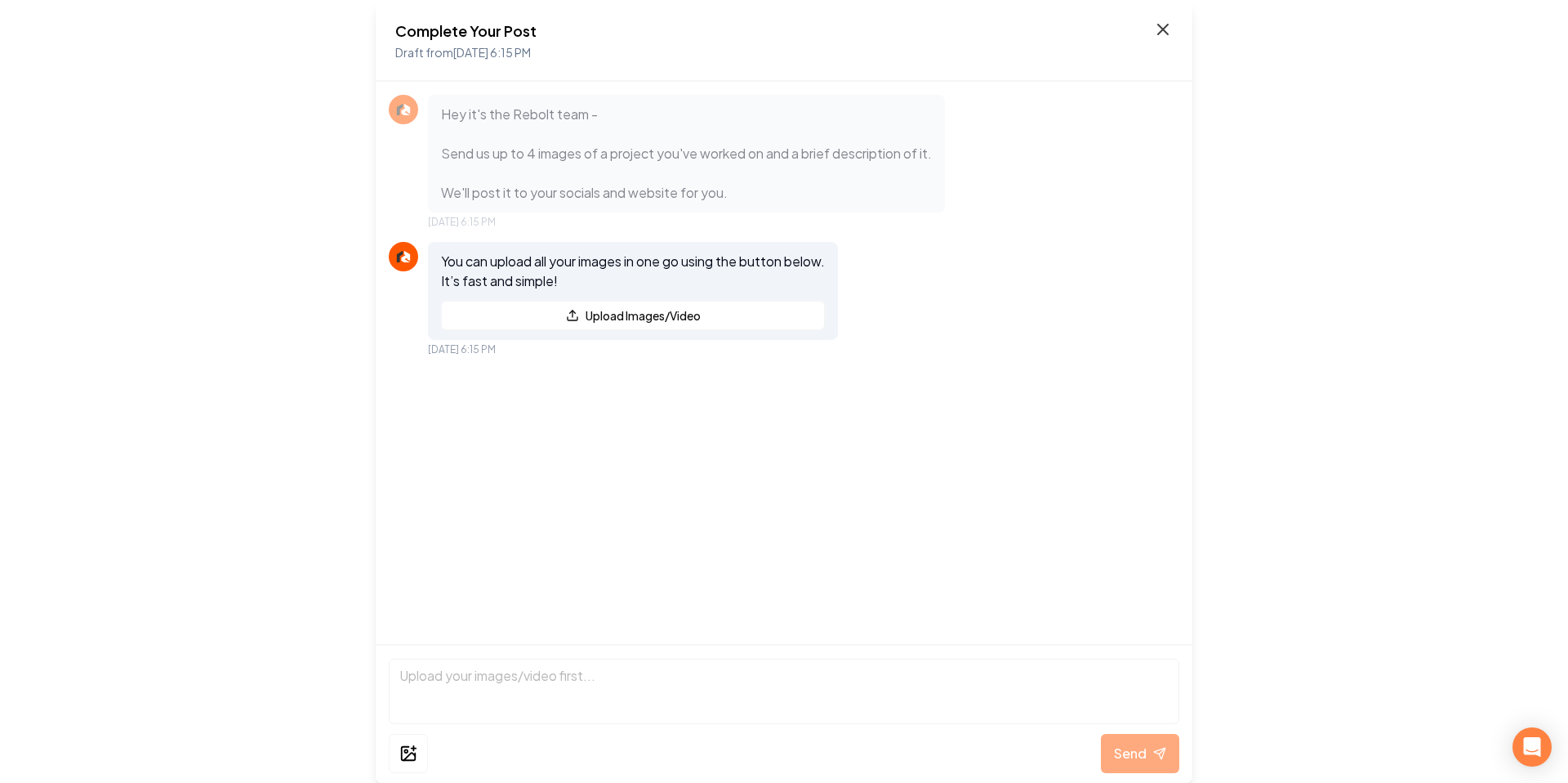
click at [1170, 26] on icon at bounding box center [1164, 29] width 20 height 20
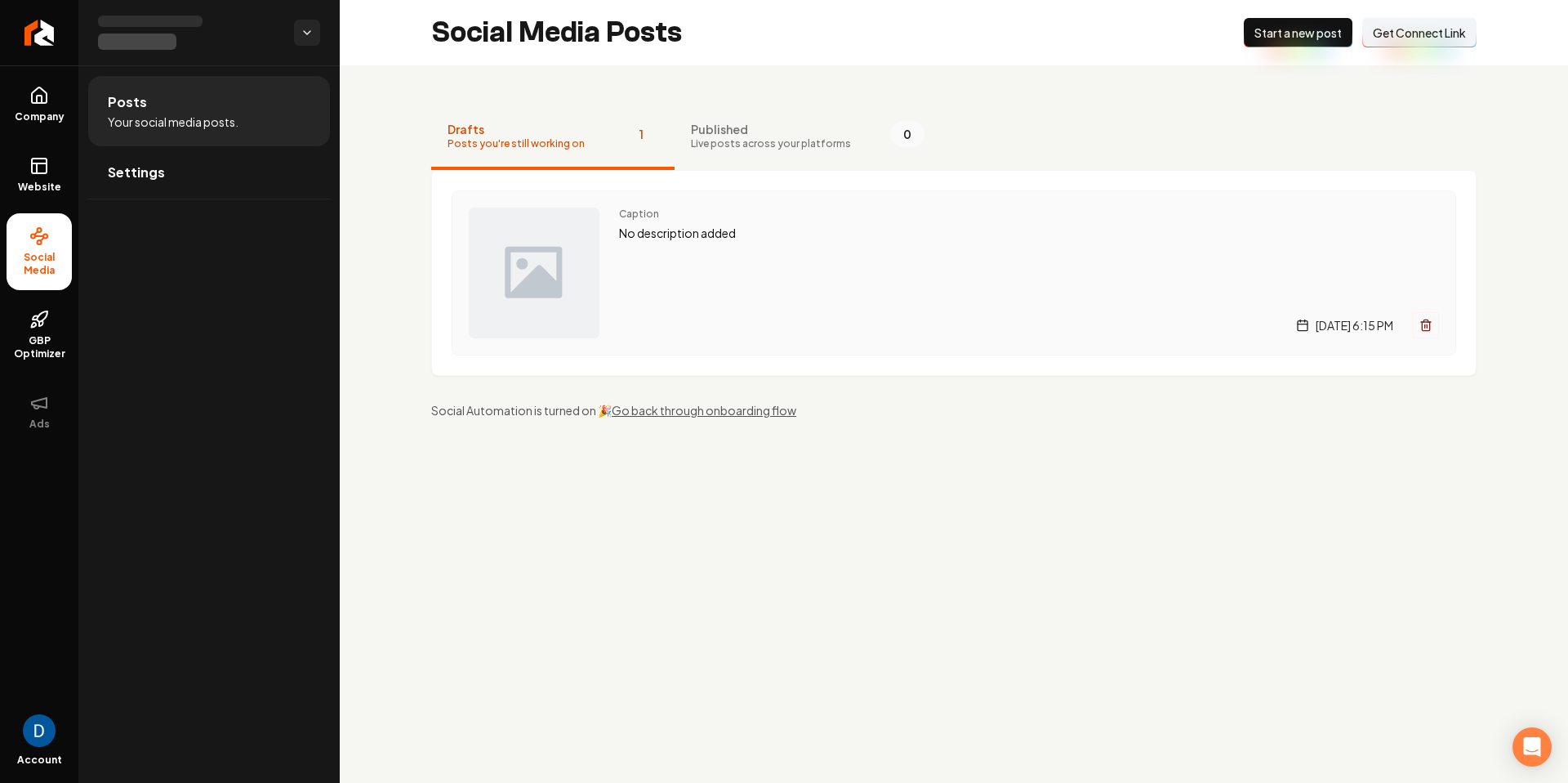
click at [755, 266] on div "Caption No description added Monday, September 8, 2025 | 6:15 PM" at bounding box center [1029, 273] width 820 height 131
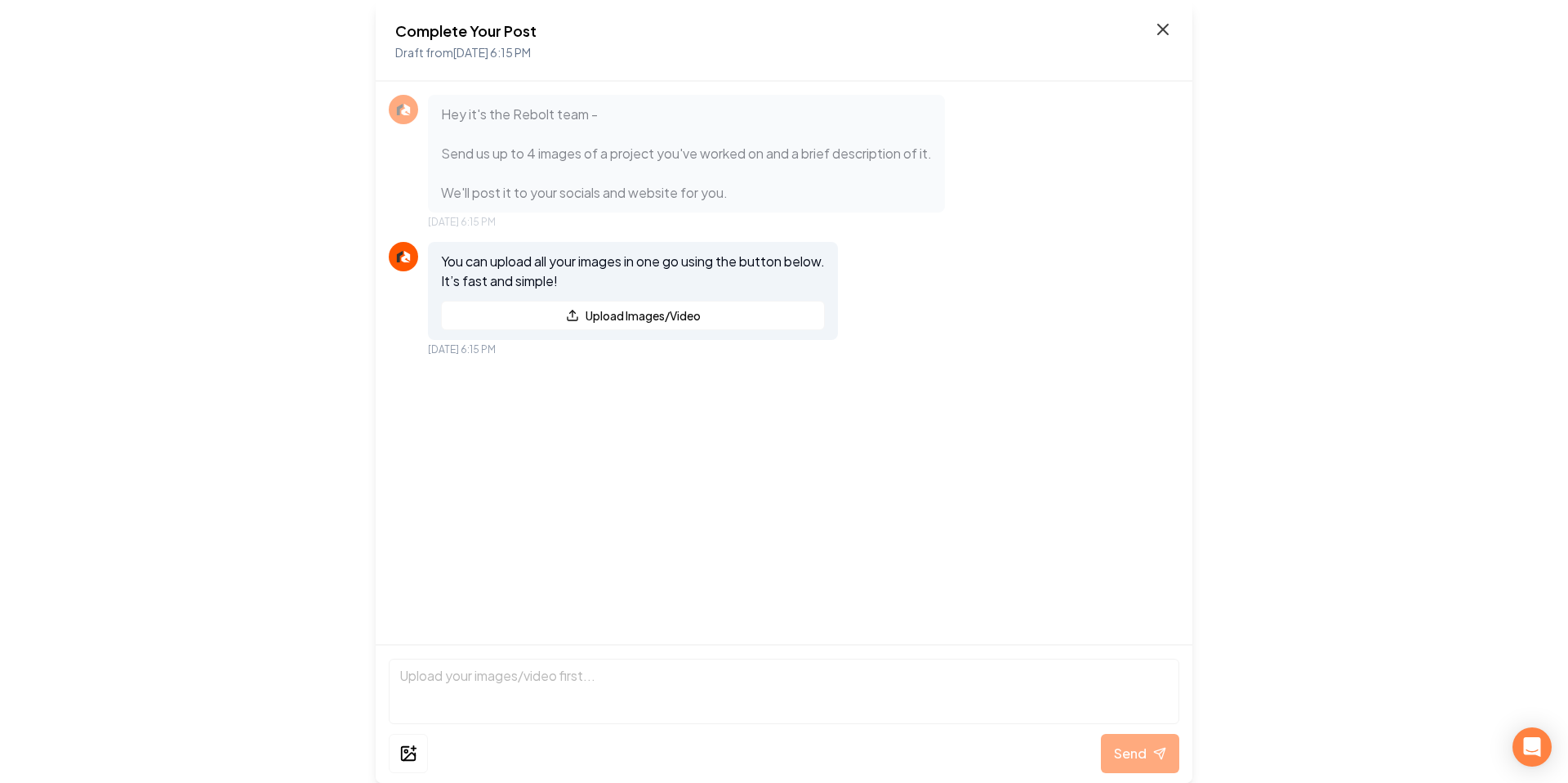
click at [1166, 27] on icon at bounding box center [1164, 29] width 20 height 20
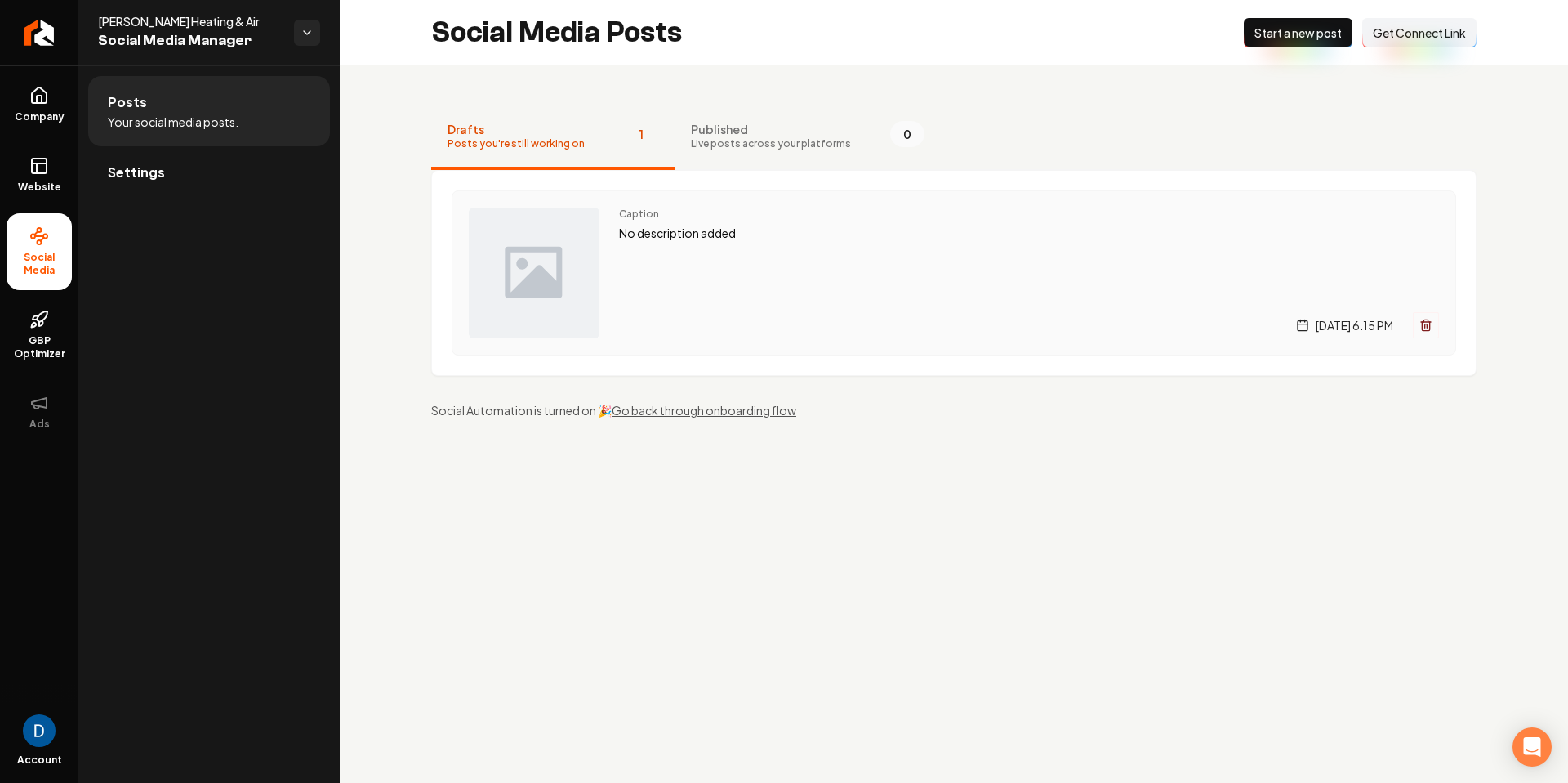
click at [747, 312] on div "[DATE] 6:15 PM" at bounding box center [1029, 325] width 820 height 26
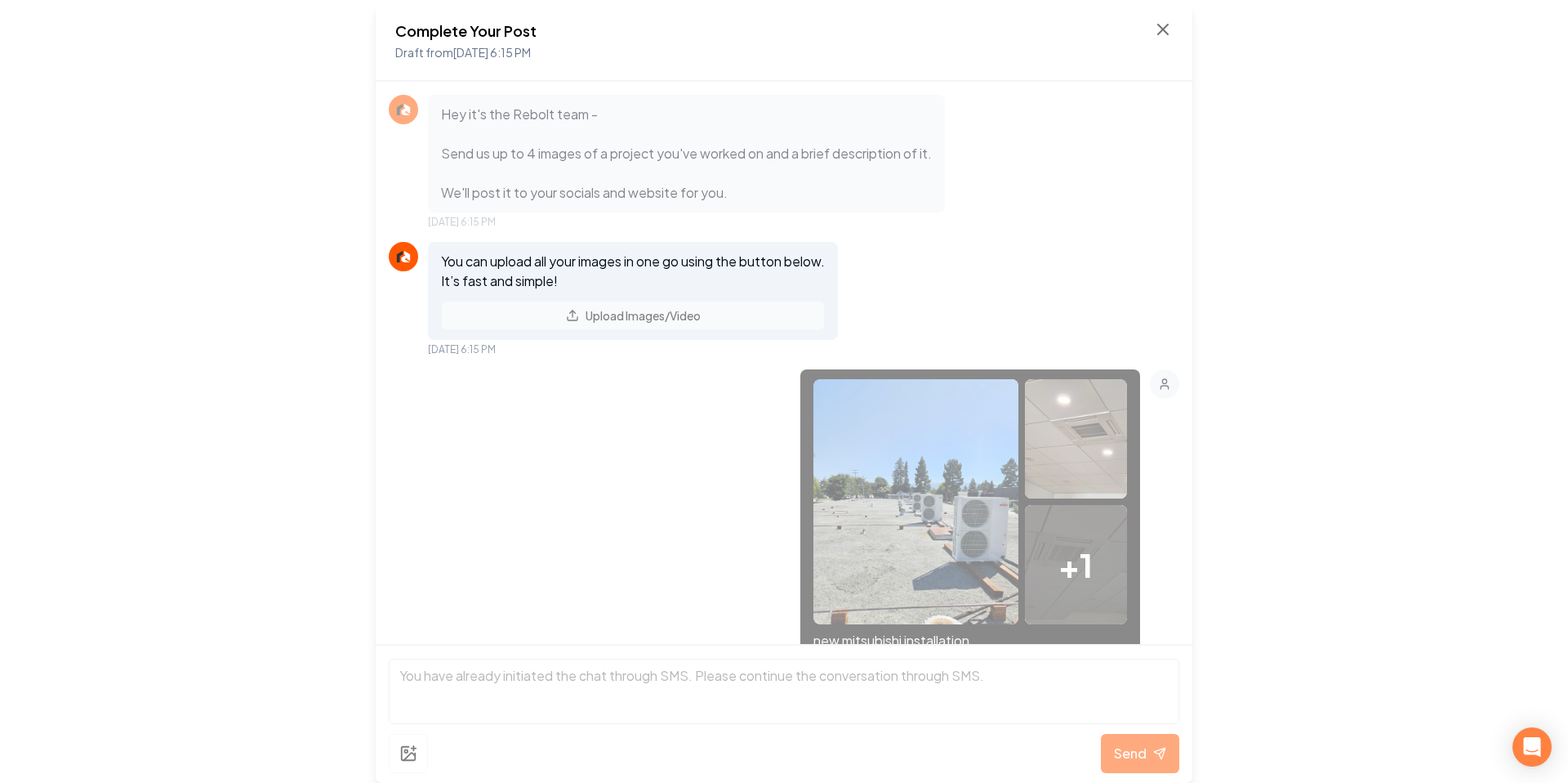
click at [1199, 18] on div "Complete Your Post Draft from Sep 8, 2025 6:15 PM Hey it's the Rebolt team - Se…" at bounding box center [784, 391] width 1568 height 783
click at [1164, 26] on icon at bounding box center [1164, 29] width 20 height 20
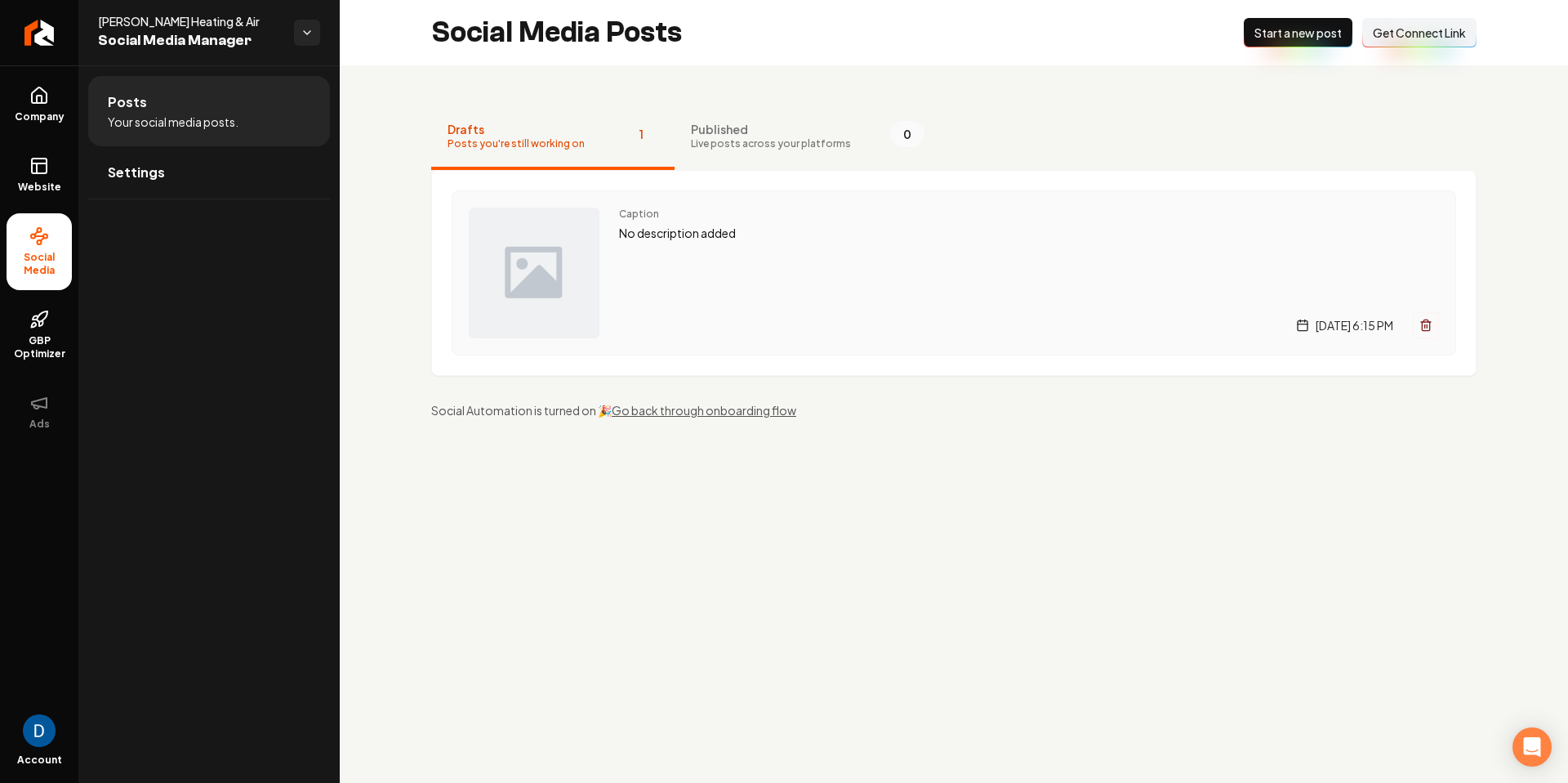
click at [765, 278] on div "Caption No description added Monday, September 8, 2025 | 6:15 PM" at bounding box center [1029, 273] width 820 height 131
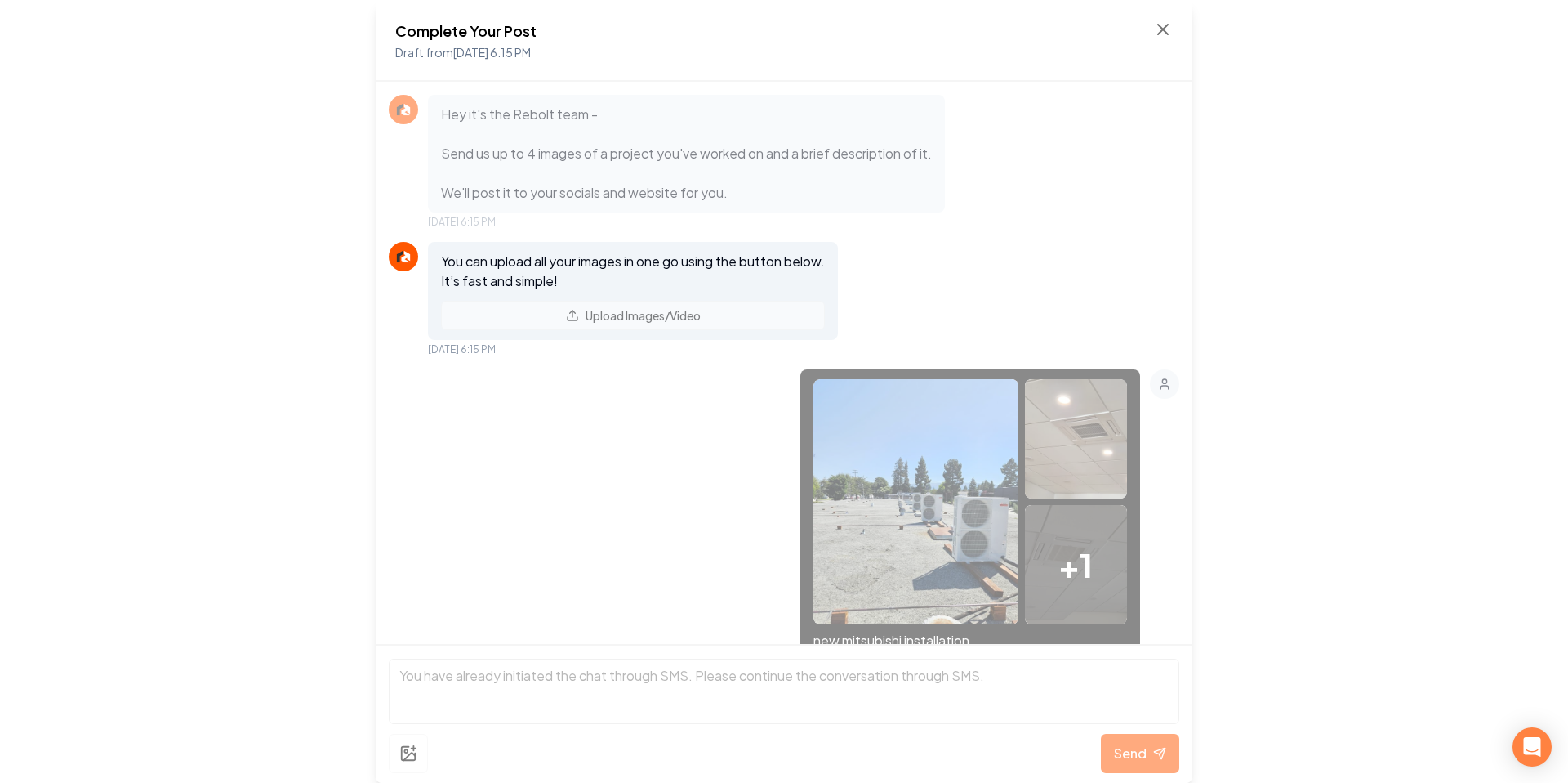
scroll to position [311, 0]
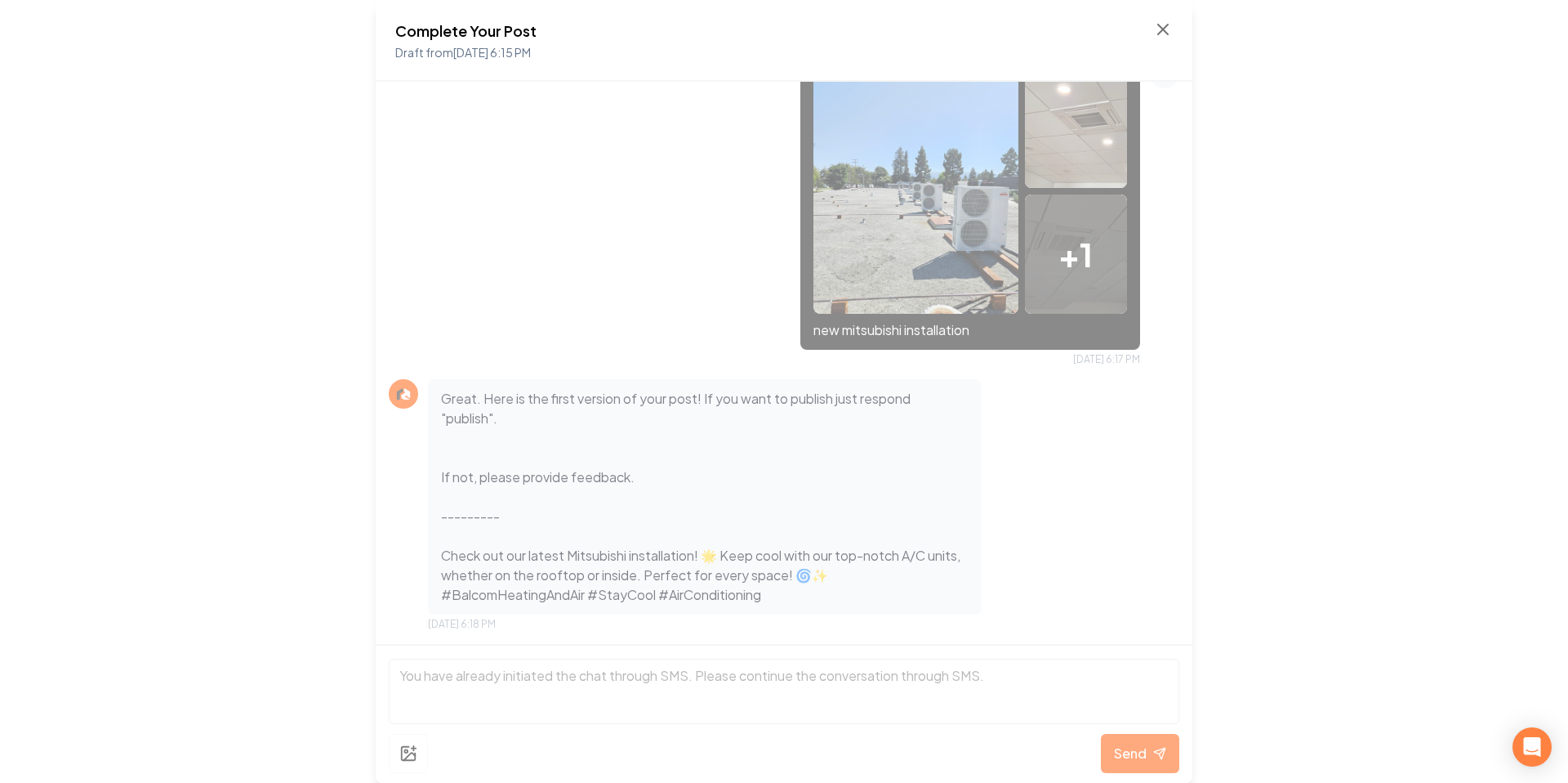
click at [747, 497] on p "Great. Here is the first version of your post! If you want to publish just resp…" at bounding box center [705, 497] width 528 height 216
click at [1154, 27] on icon at bounding box center [1164, 29] width 20 height 20
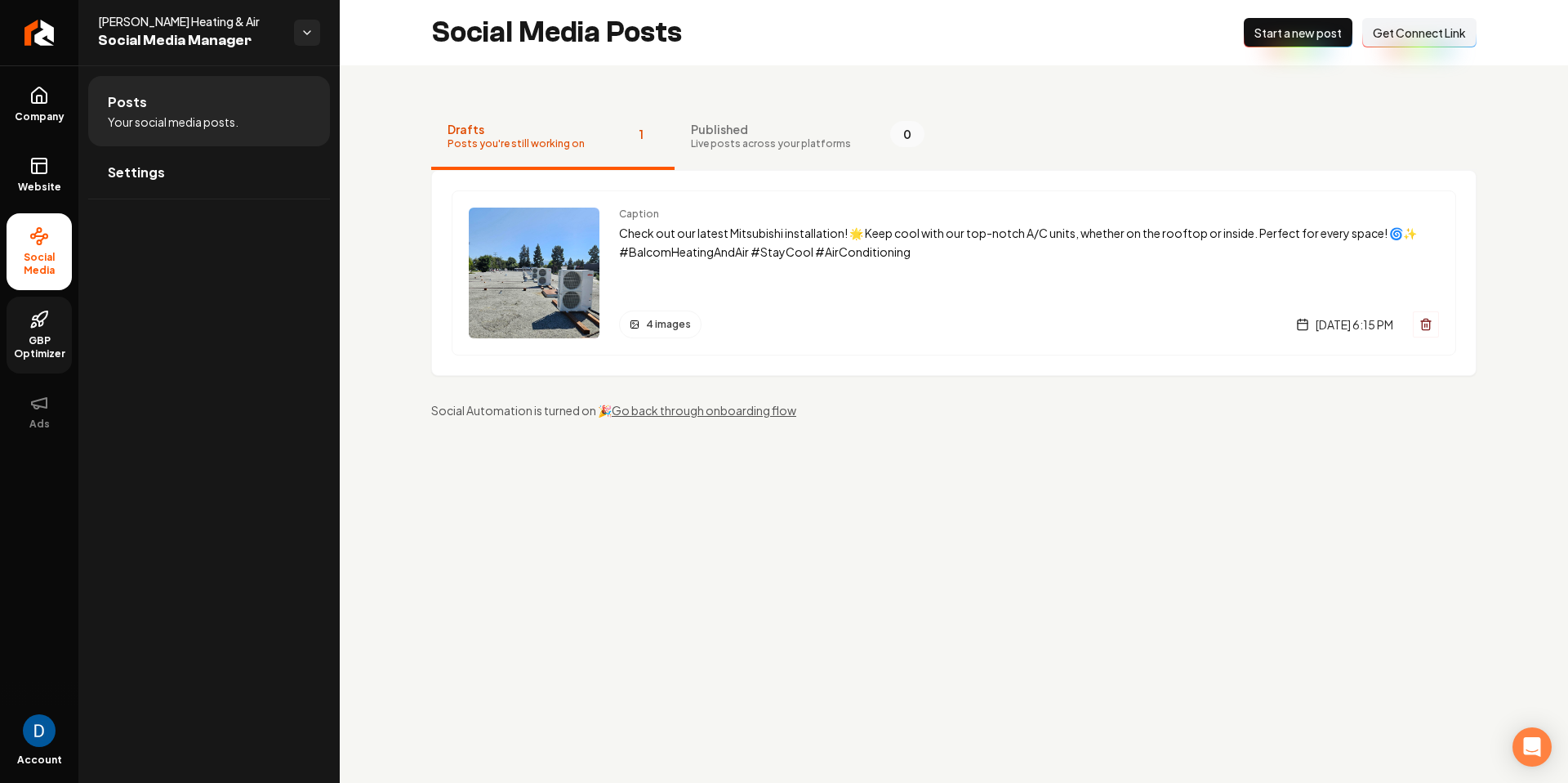
click at [50, 337] on span "GBP Optimizer" at bounding box center [39, 347] width 65 height 26
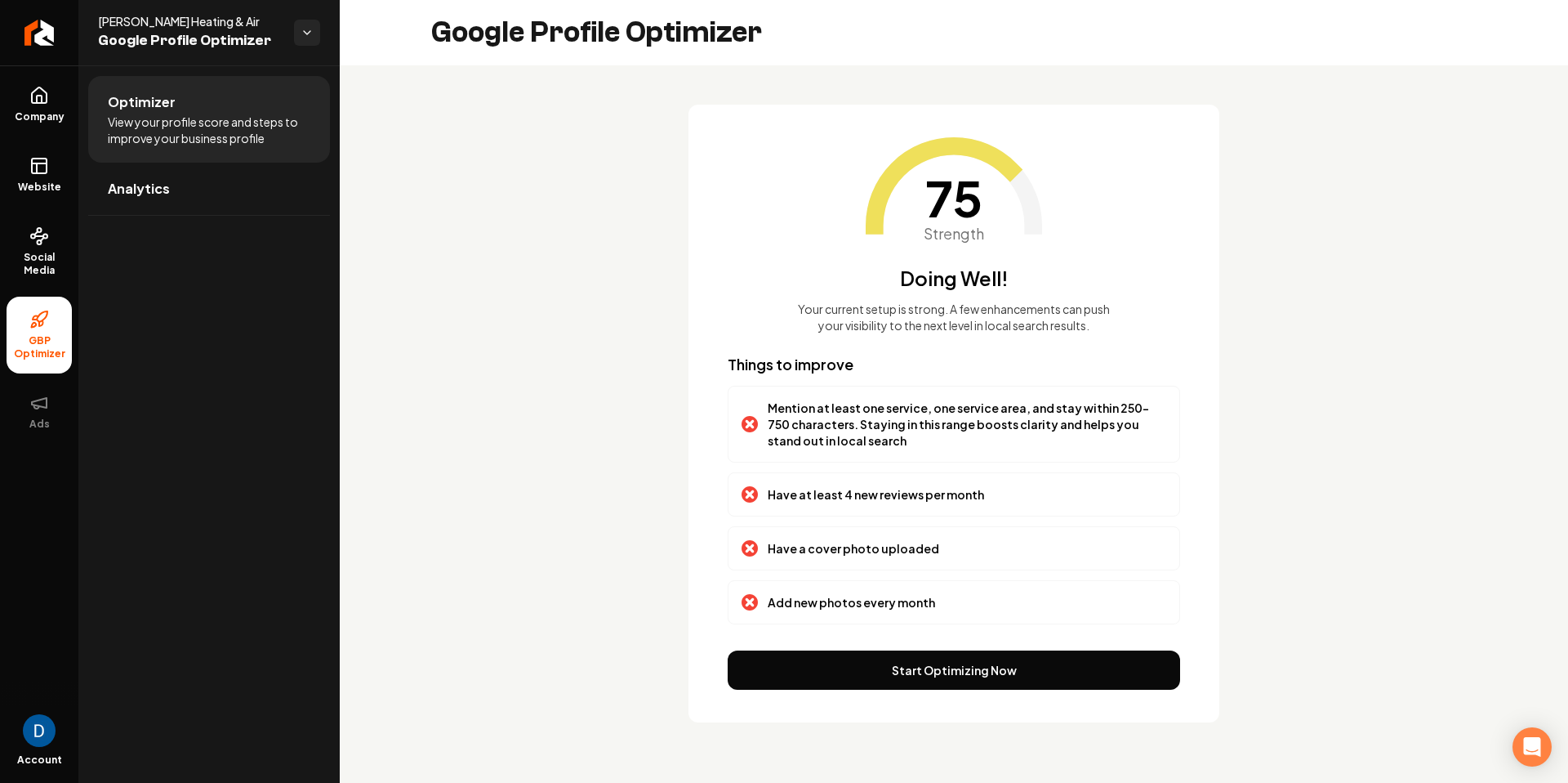
click at [1009, 670] on button "Start Optimizing Now" at bounding box center [954, 671] width 452 height 39
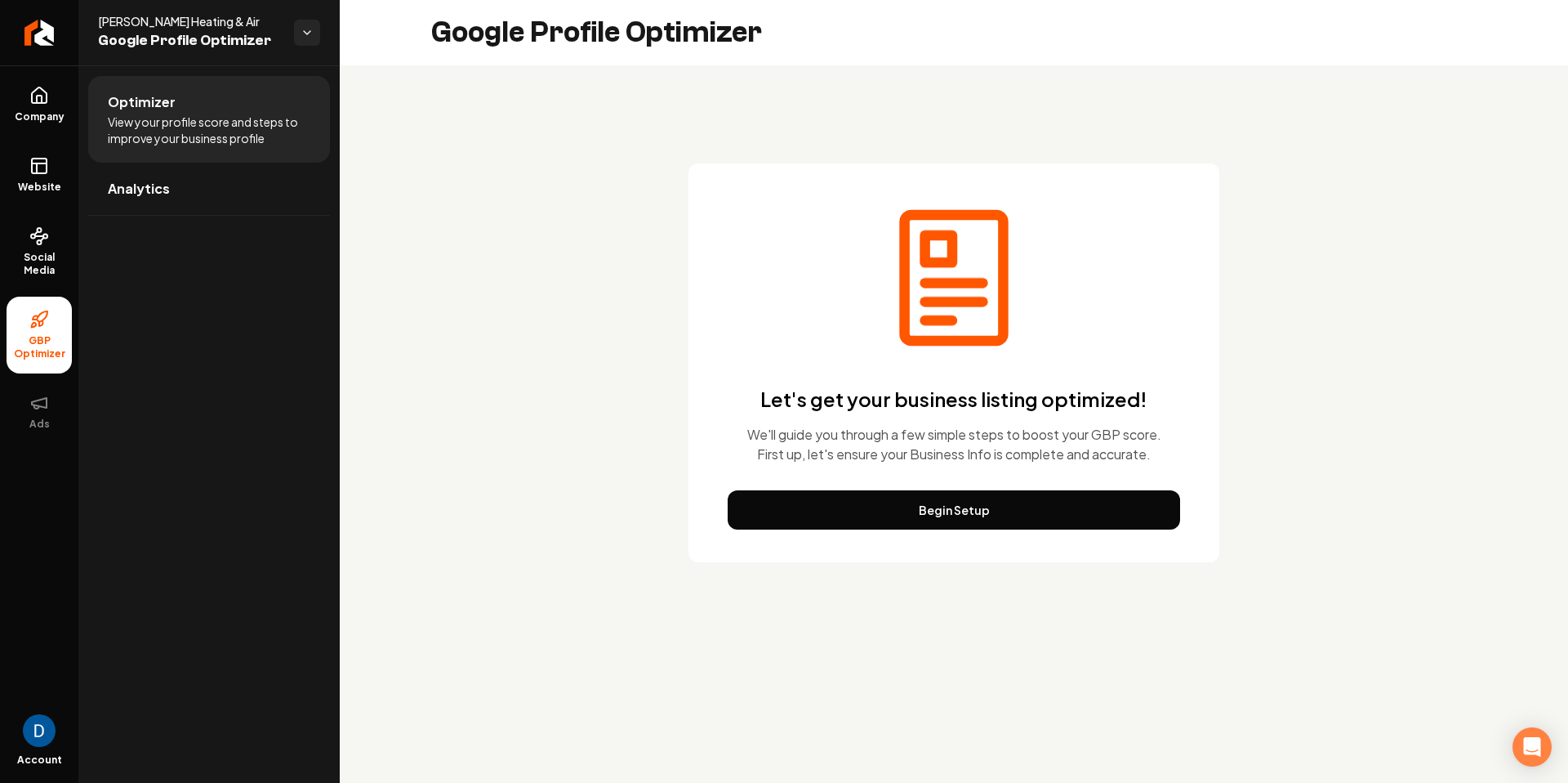
click at [1003, 508] on button "Begin Setup" at bounding box center [954, 510] width 452 height 39
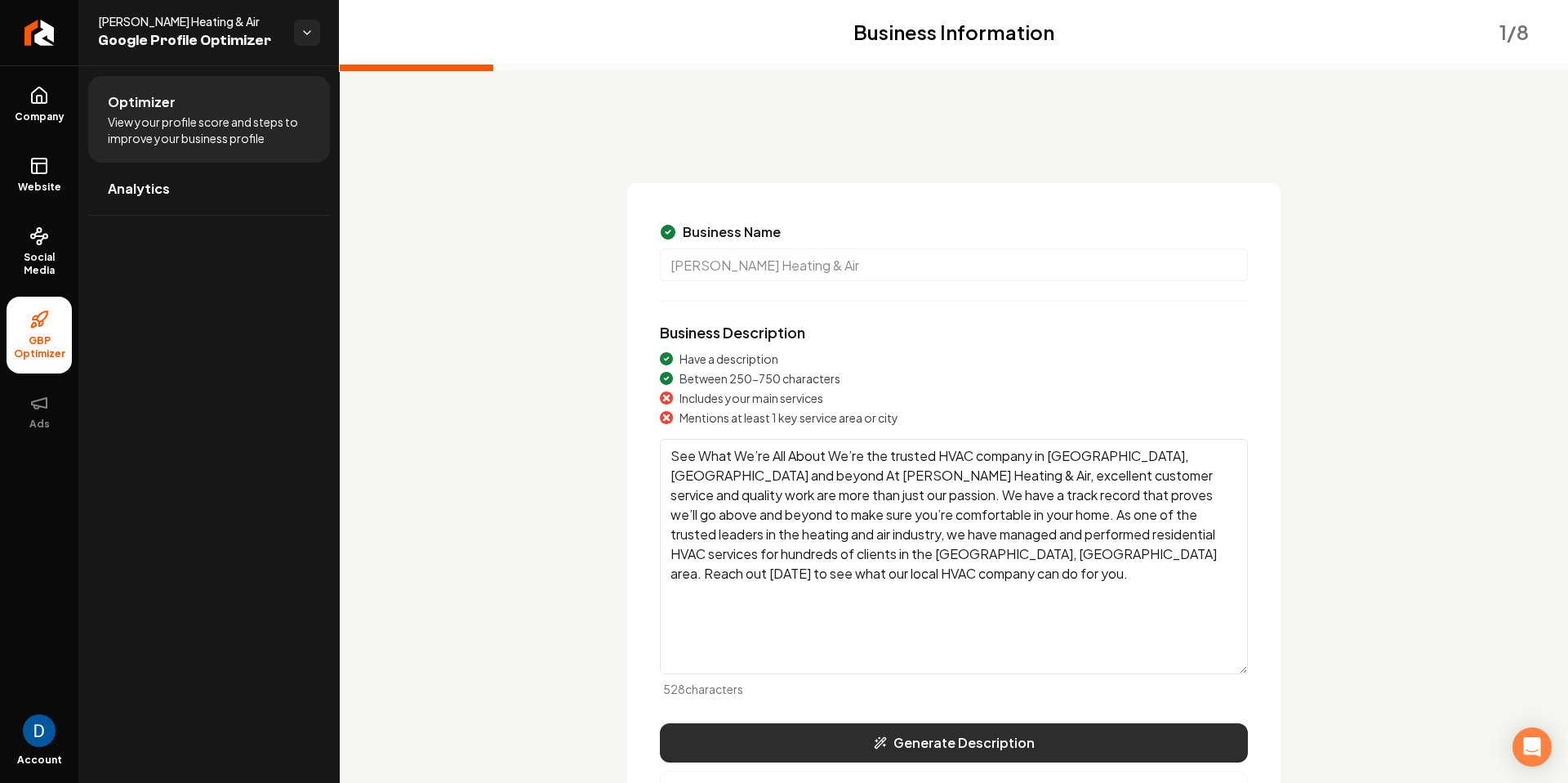
click at [950, 737] on button "Generate Description" at bounding box center [954, 743] width 588 height 39
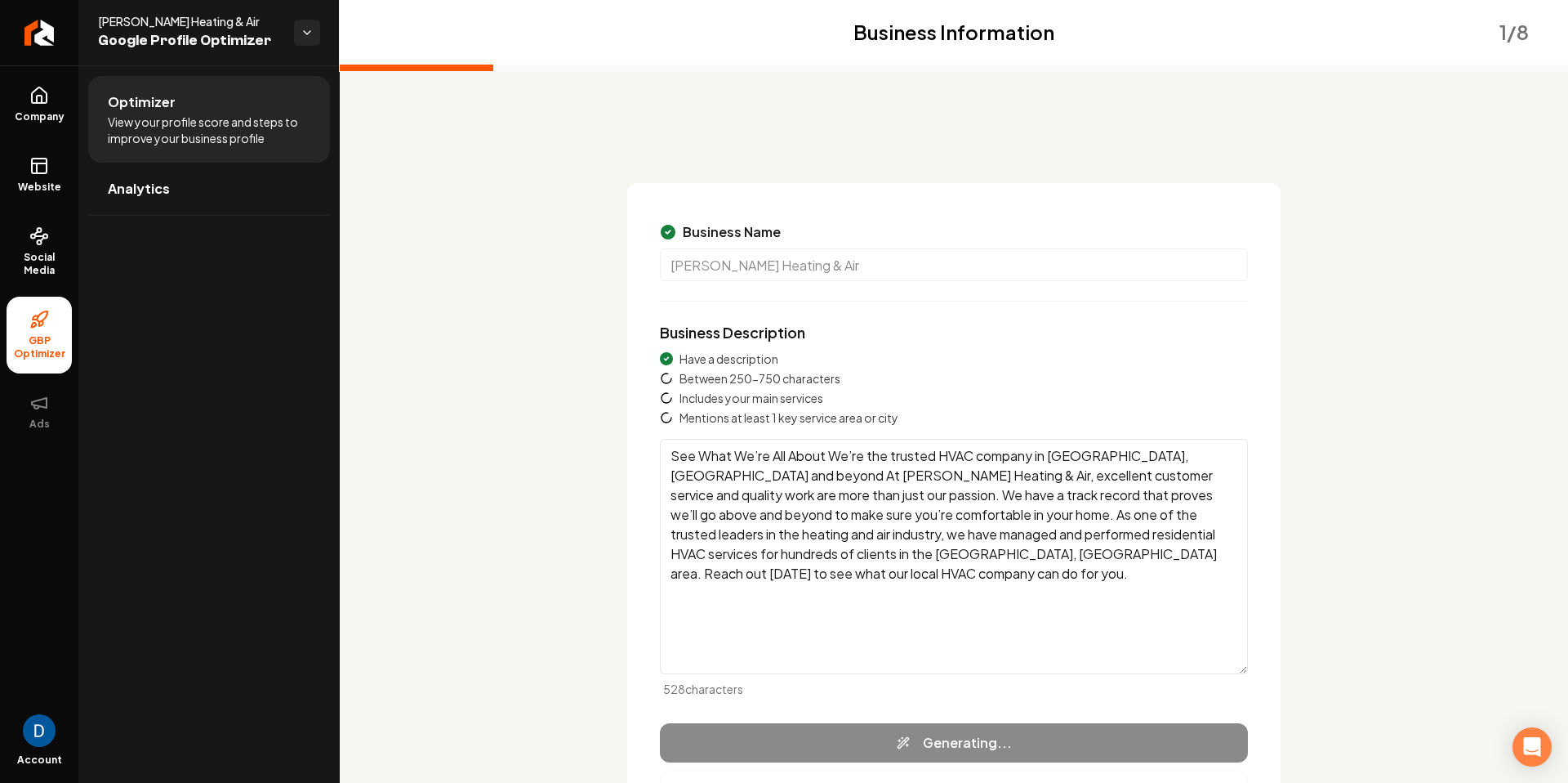
type textarea "[PERSON_NAME] Heating & Air is a leading HVAC expert, serving [GEOGRAPHIC_DATA]…"
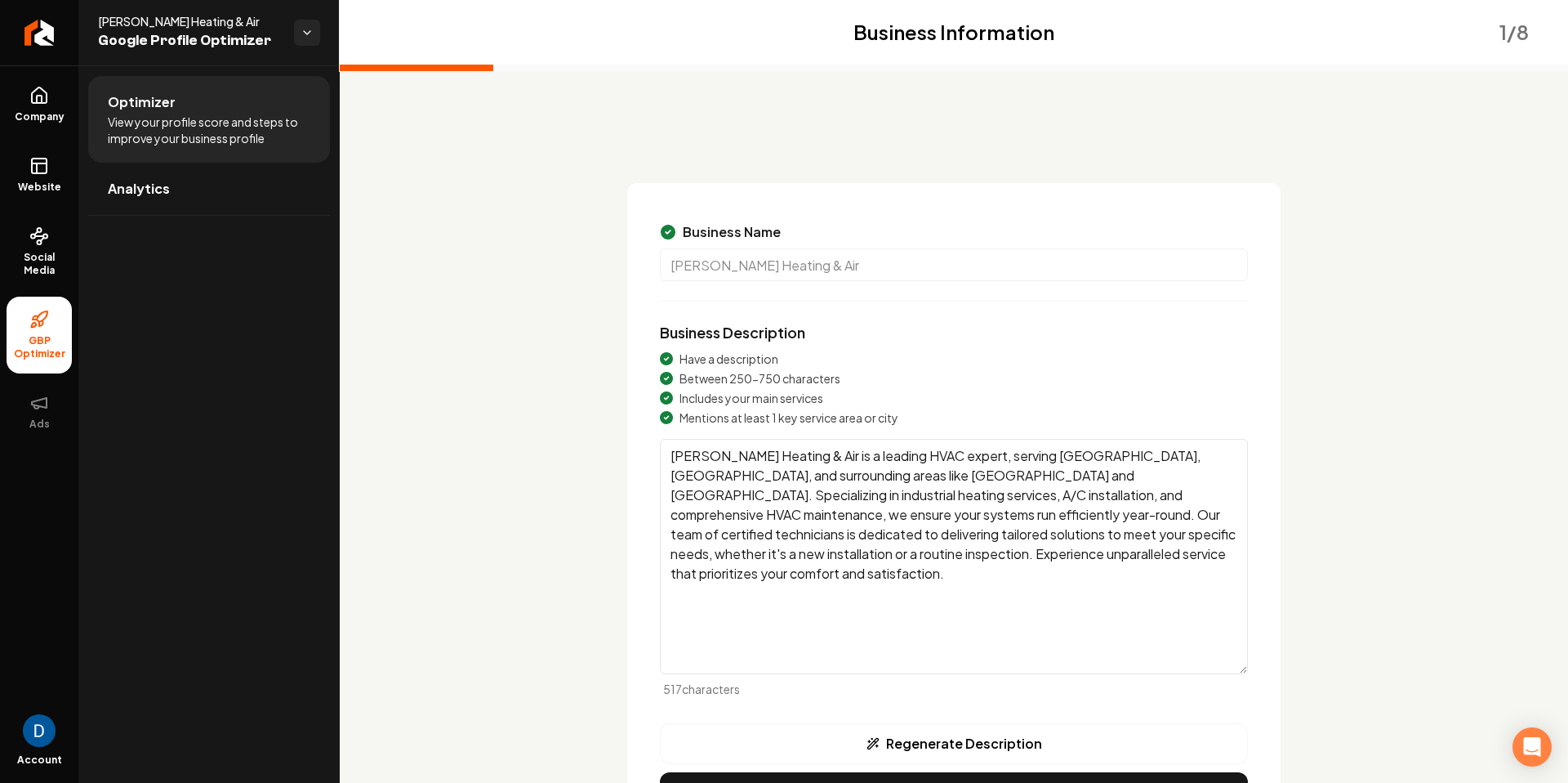
click at [755, 404] on span "Includes your main services" at bounding box center [751, 398] width 144 height 17
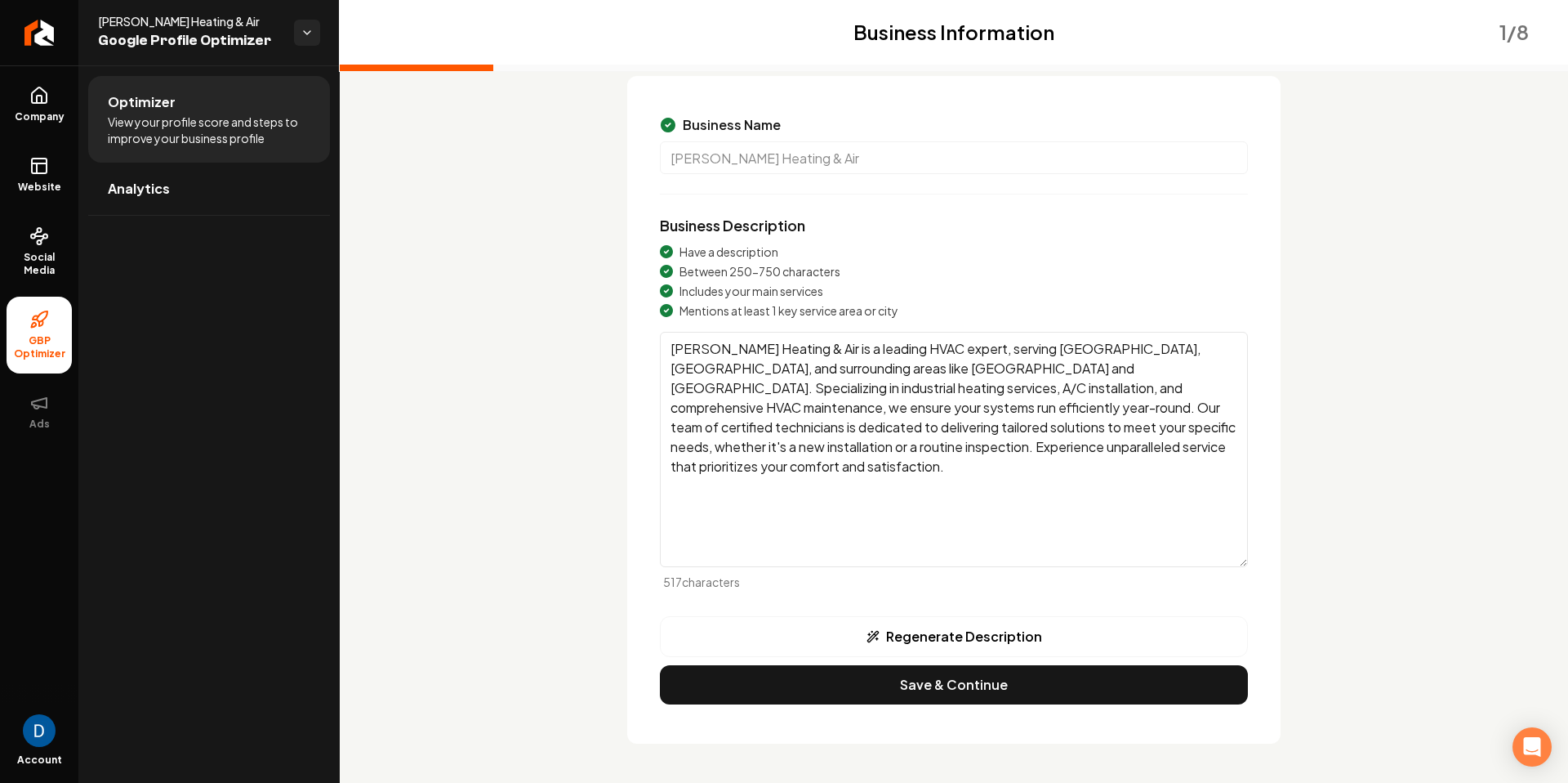
click at [807, 367] on textarea "[PERSON_NAME] Heating & Air is a leading HVAC expert, serving [GEOGRAPHIC_DATA]…" at bounding box center [954, 449] width 588 height 236
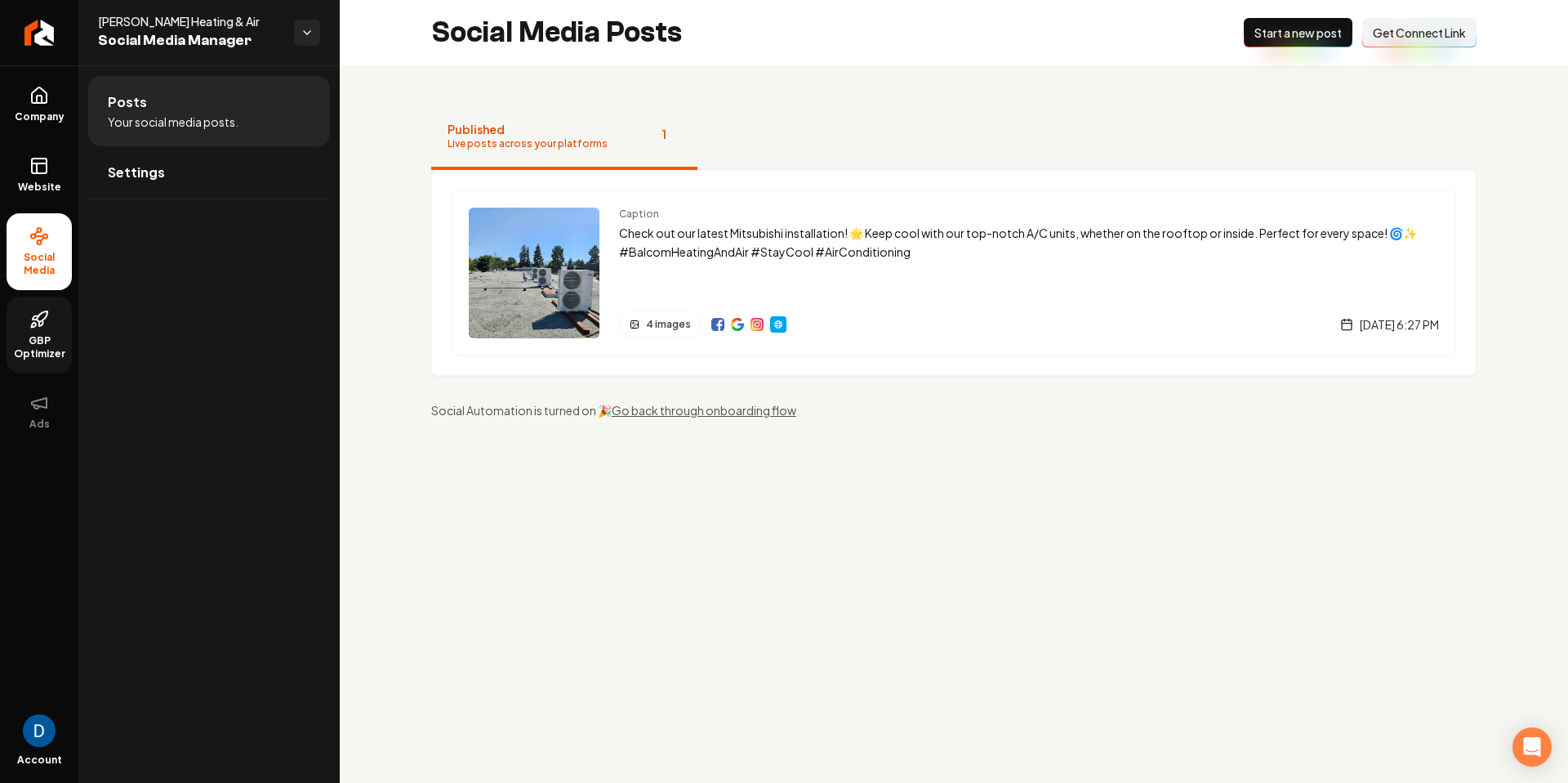
click at [32, 350] on span "GBP Optimizer" at bounding box center [39, 347] width 65 height 26
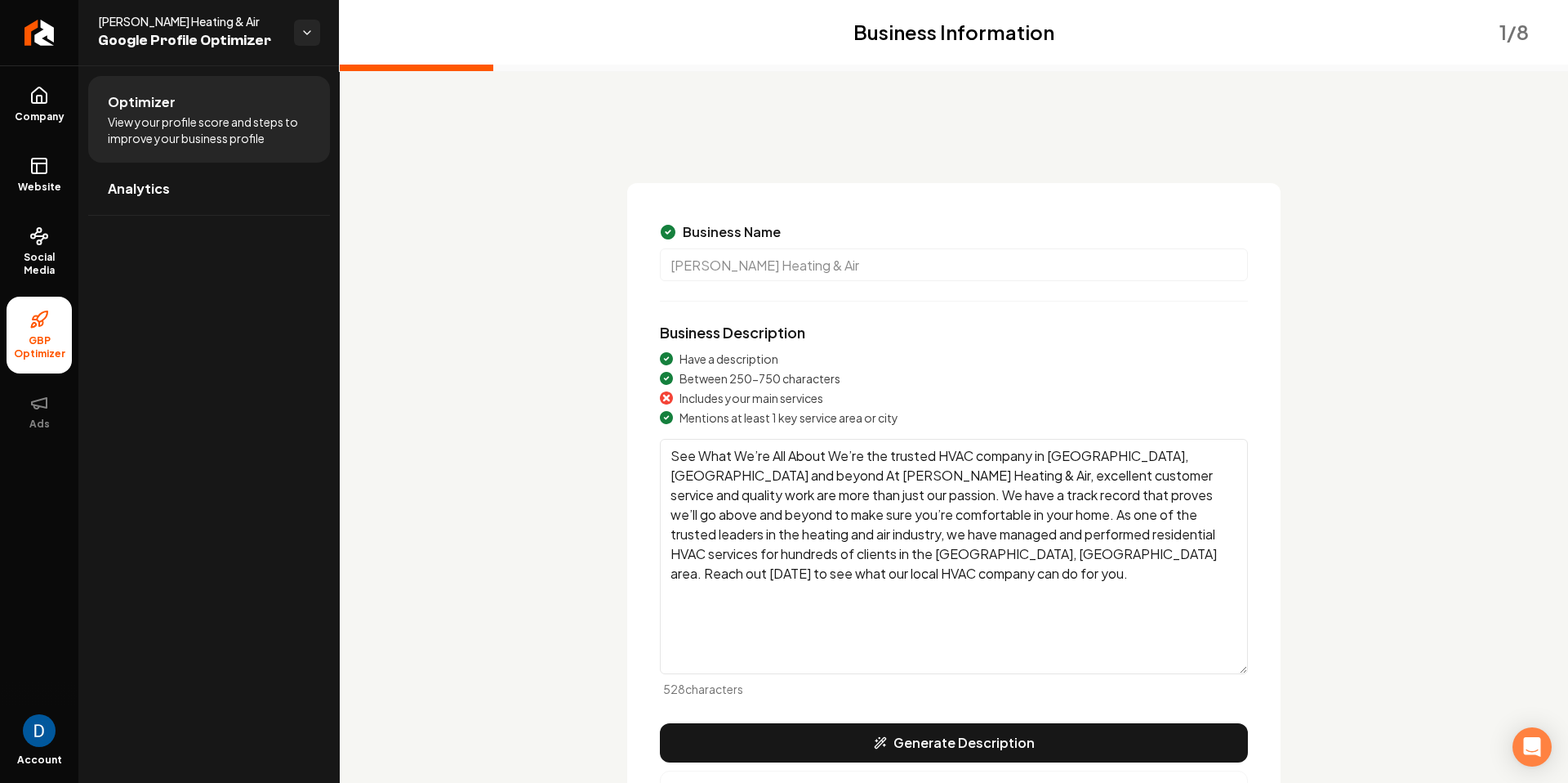
scroll to position [108, 0]
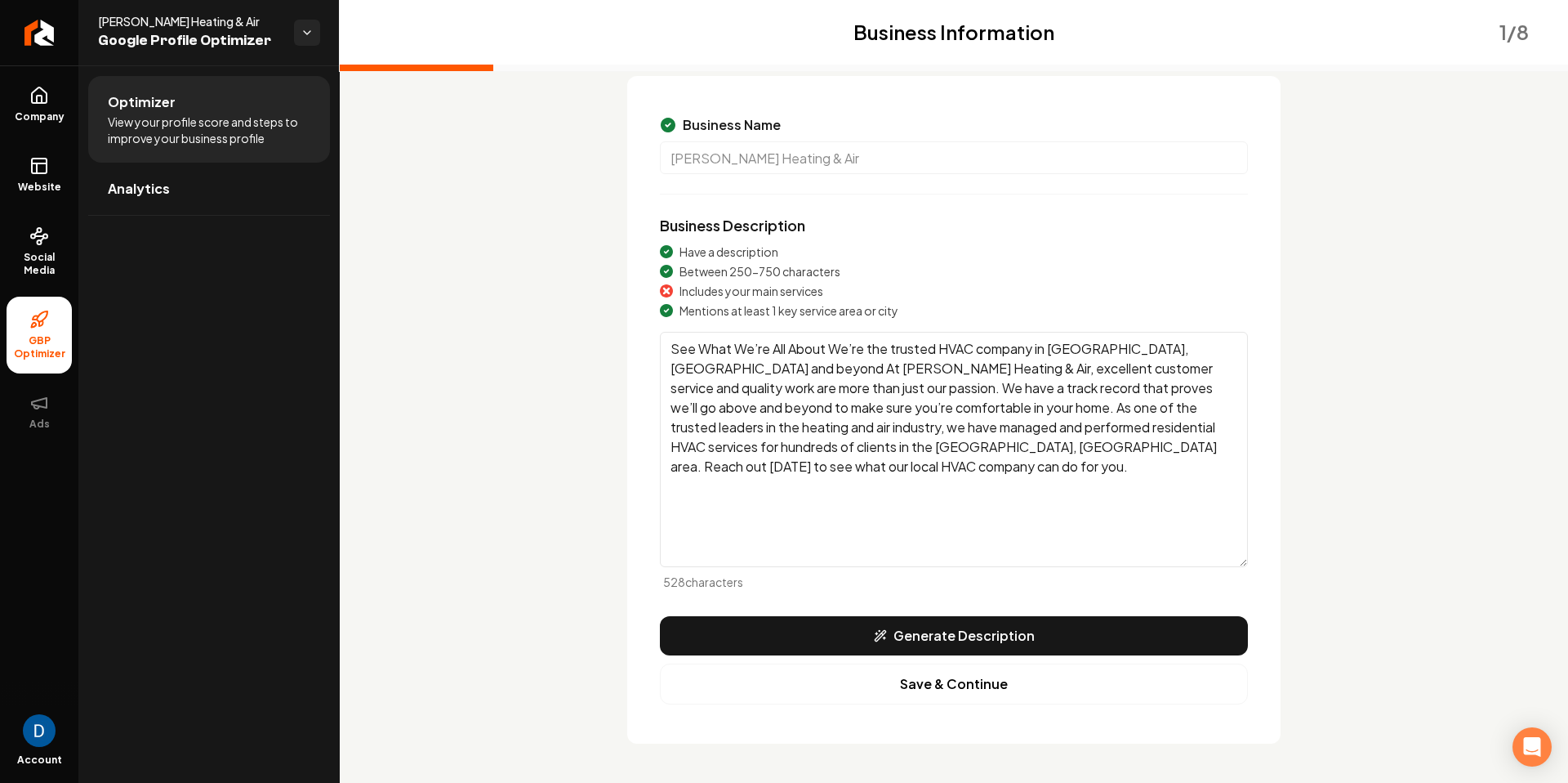
click at [1247, 444] on textarea "See What We’re All About We’re the trusted HVAC company in [GEOGRAPHIC_DATA], […" at bounding box center [954, 449] width 588 height 236
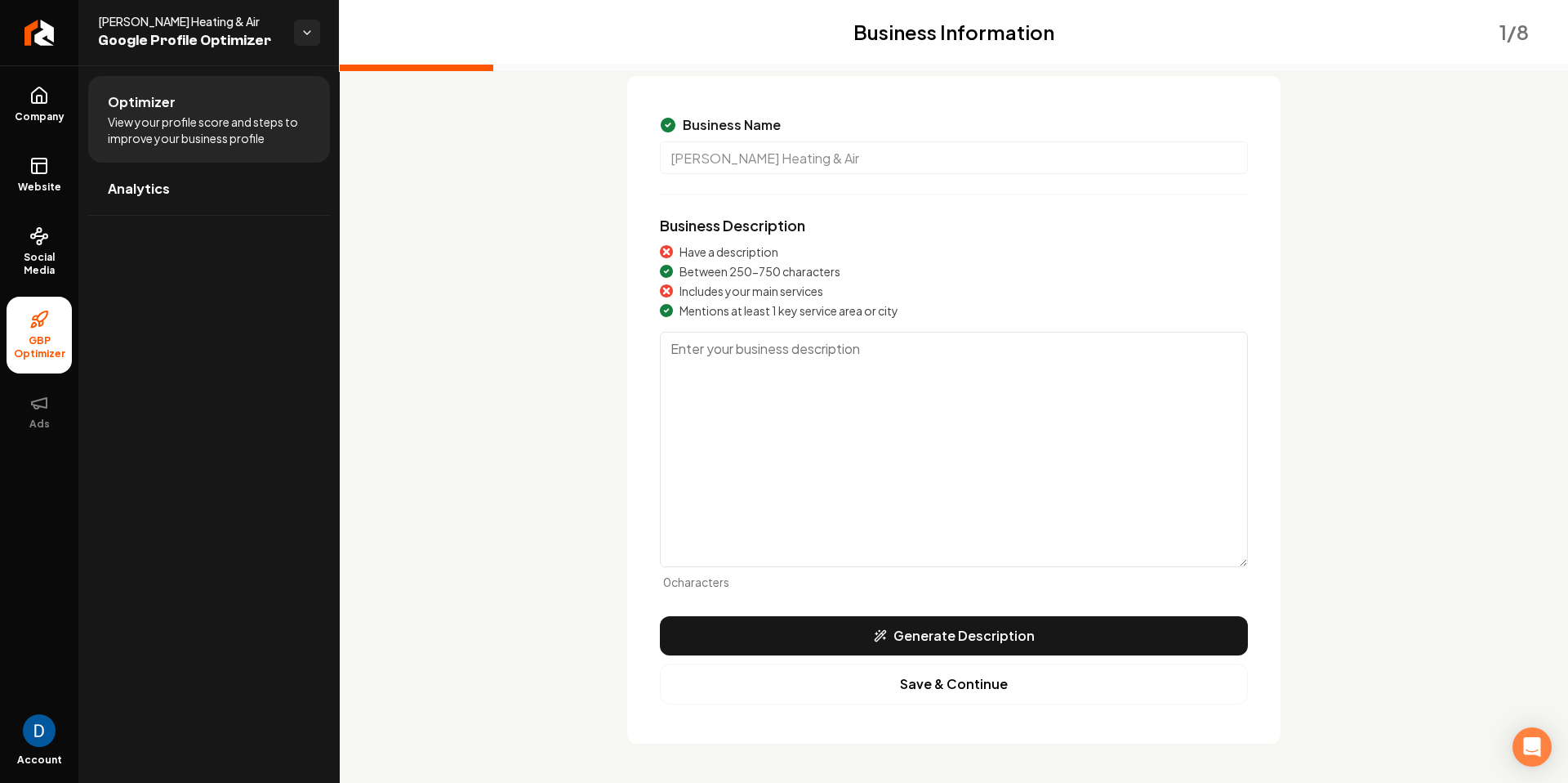
paste textarea "[PERSON_NAME] Heating & Air is a leading HVAC expert, serving [GEOGRAPHIC_DATA]…"
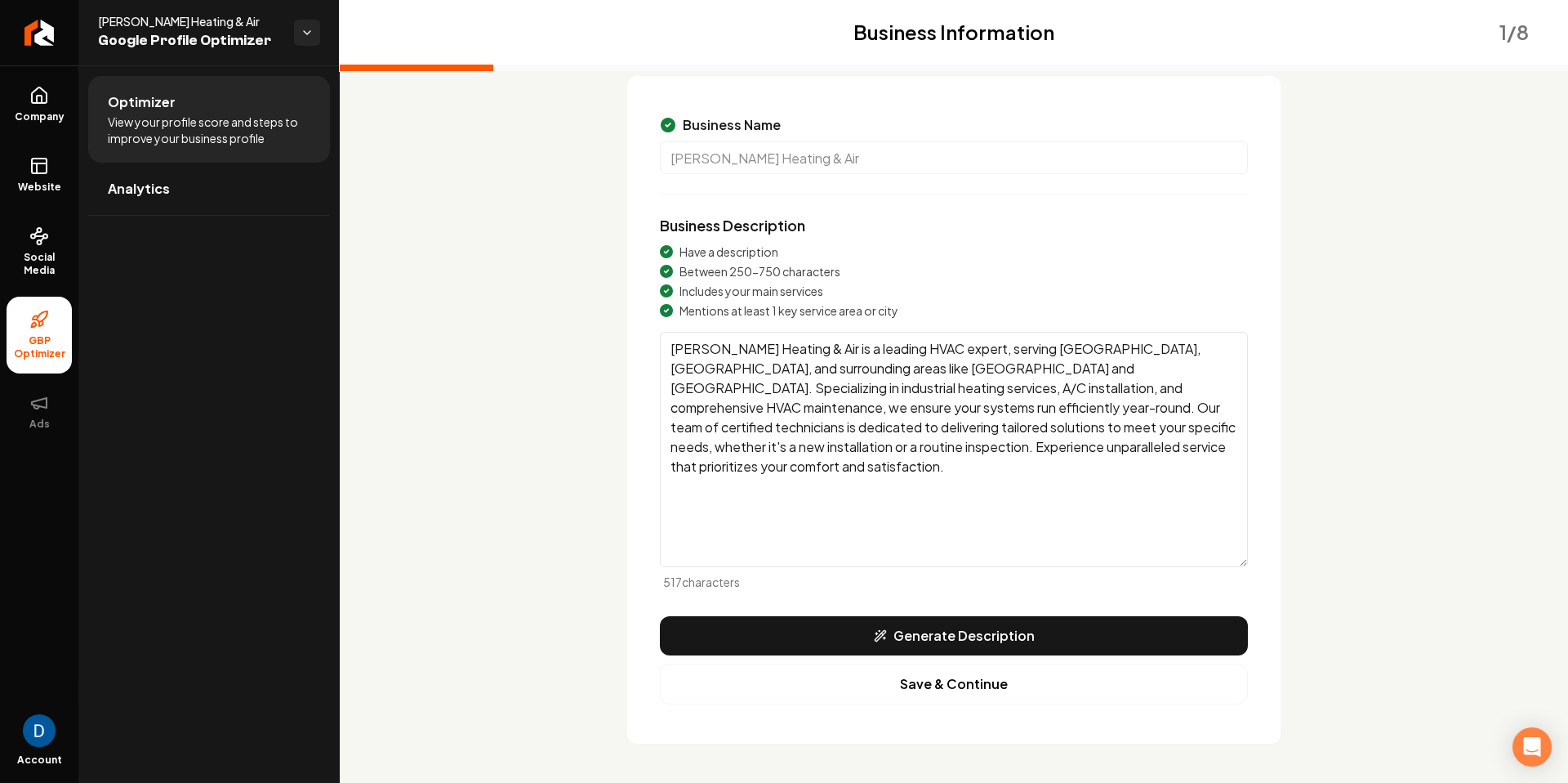
type textarea "[PERSON_NAME] Heating & Air is a leading HVAC expert, serving [GEOGRAPHIC_DATA]…"
click at [708, 293] on span "Includes your main services" at bounding box center [751, 290] width 144 height 17
click at [709, 293] on span "Includes your main services" at bounding box center [751, 290] width 144 height 17
click at [709, 294] on span "Includes your main services" at bounding box center [751, 290] width 144 height 17
click at [755, 308] on span "Mentions at least 1 key service area or city" at bounding box center [789, 310] width 219 height 17
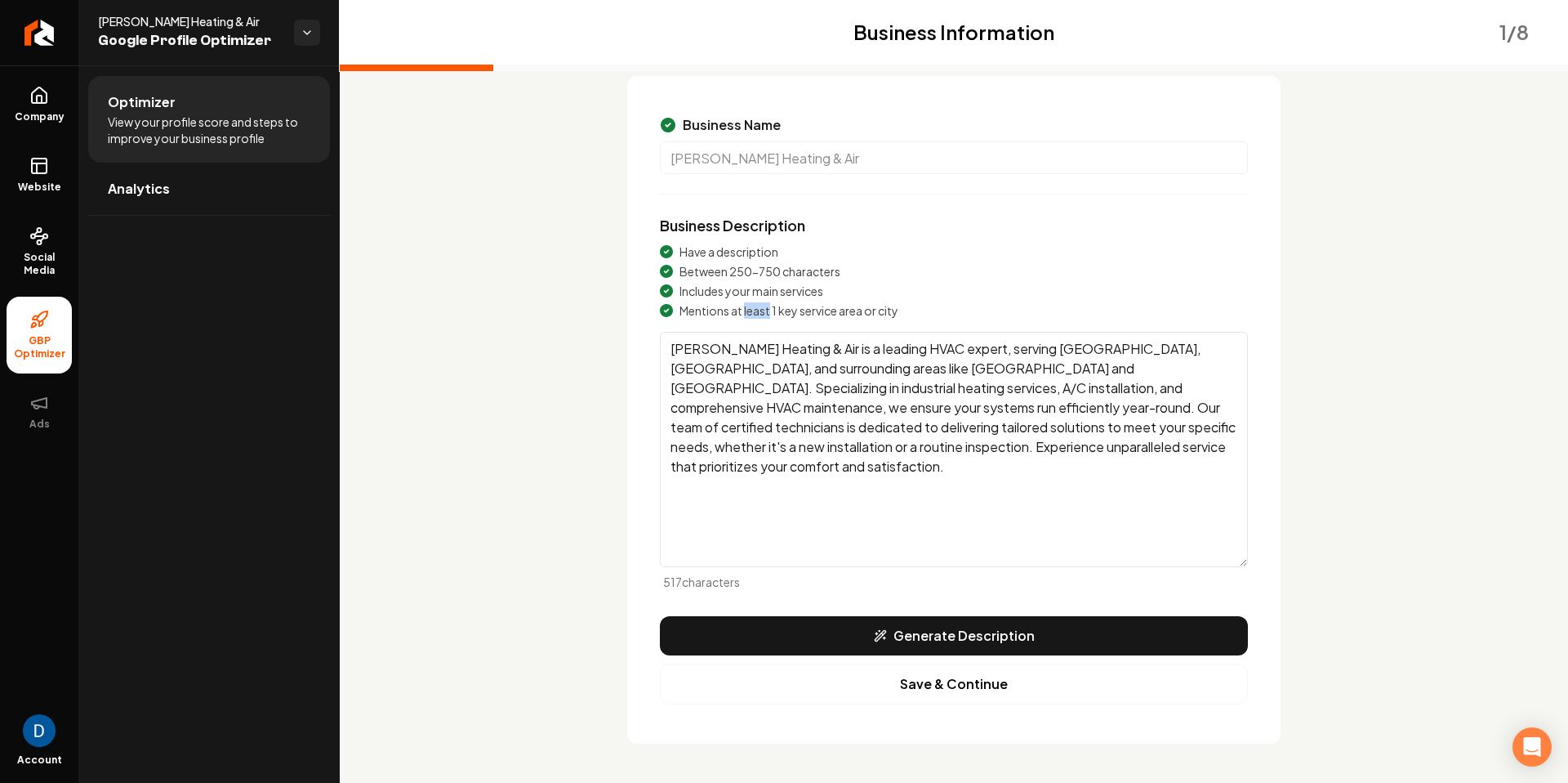
click at [755, 308] on span "Mentions at least 1 key service area or city" at bounding box center [789, 310] width 219 height 17
click at [961, 686] on button "Save & Continue" at bounding box center [954, 684] width 588 height 41
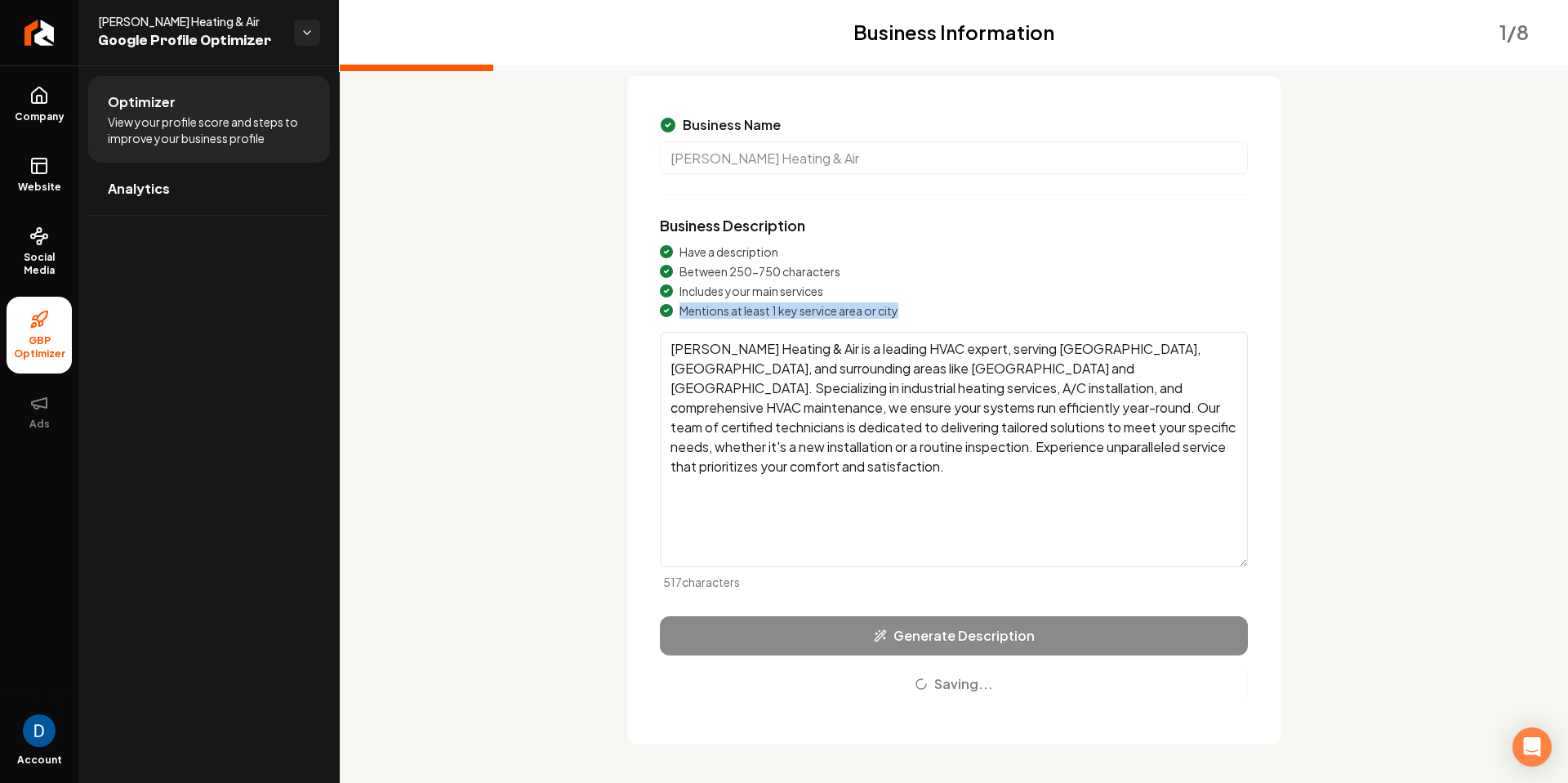
scroll to position [2, 0]
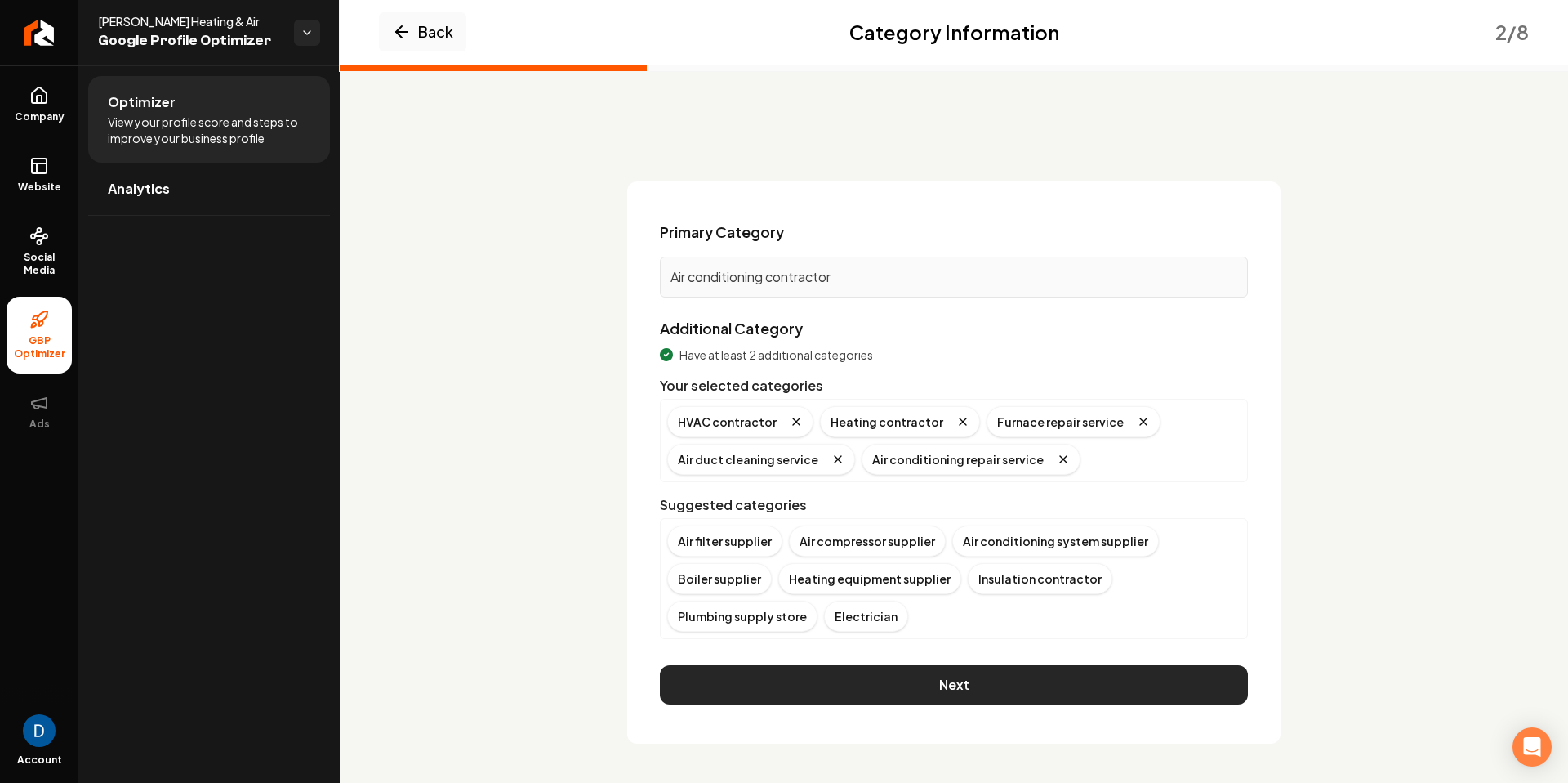
click at [933, 674] on button "Next" at bounding box center [954, 685] width 588 height 39
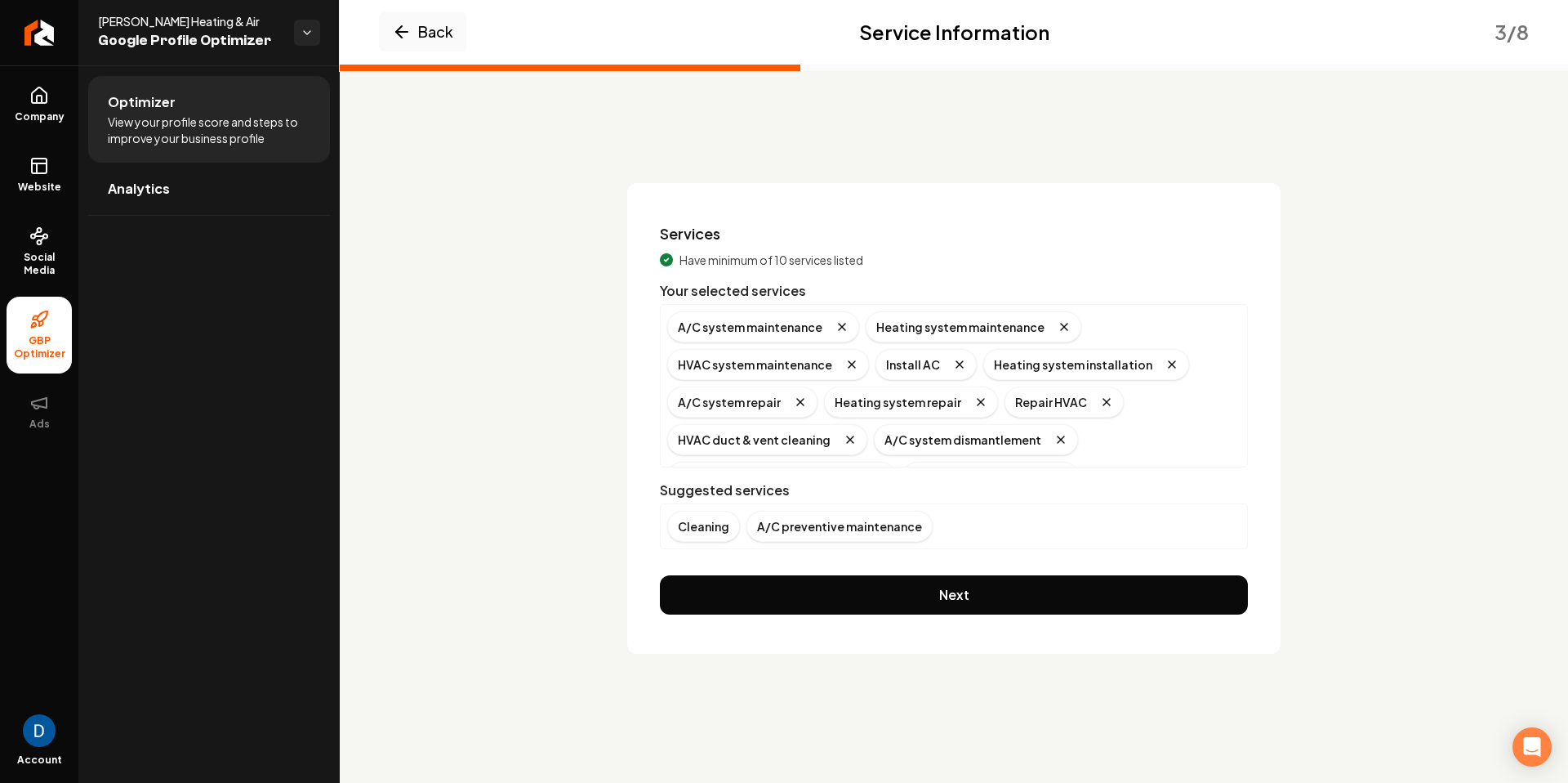
scroll to position [0, 0]
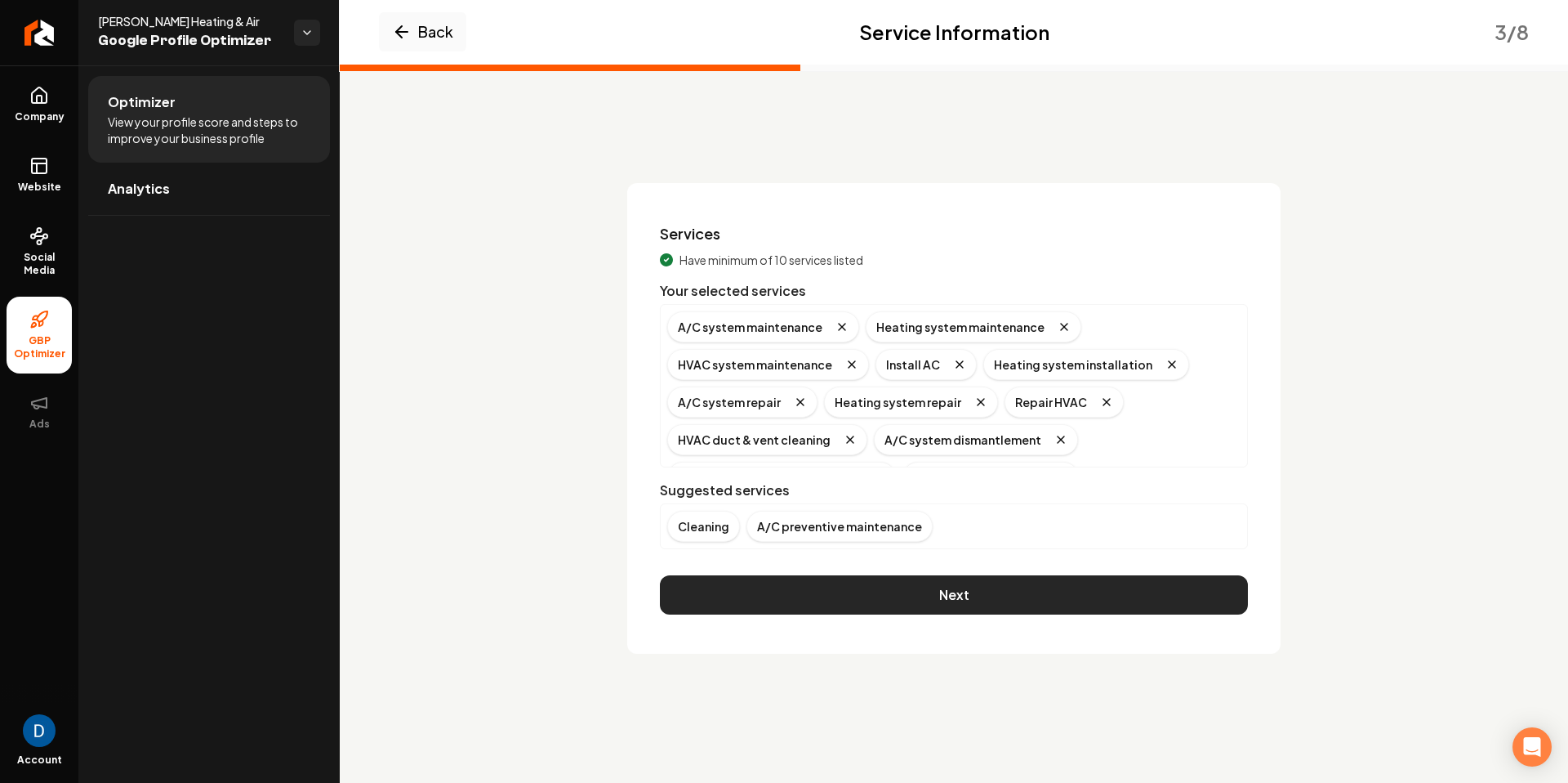
click at [945, 586] on button "Next" at bounding box center [954, 595] width 588 height 39
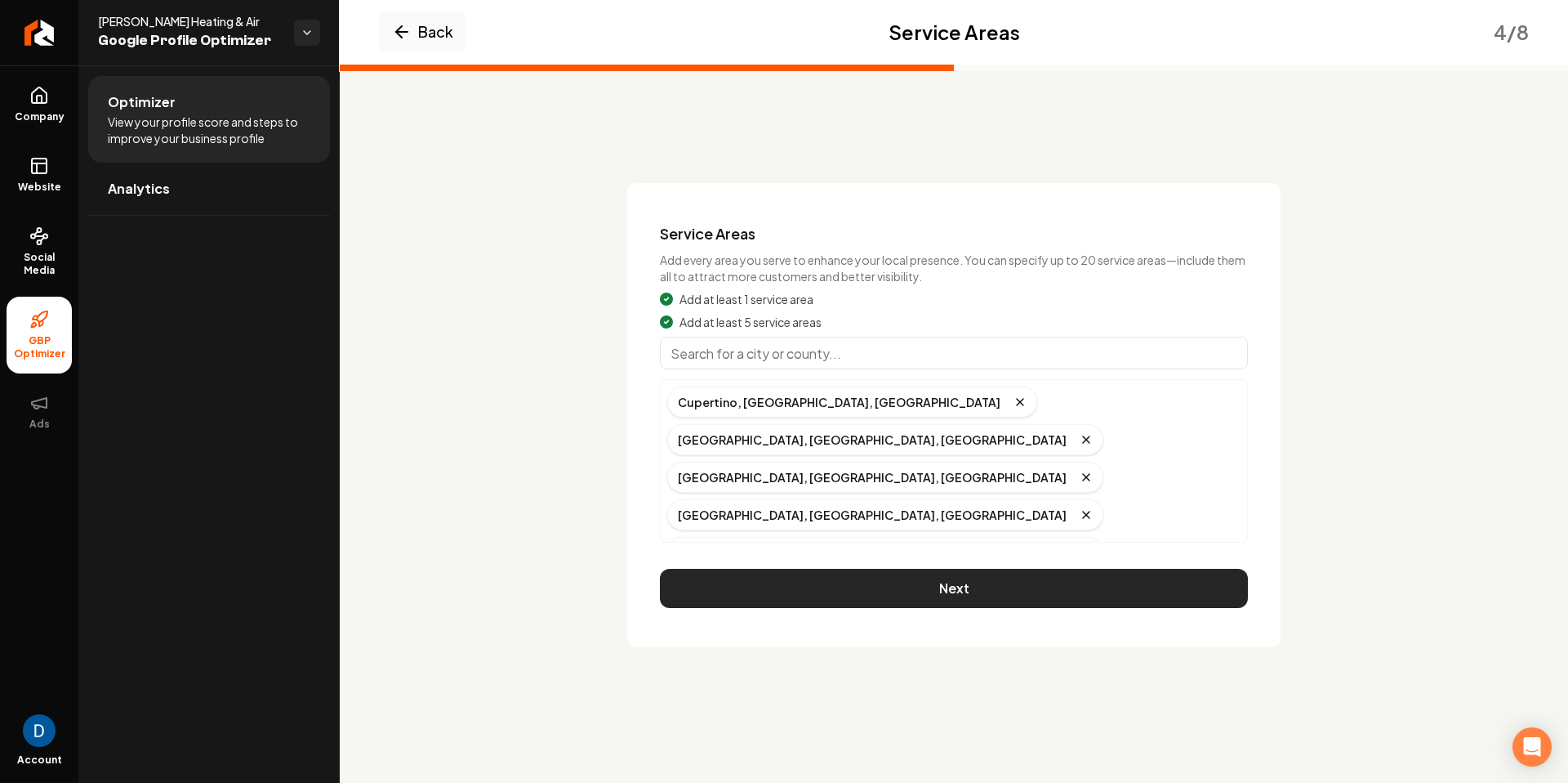
click at [982, 569] on button "Next" at bounding box center [954, 588] width 588 height 39
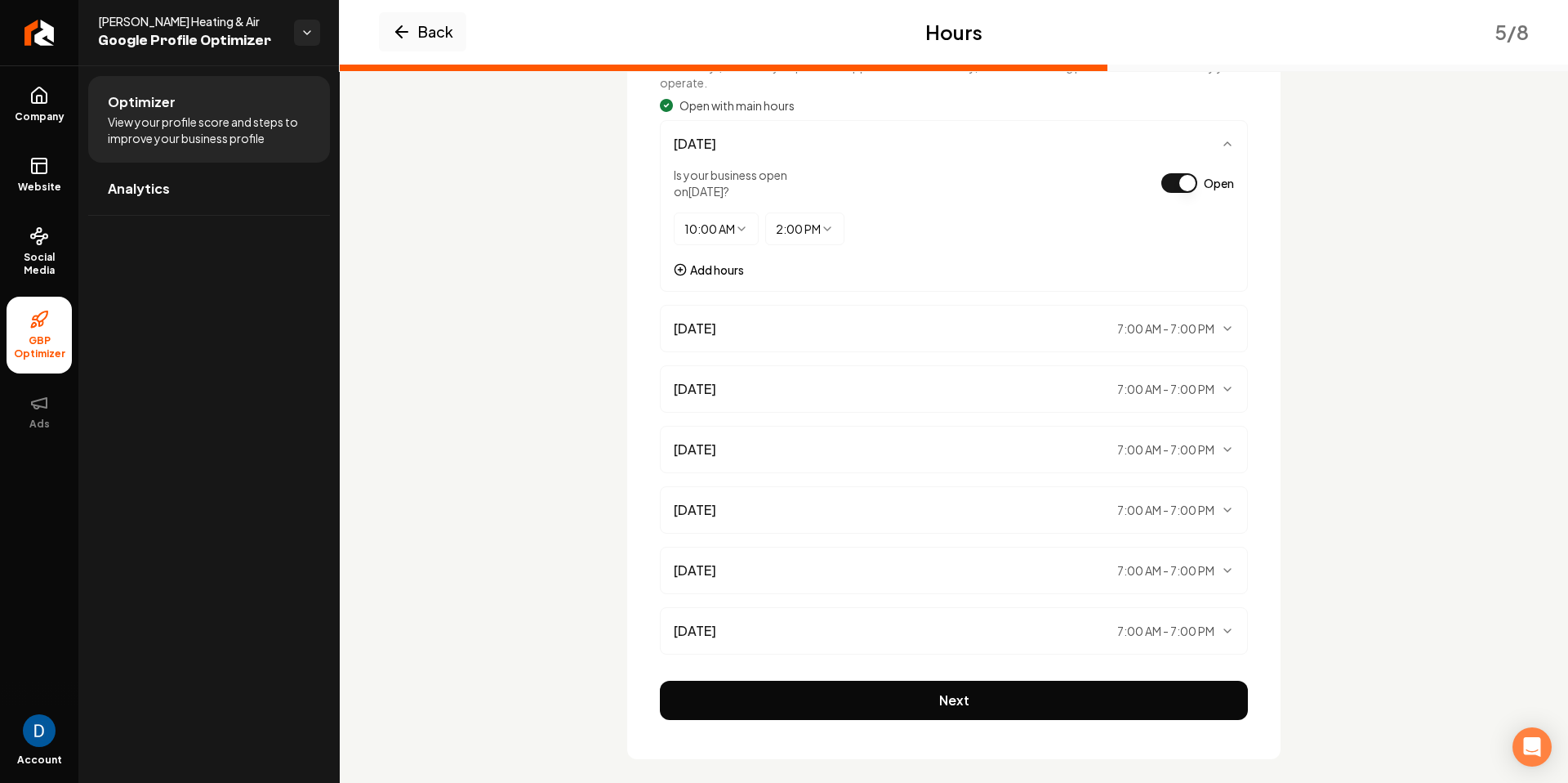
scroll to position [211, 0]
click at [1009, 690] on button "Next" at bounding box center [954, 700] width 588 height 39
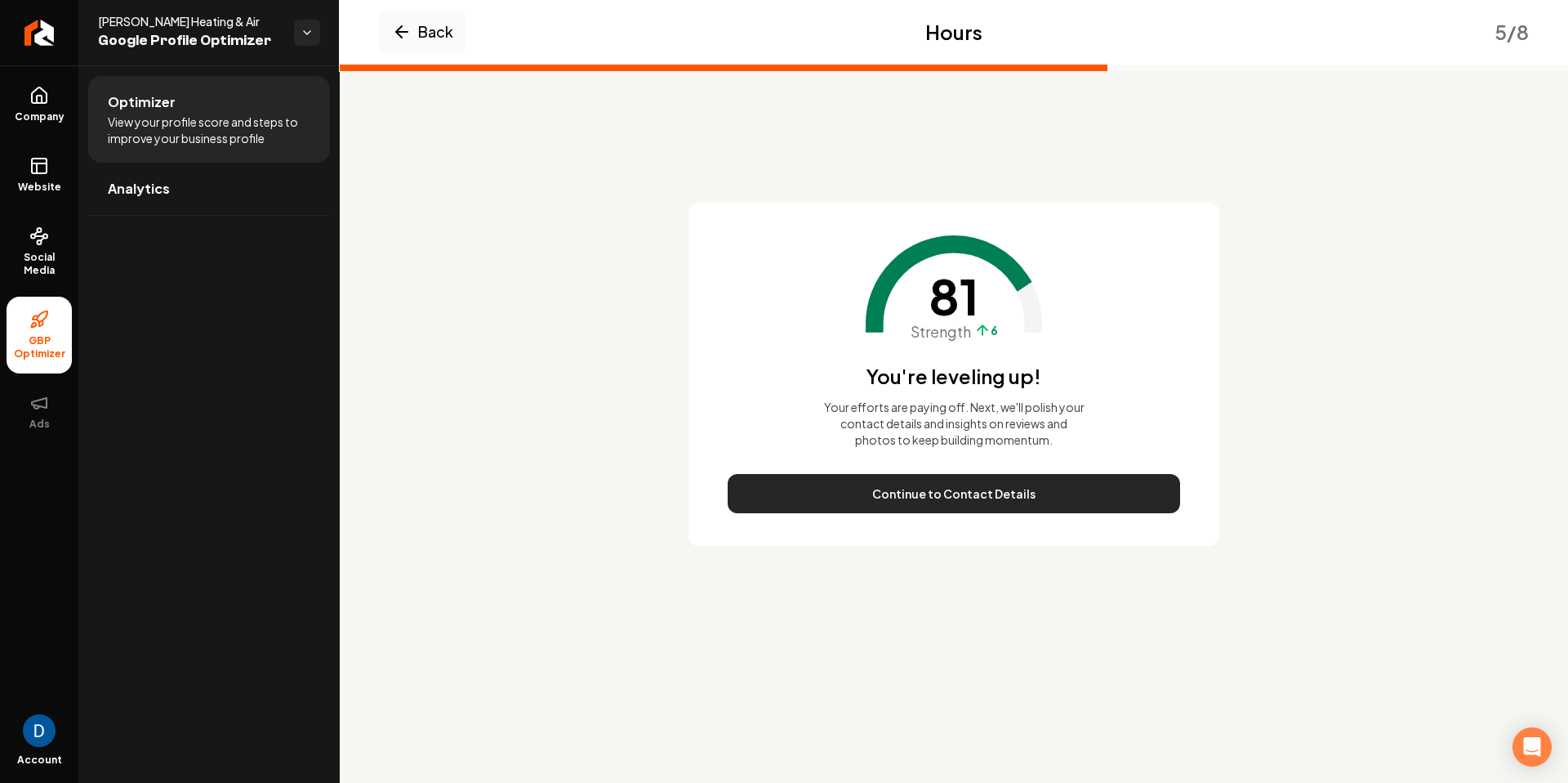
click at [960, 492] on button "Continue to Contact Details" at bounding box center [954, 494] width 452 height 39
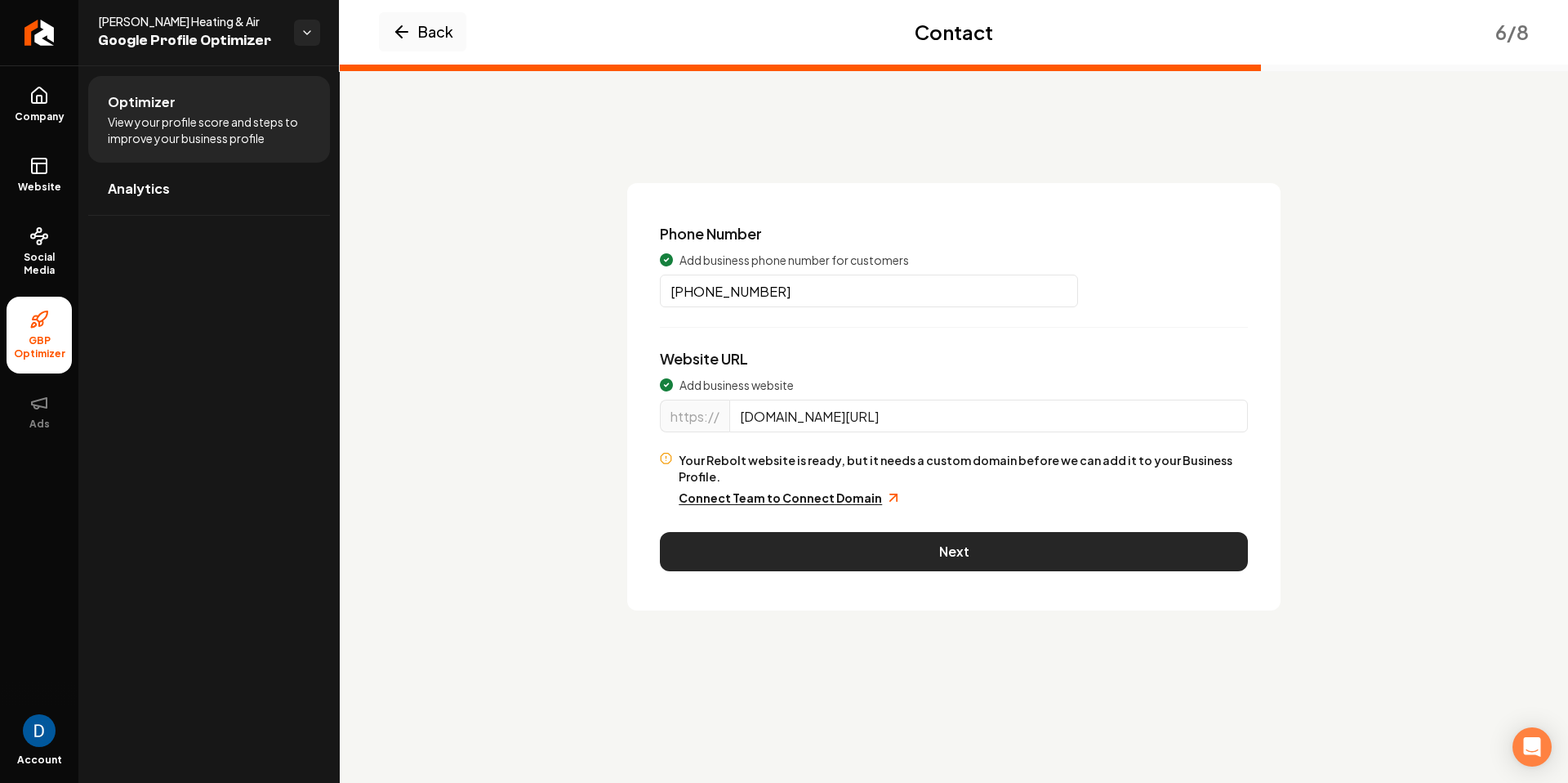
click at [880, 532] on button "Next" at bounding box center [954, 551] width 588 height 39
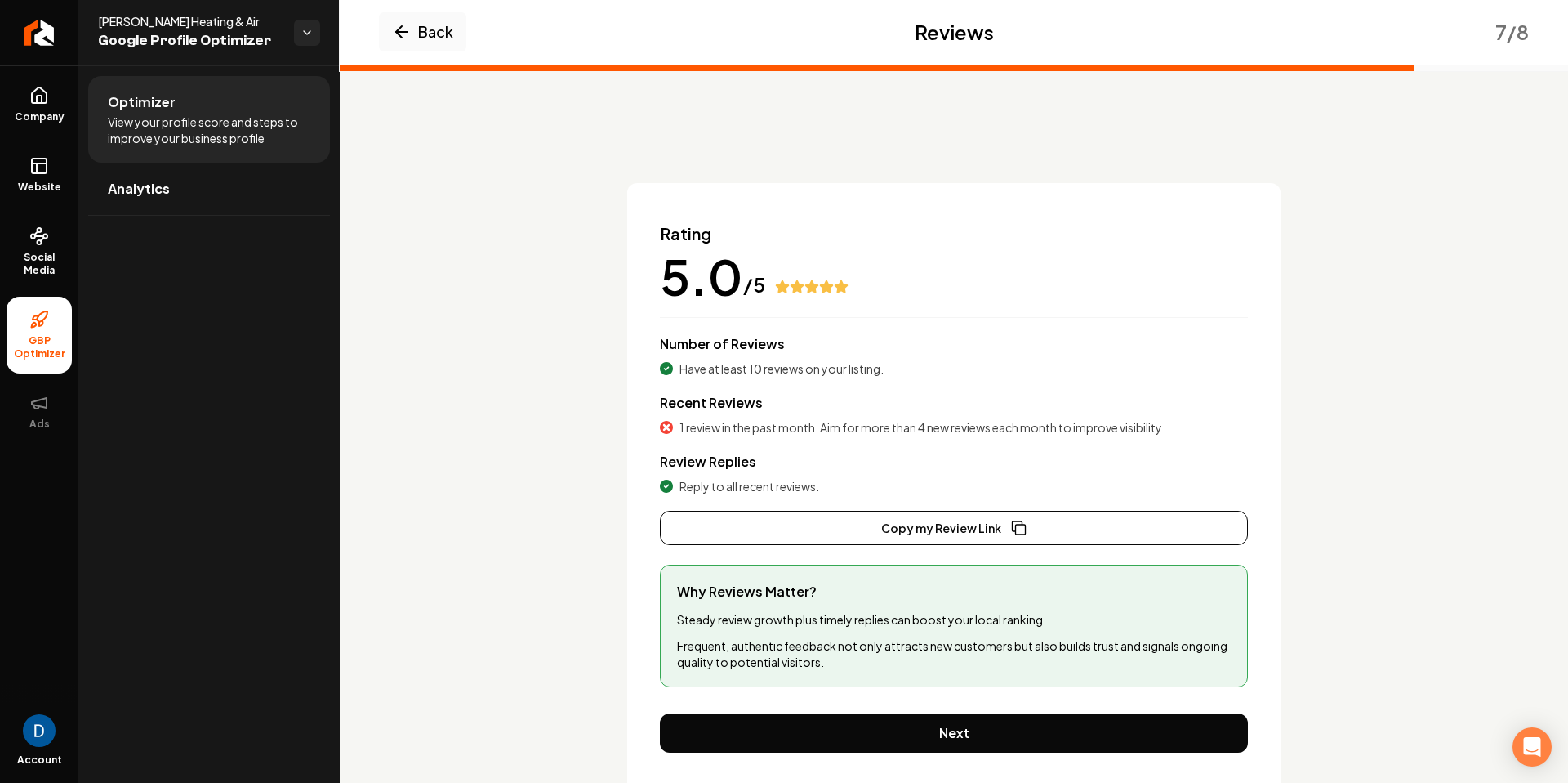
click at [755, 431] on span "1 review in the past month. Aim for more than 4 new reviews each month to impro…" at bounding box center [922, 427] width 486 height 17
click at [755, 430] on span "1 review in the past month. Aim for more than 4 new reviews each month to impro…" at bounding box center [922, 427] width 486 height 17
click at [747, 352] on span "Number of Reviews" at bounding box center [723, 344] width 125 height 18
click at [744, 371] on span "Have at least 10 reviews on your listing." at bounding box center [782, 369] width 204 height 17
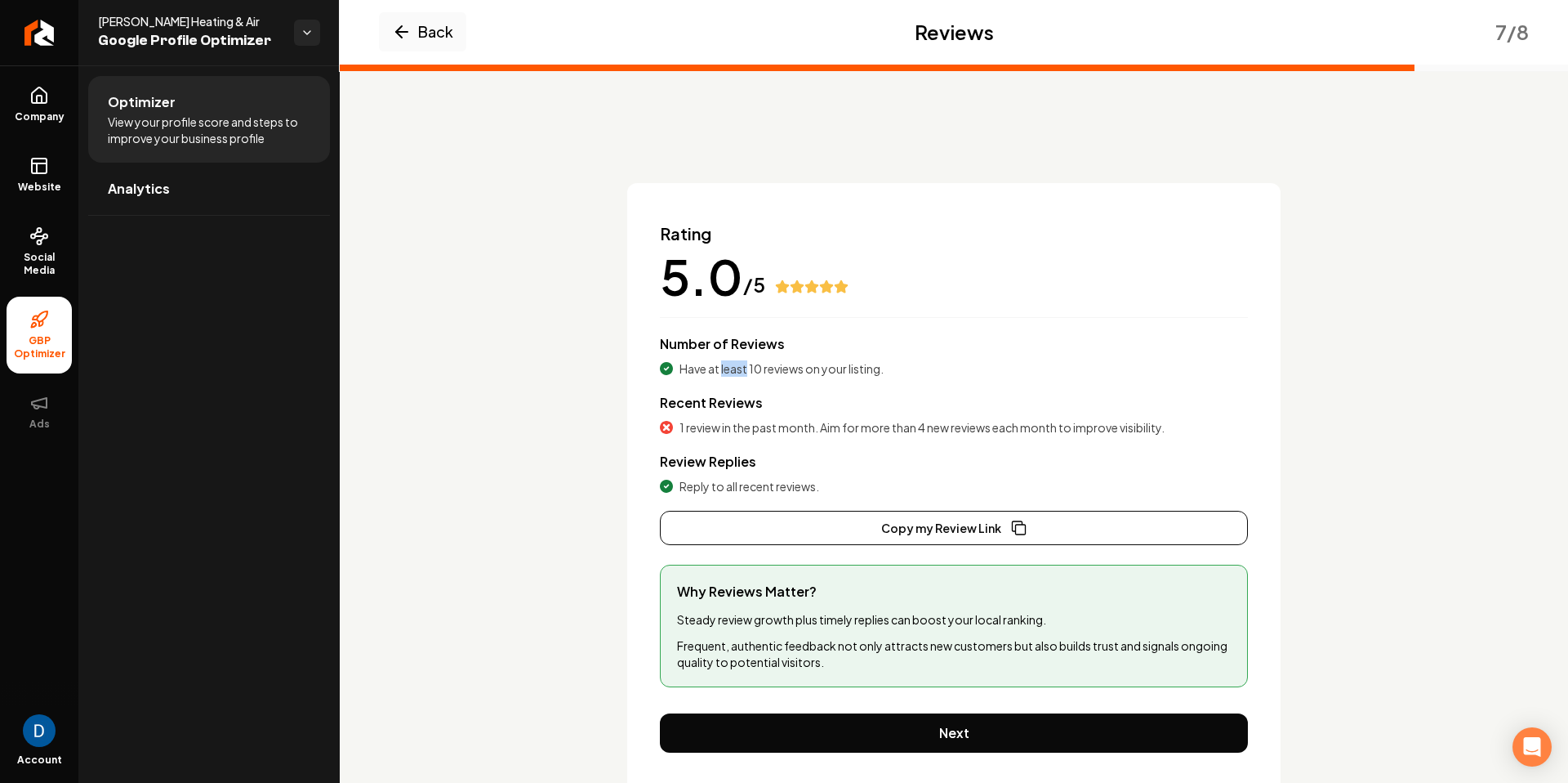
click at [744, 371] on span "Have at least 10 reviews on your listing." at bounding box center [782, 369] width 204 height 17
click at [757, 427] on span "1 review in the past month. Aim for more than 4 new reviews each month to impro…" at bounding box center [922, 427] width 486 height 17
click at [758, 427] on span "1 review in the past month. Aim for more than 4 new reviews each month to impro…" at bounding box center [922, 427] width 486 height 17
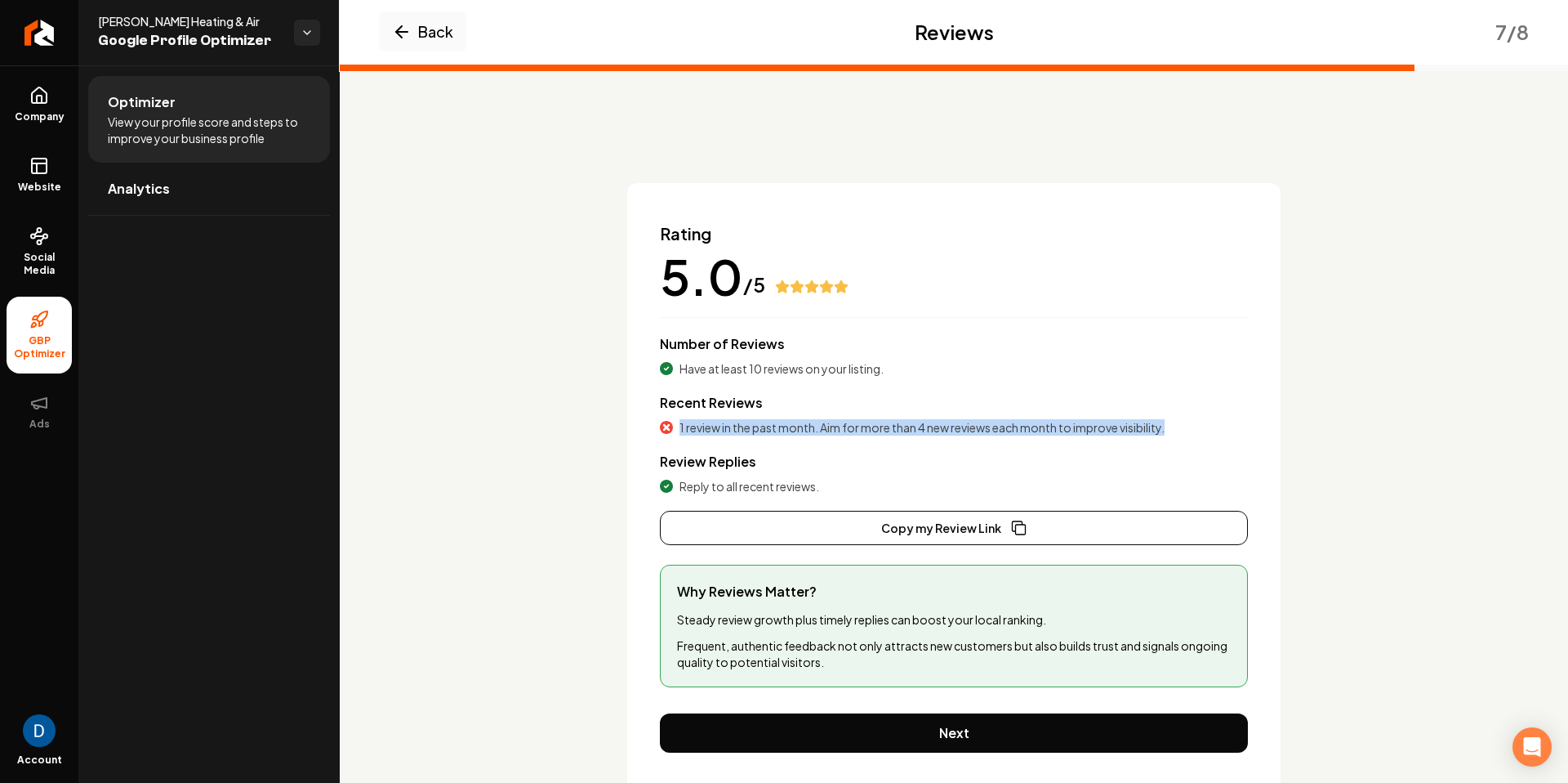
click at [689, 427] on span "1 review in the past month. Aim for more than 4 new reviews each month to impro…" at bounding box center [922, 427] width 486 height 17
click at [935, 432] on span "1 review in the past month. Aim for more than 4 new reviews each month to impro…" at bounding box center [922, 427] width 486 height 17
click at [721, 488] on span "Reply to all recent reviews." at bounding box center [749, 486] width 140 height 17
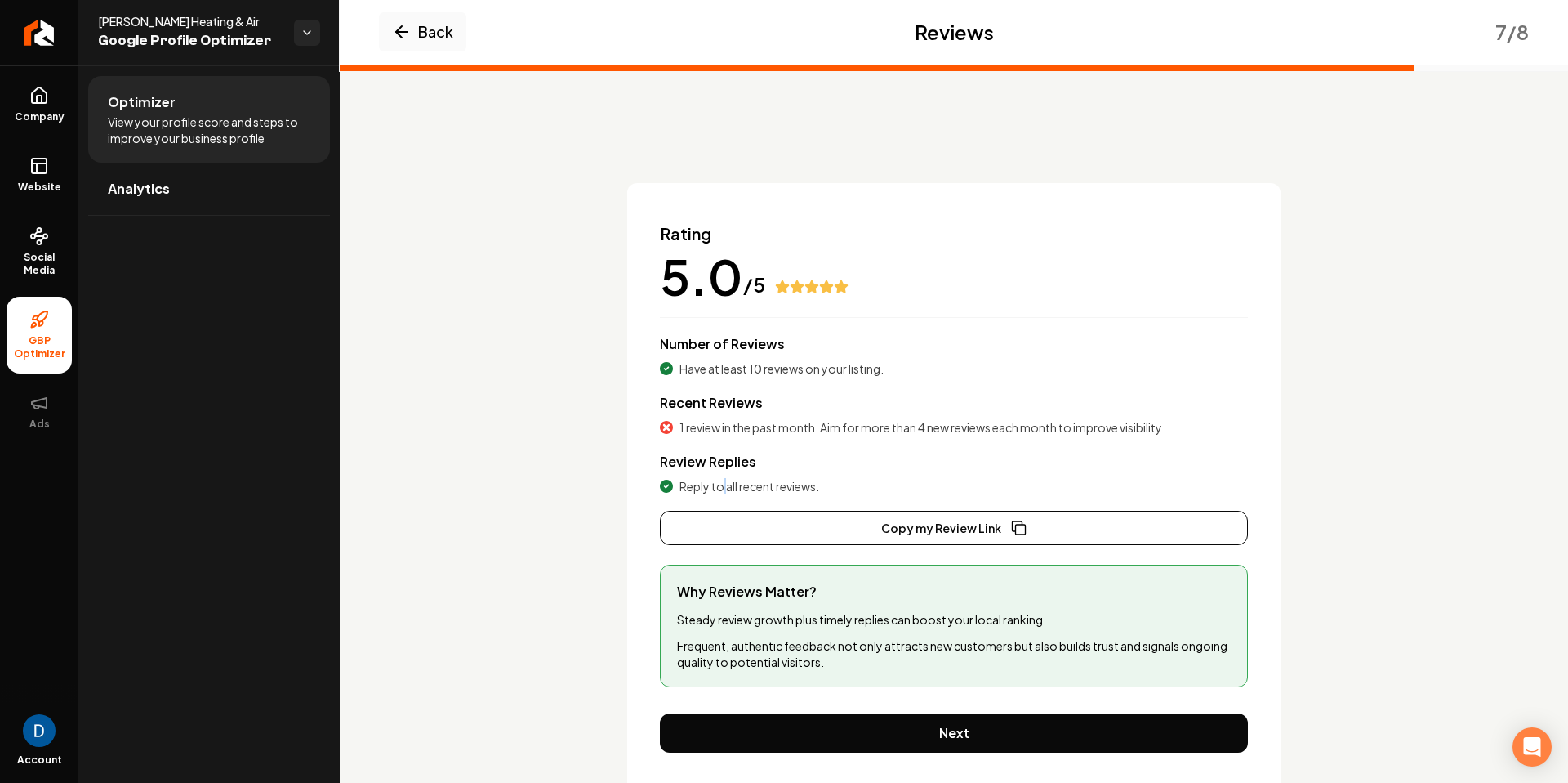
click at [721, 488] on span "Reply to all recent reviews." at bounding box center [749, 486] width 140 height 17
click at [723, 488] on span "Reply to all recent reviews." at bounding box center [749, 486] width 140 height 17
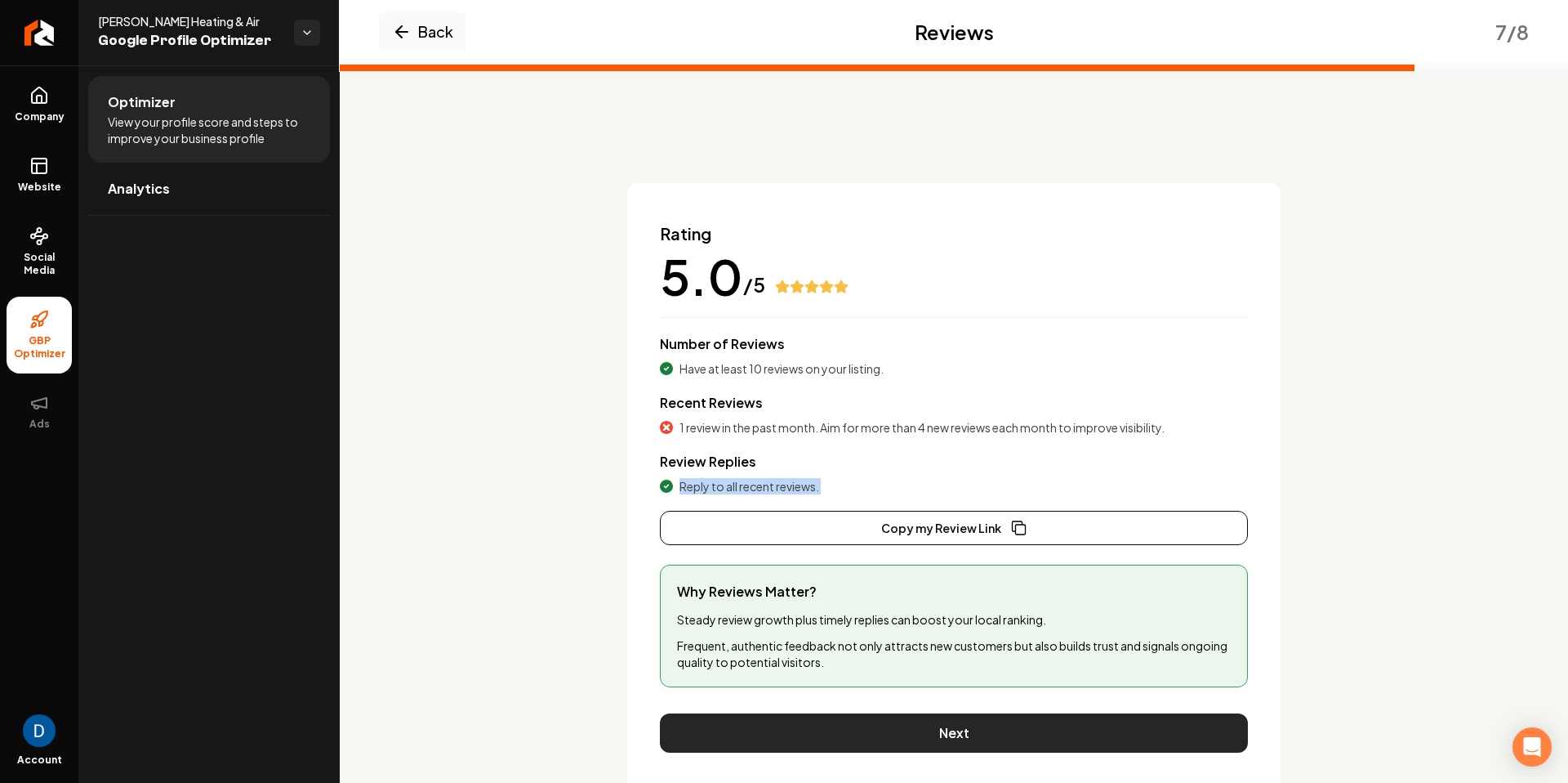
click at [1041, 735] on button "Next" at bounding box center [954, 733] width 588 height 39
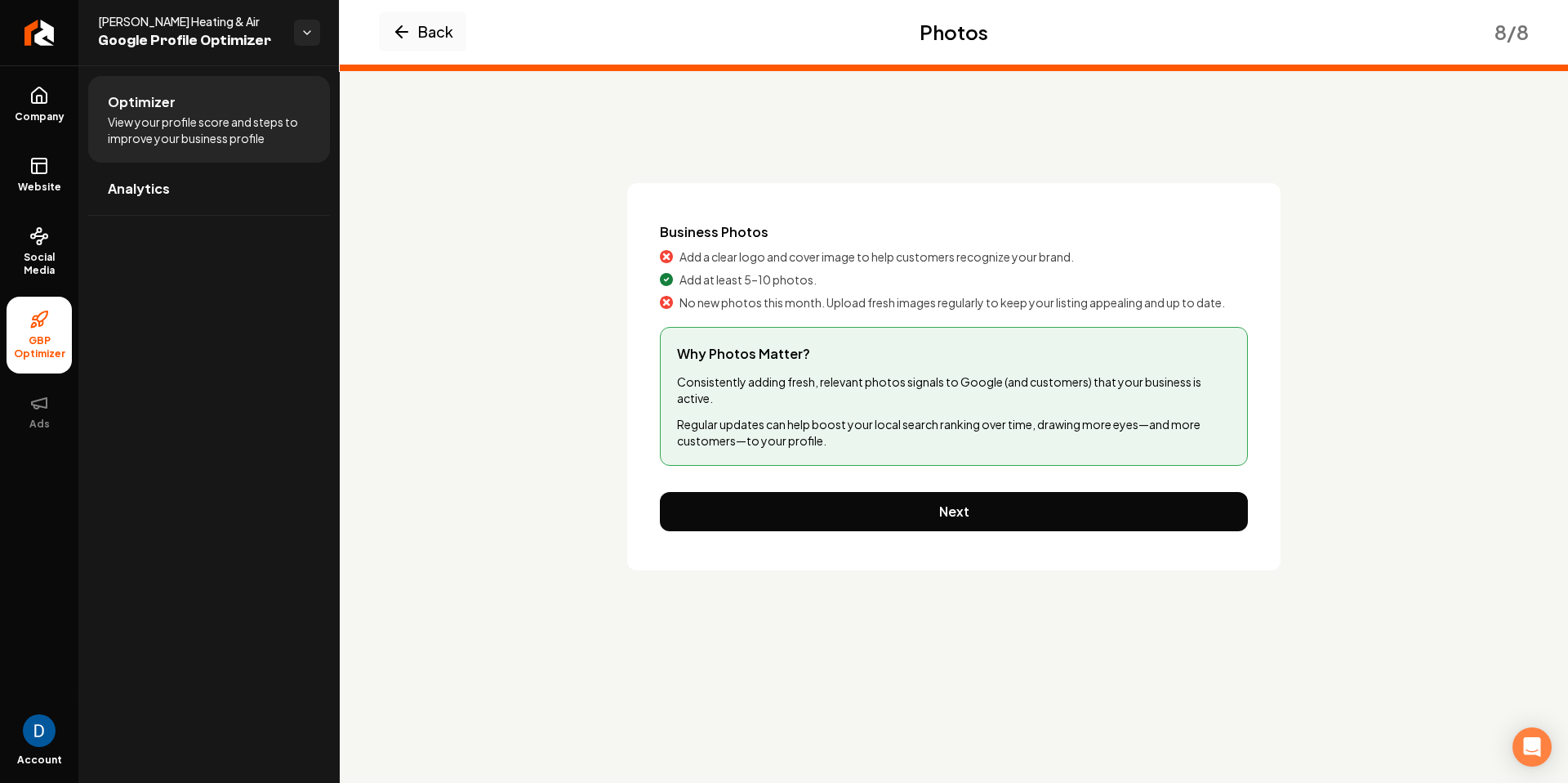
click at [191, 13] on span "[PERSON_NAME] Heating & Air" at bounding box center [189, 21] width 183 height 17
copy span "[PERSON_NAME] Heating & Air"
click at [1026, 155] on div "Back Photos 8 / 8 Business Photos Add a clear logo and cover image to help cust…" at bounding box center [954, 337] width 1229 height 544
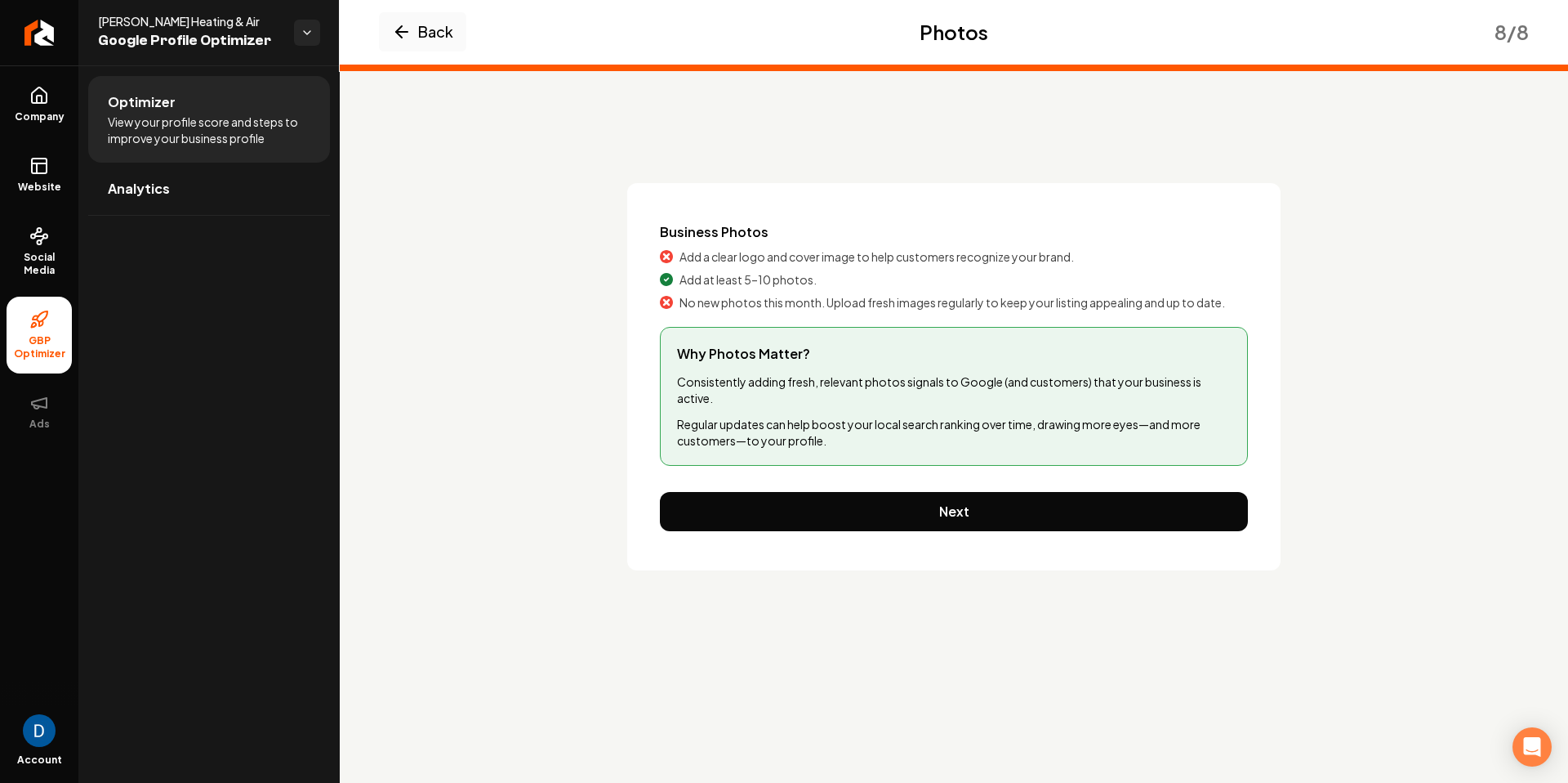
click at [715, 257] on span "Add a clear logo and cover image to help customers recognize your brand." at bounding box center [877, 256] width 395 height 17
click at [754, 301] on span "No new photos this month. Upload fresh images regularly to keep your listing ap…" at bounding box center [953, 302] width 546 height 17
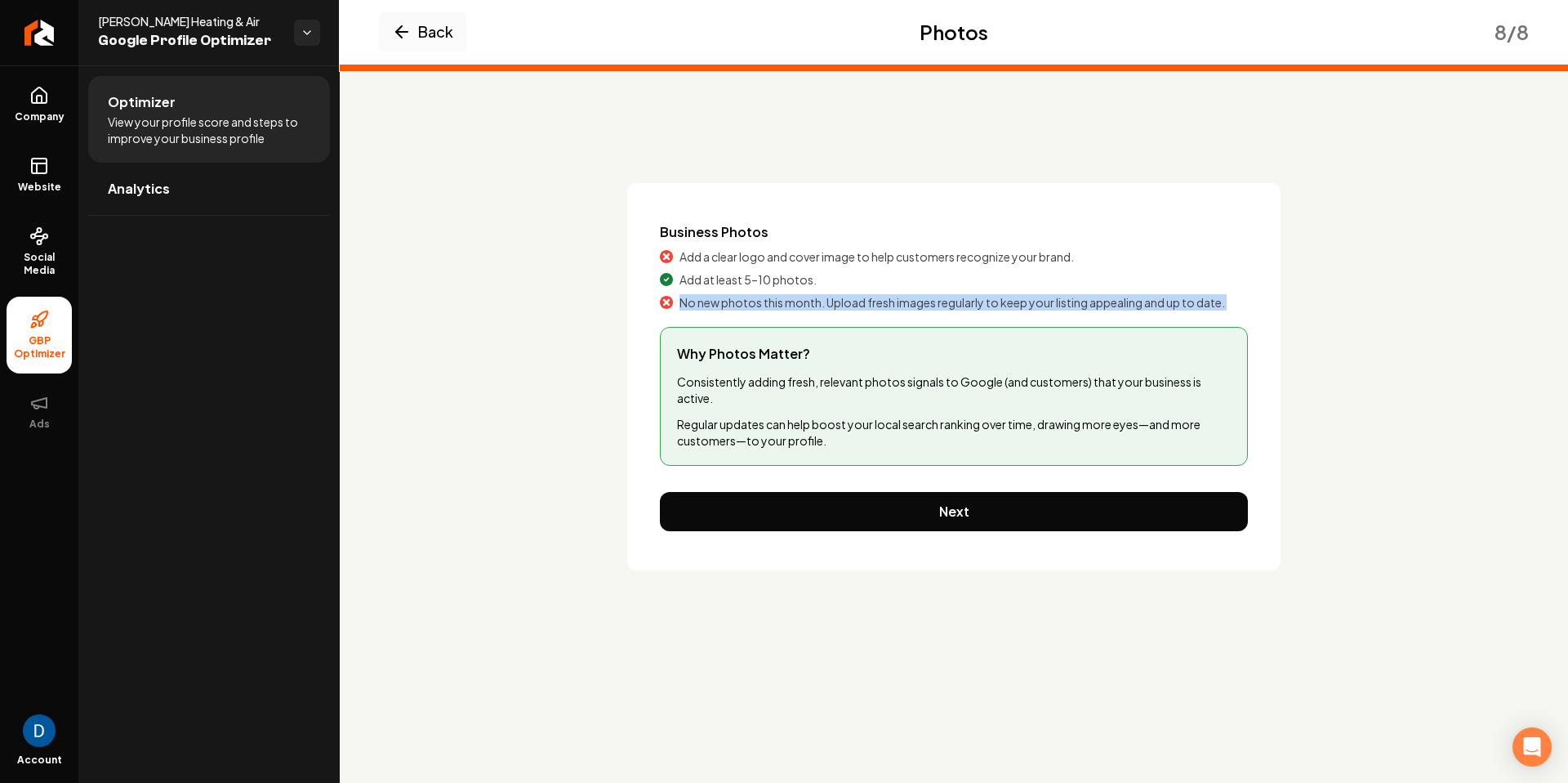
click at [754, 300] on span "No new photos this month. Upload fresh images regularly to keep your listing ap…" at bounding box center [953, 302] width 546 height 17
click at [820, 501] on button "Next" at bounding box center [954, 511] width 588 height 39
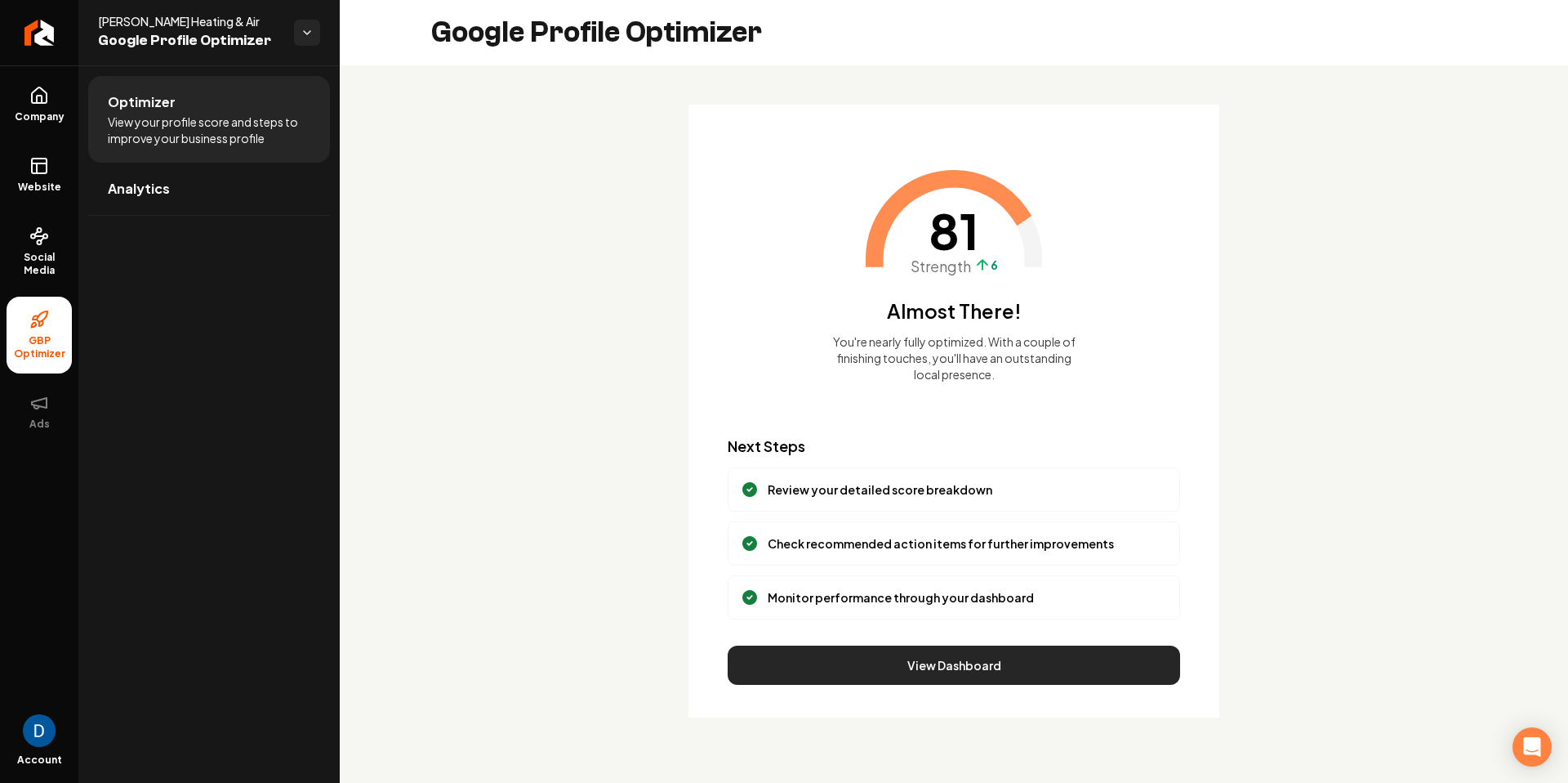
click at [946, 661] on button "View Dashboard" at bounding box center [954, 666] width 452 height 39
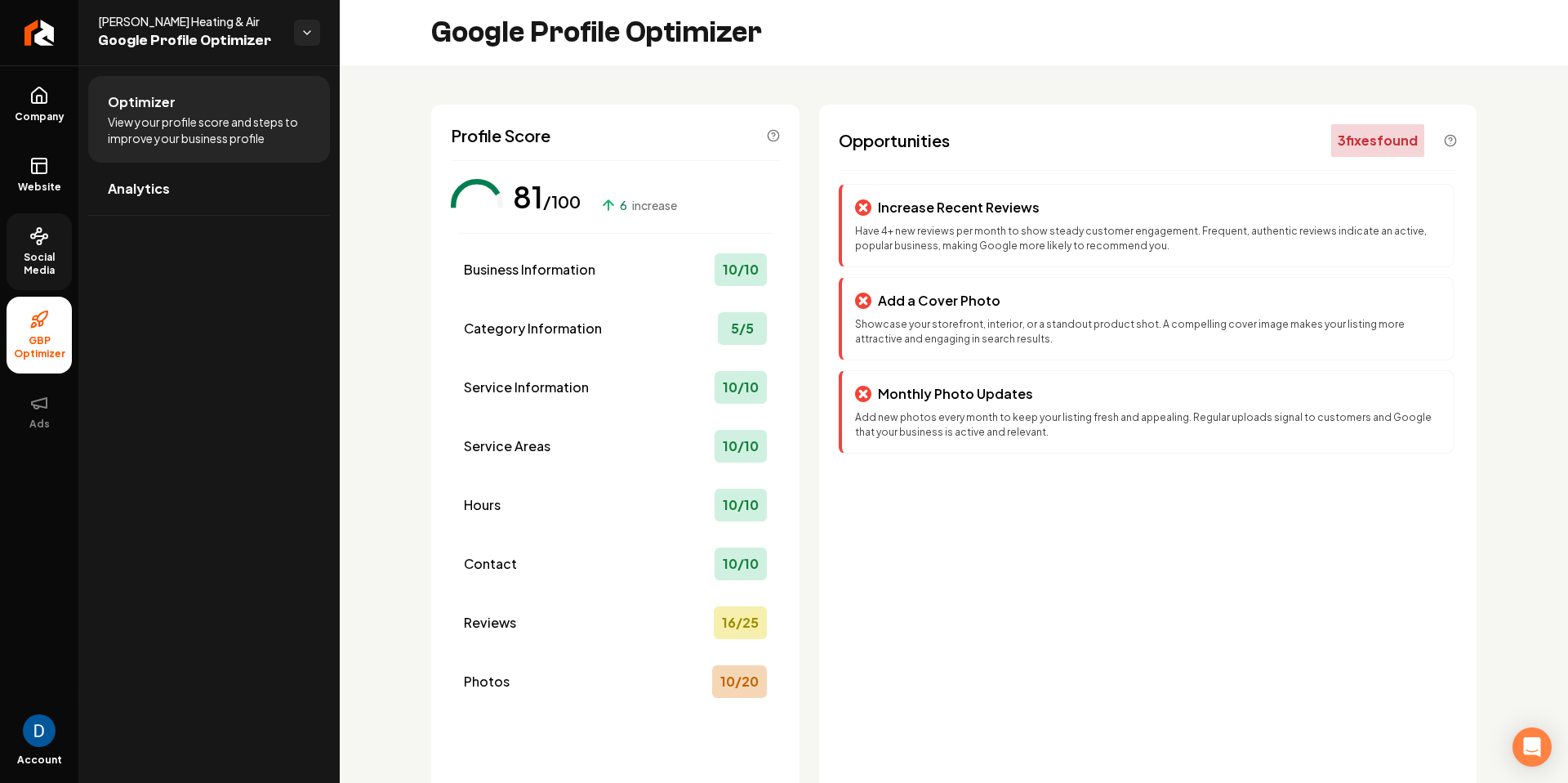
click at [37, 247] on link "Social Media" at bounding box center [39, 251] width 65 height 77
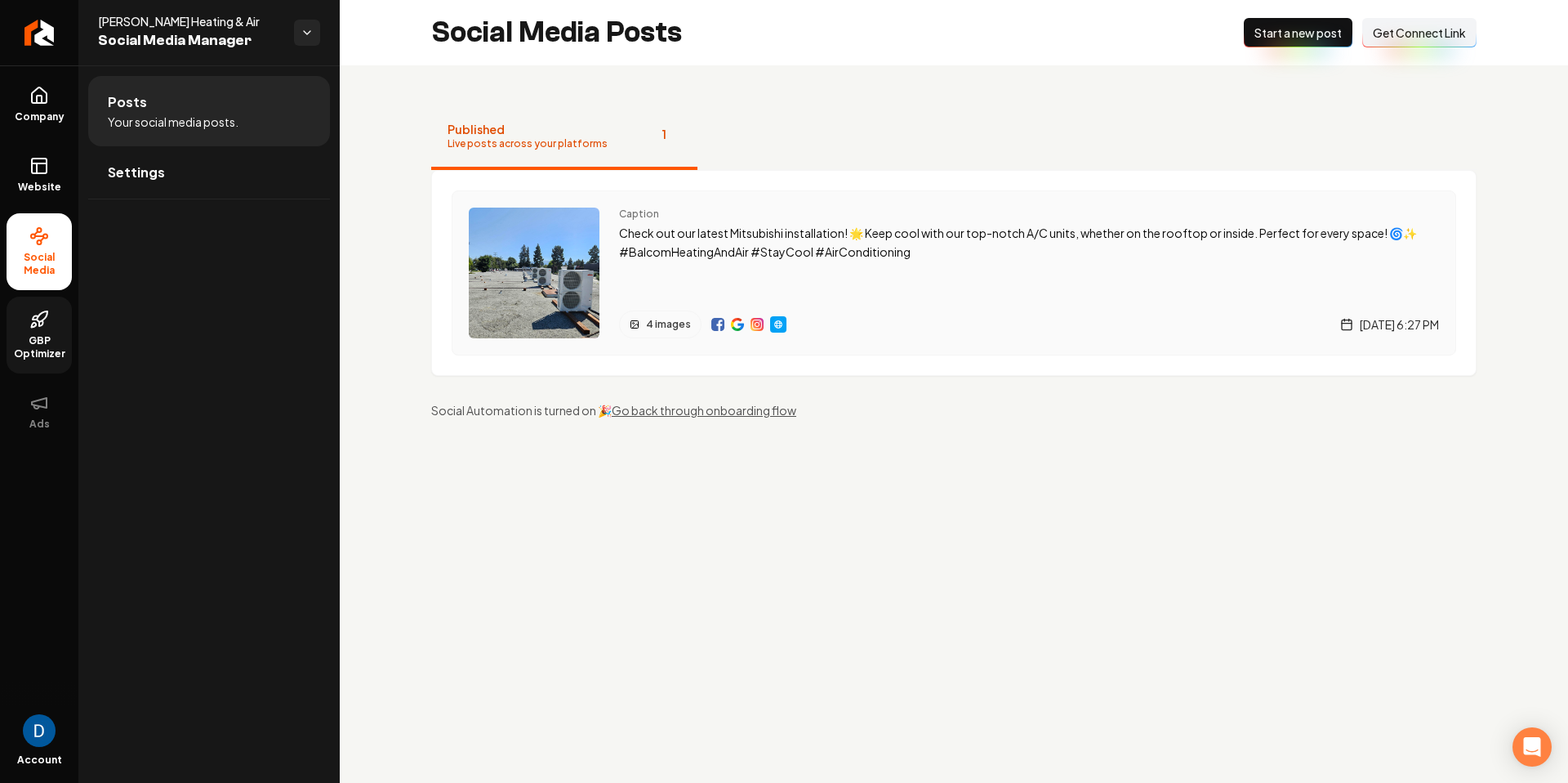
click at [781, 325] on img "Main content area" at bounding box center [778, 324] width 13 height 13
click at [755, 327] on img "Main content area" at bounding box center [756, 324] width 13 height 13
click at [722, 328] on div "Main content area" at bounding box center [748, 325] width 75 height 27
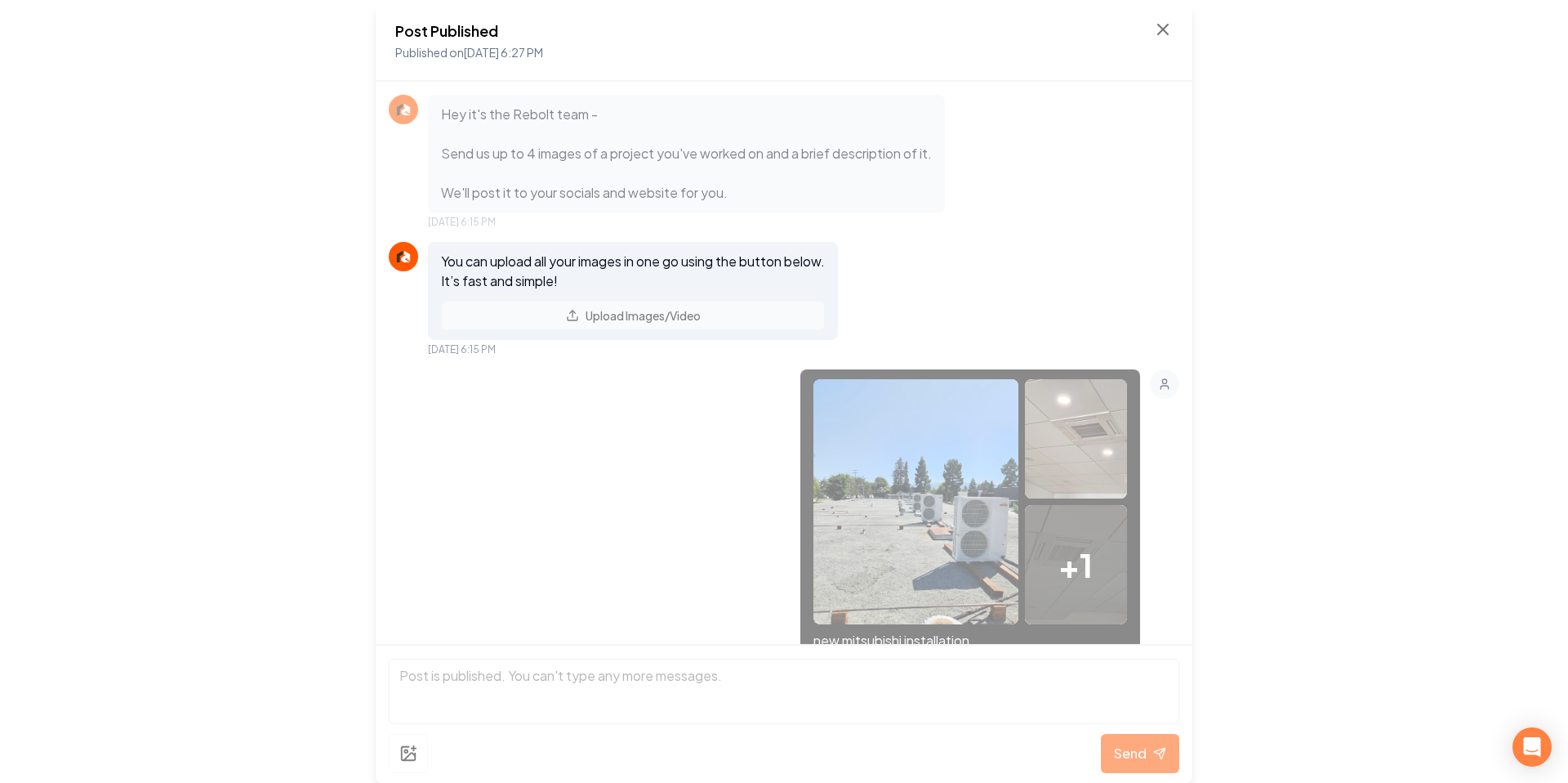
scroll to position [448, 0]
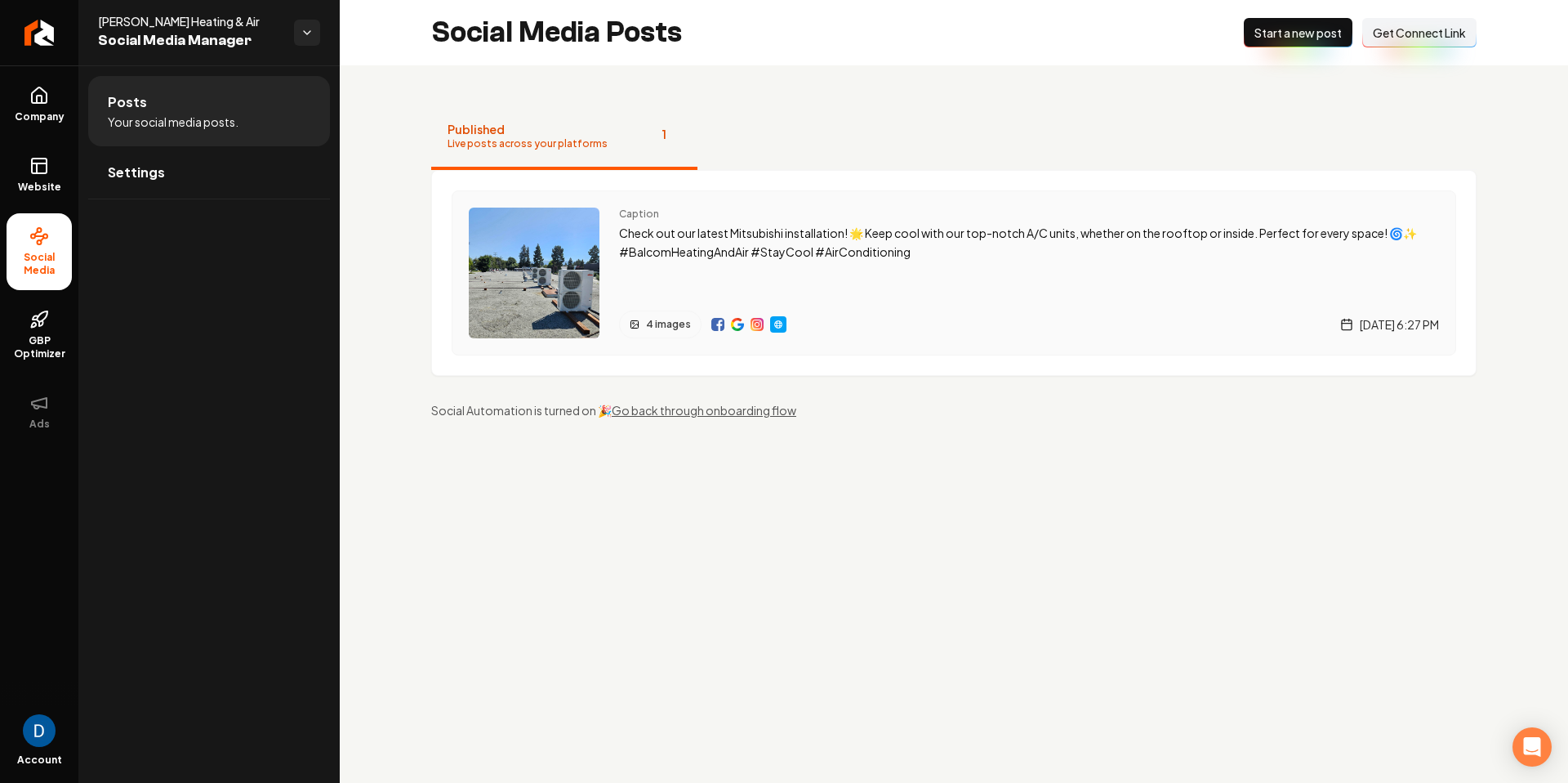
click at [722, 324] on div "Main content area" at bounding box center [748, 325] width 75 height 27
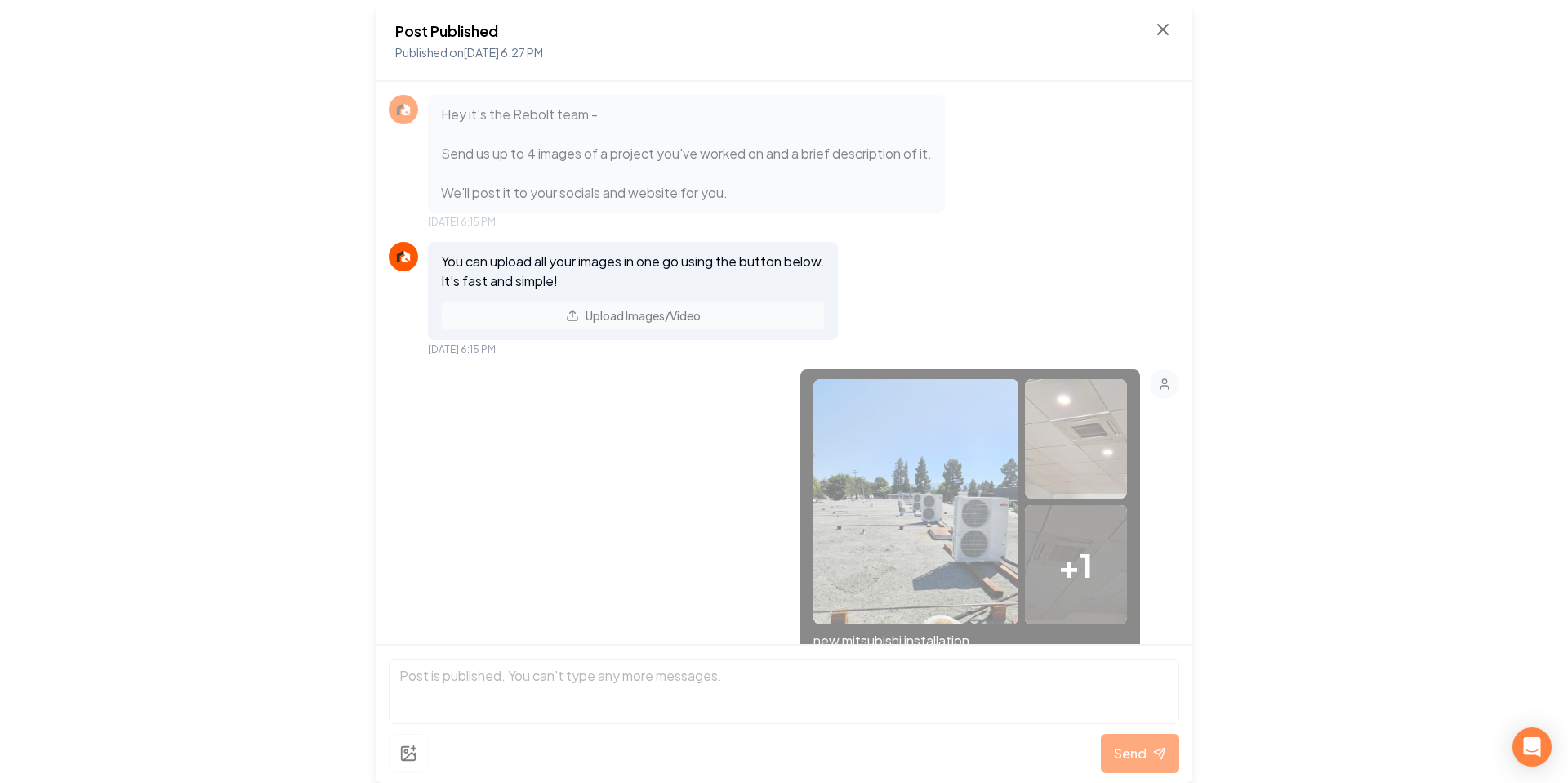
scroll to position [448, 0]
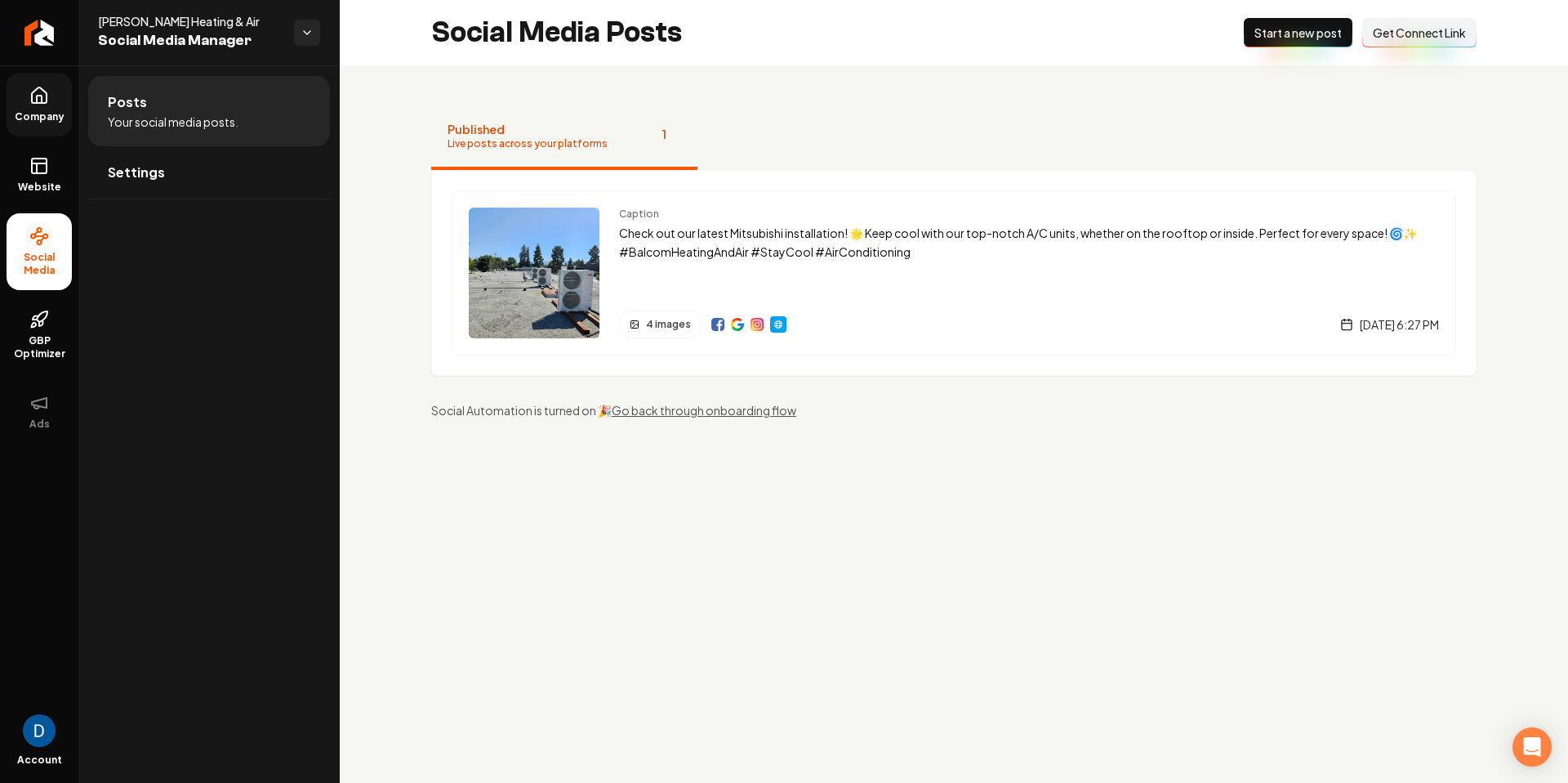
click at [63, 111] on span "Company" at bounding box center [39, 116] width 63 height 13
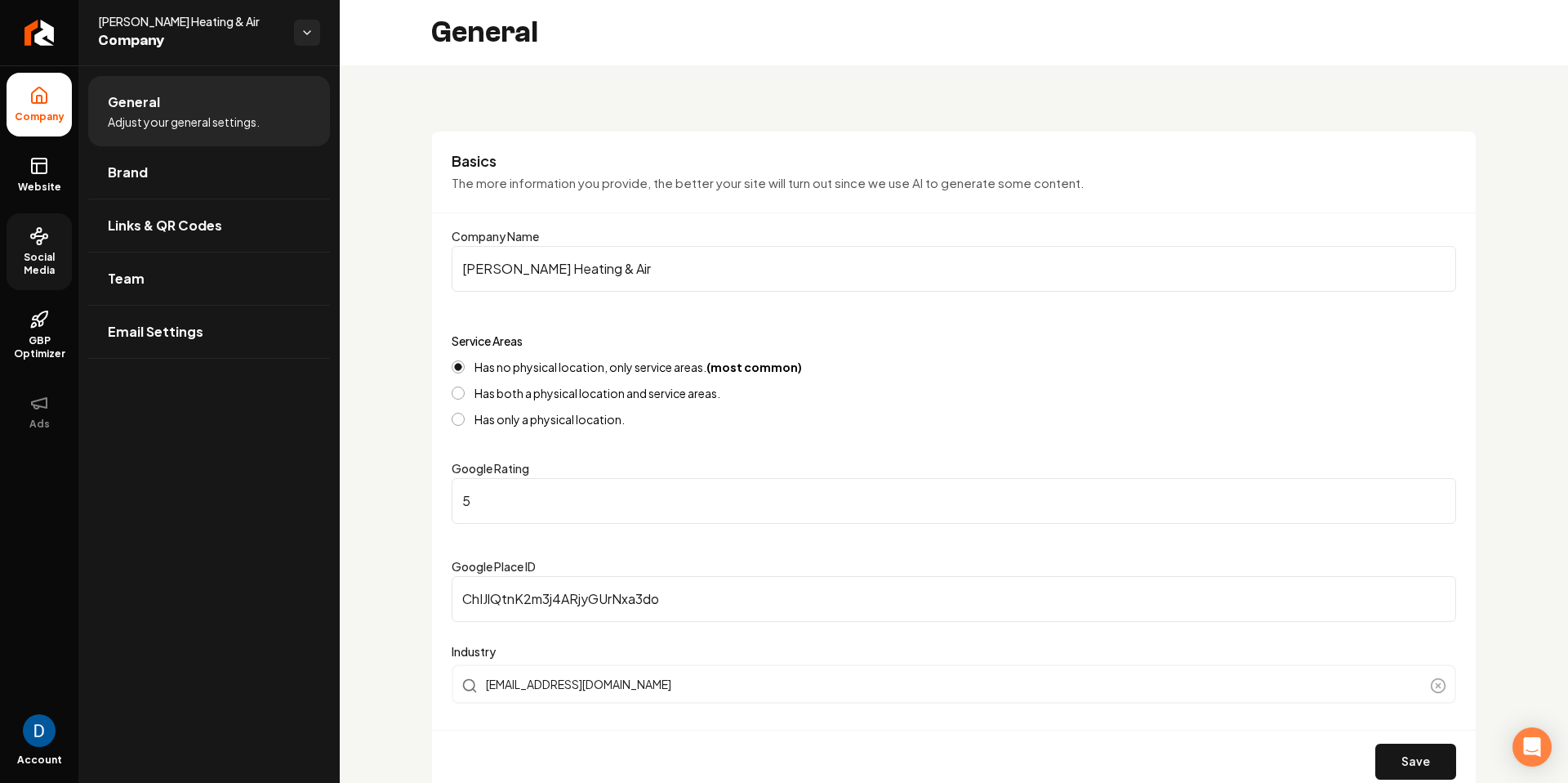
click at [41, 259] on span "Social Media" at bounding box center [39, 264] width 65 height 26
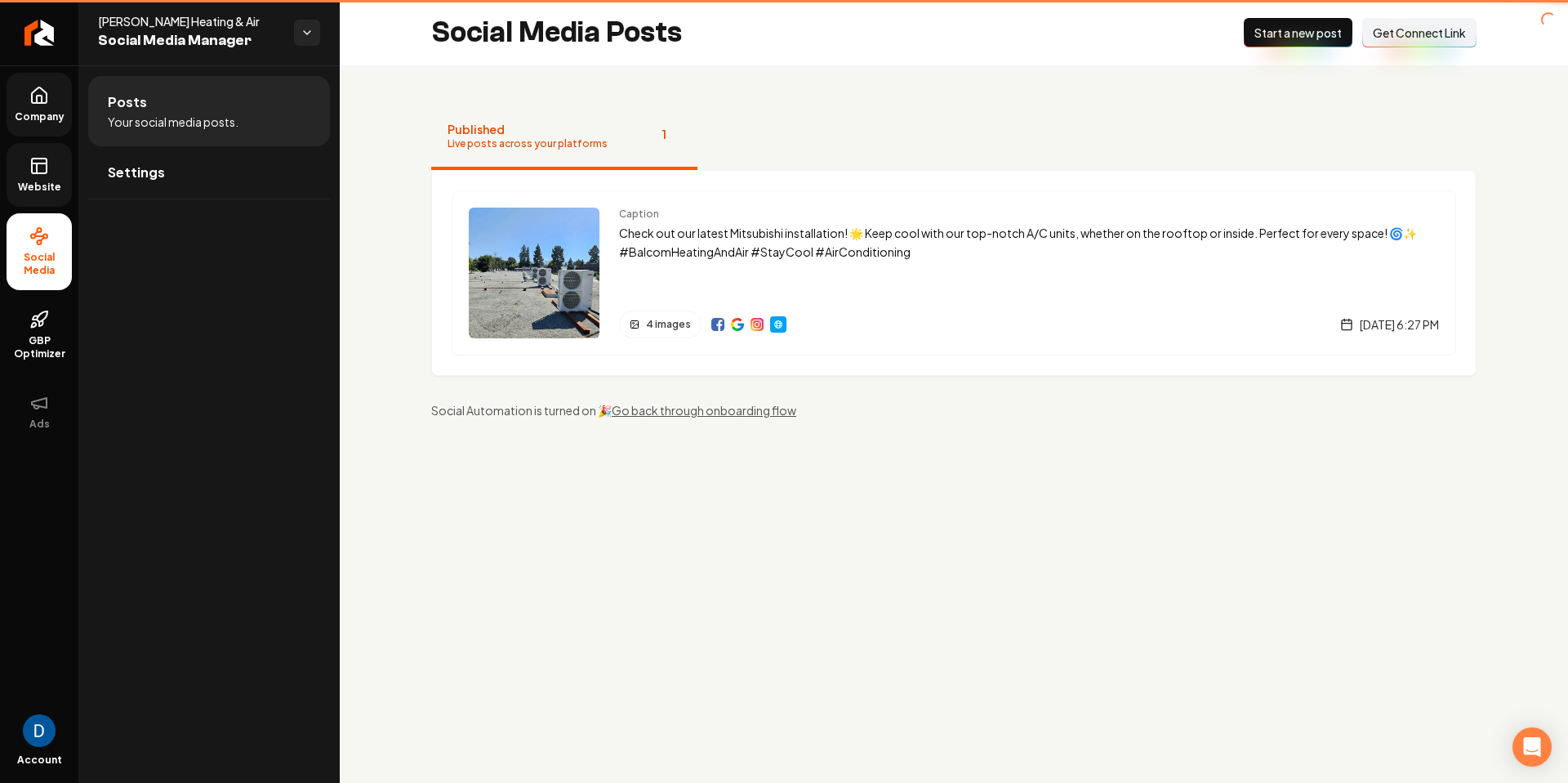
click at [32, 185] on span "Website" at bounding box center [40, 187] width 57 height 13
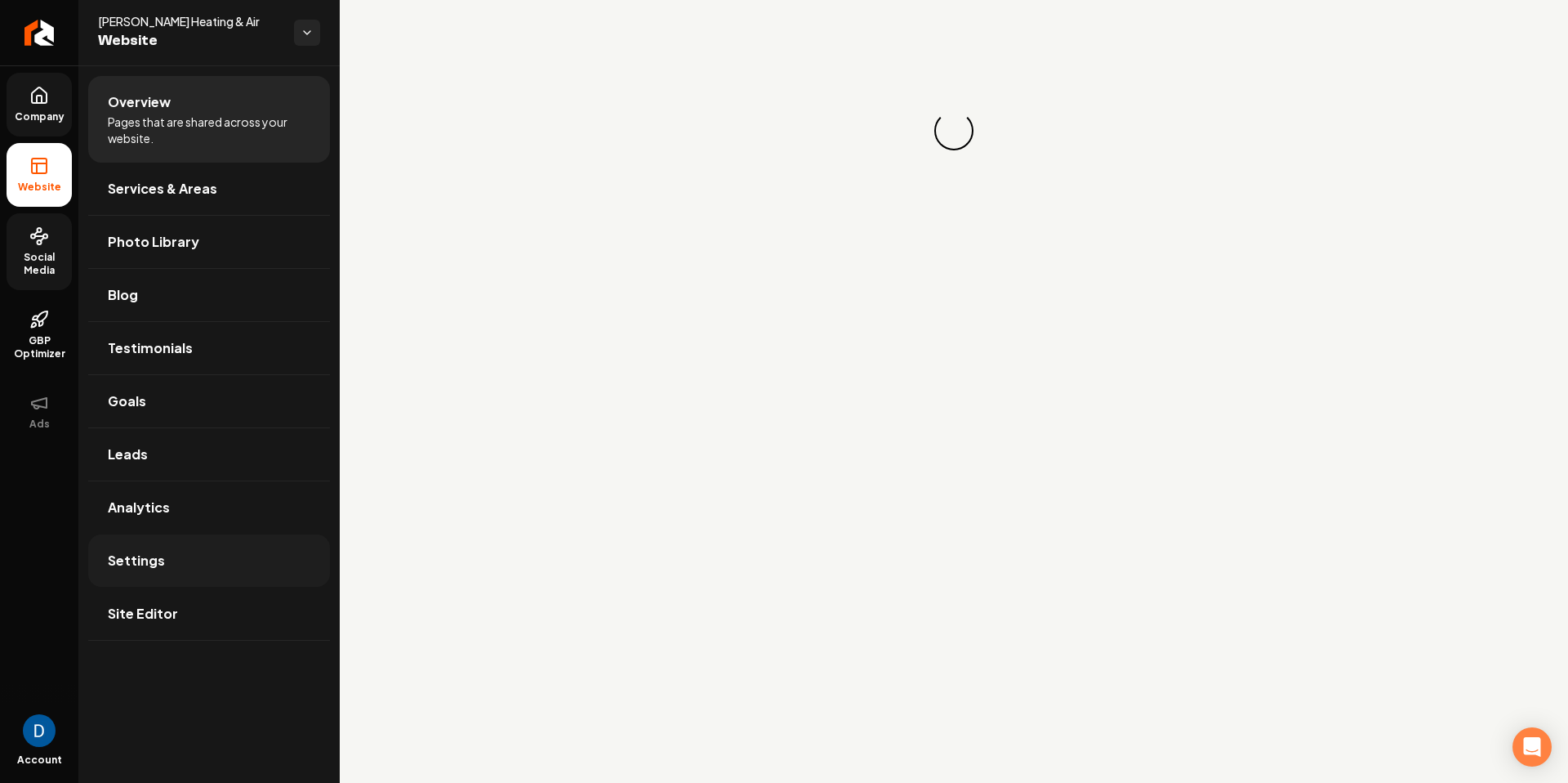
click at [196, 566] on link "Settings" at bounding box center [208, 561] width 241 height 53
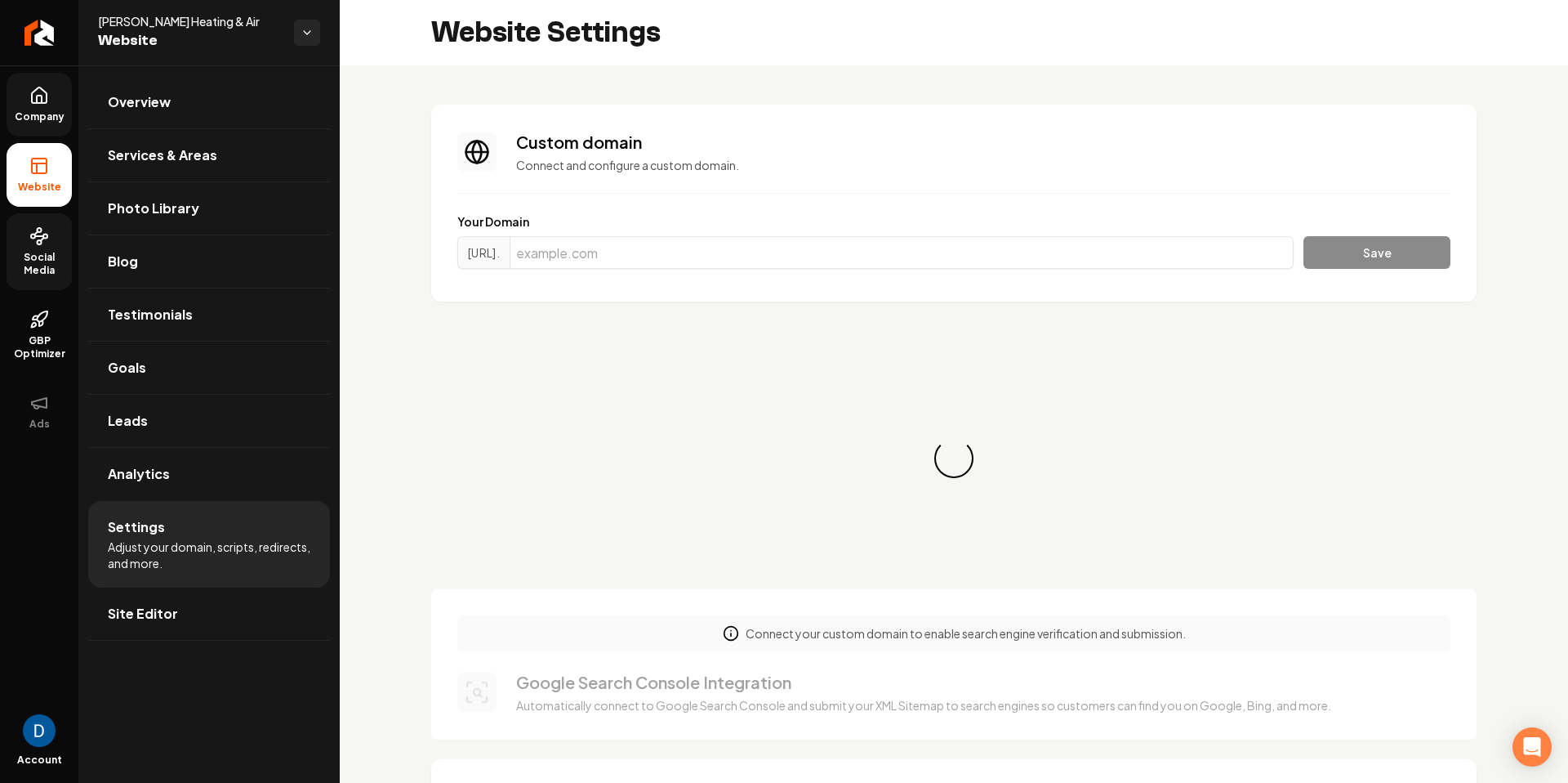
scroll to position [148, 0]
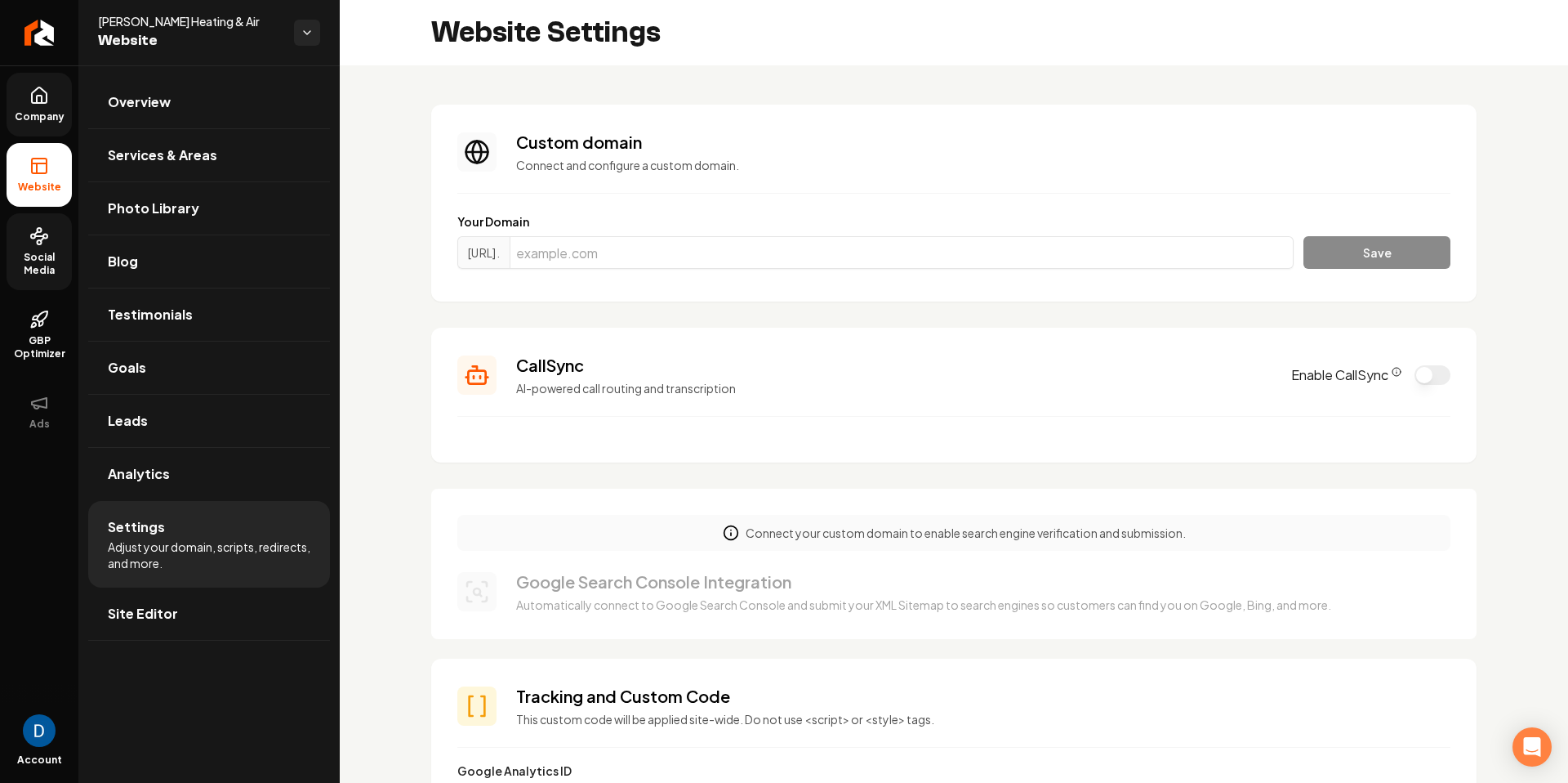
click at [1396, 370] on icon "CallSync Info" at bounding box center [1397, 371] width 10 height 10
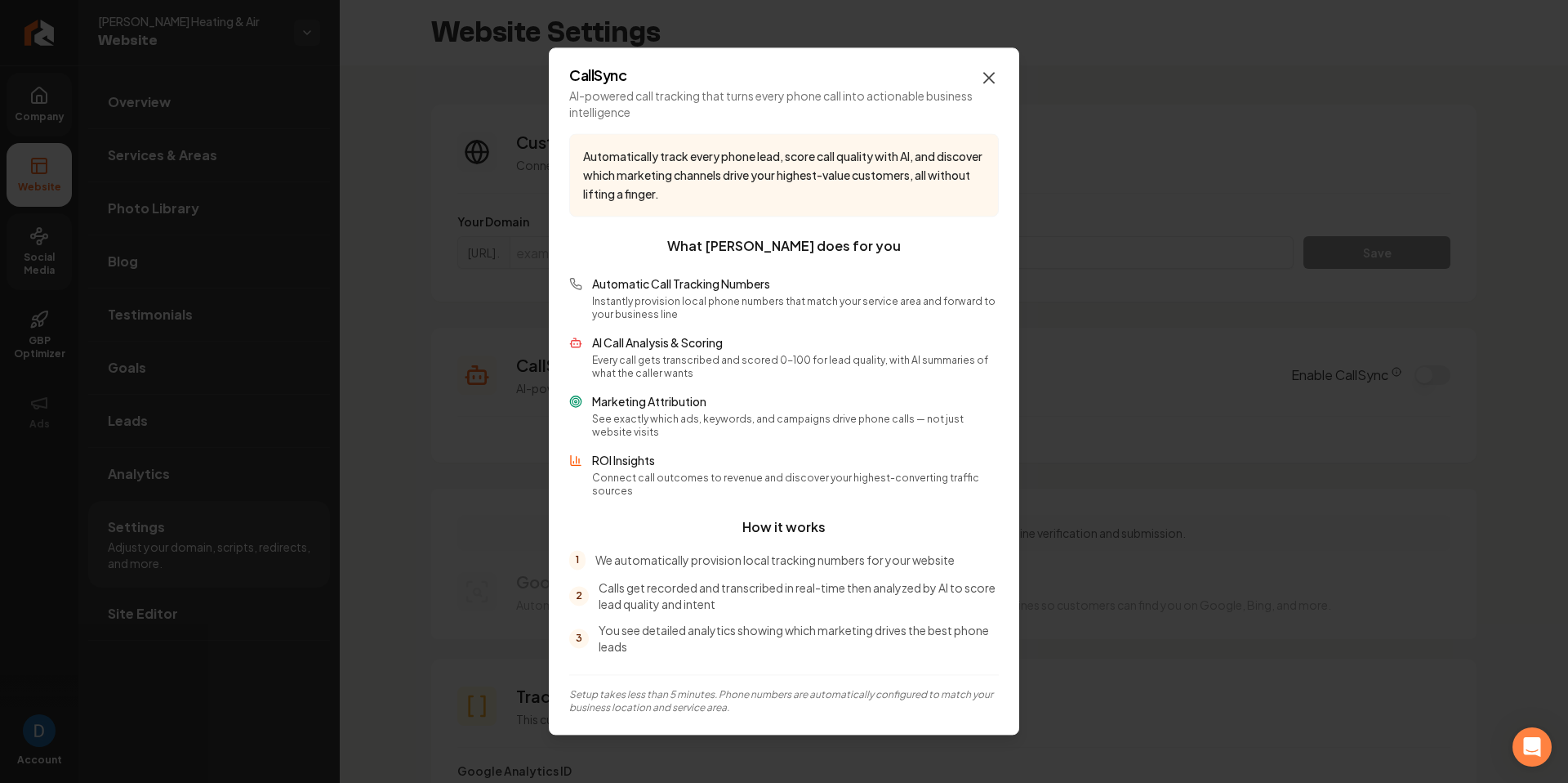
click at [994, 77] on icon "button" at bounding box center [990, 77] width 20 height 20
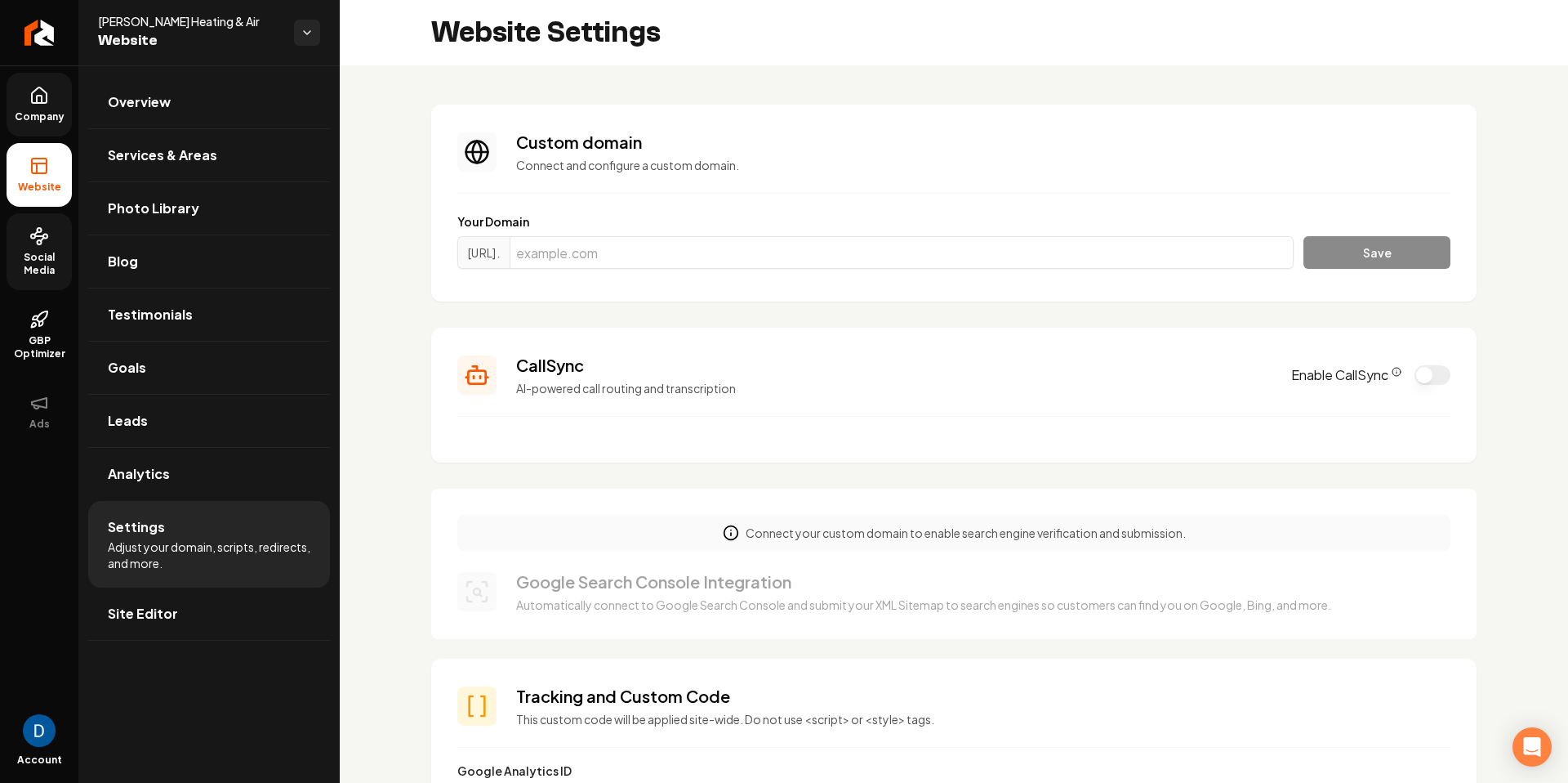
click at [1398, 371] on icon "CallSync Info" at bounding box center [1397, 371] width 10 height 10
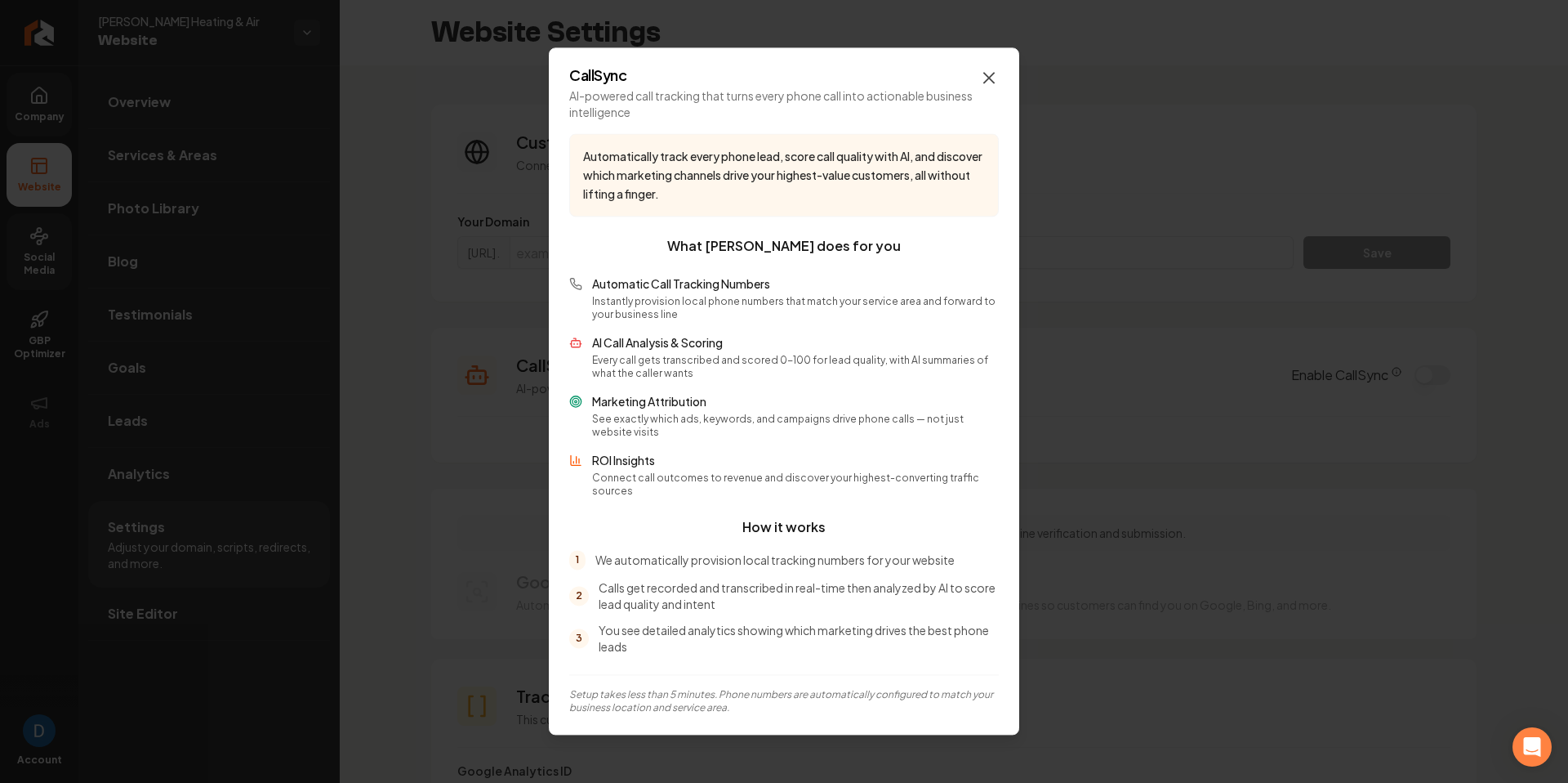
click at [992, 82] on icon "button" at bounding box center [990, 77] width 20 height 20
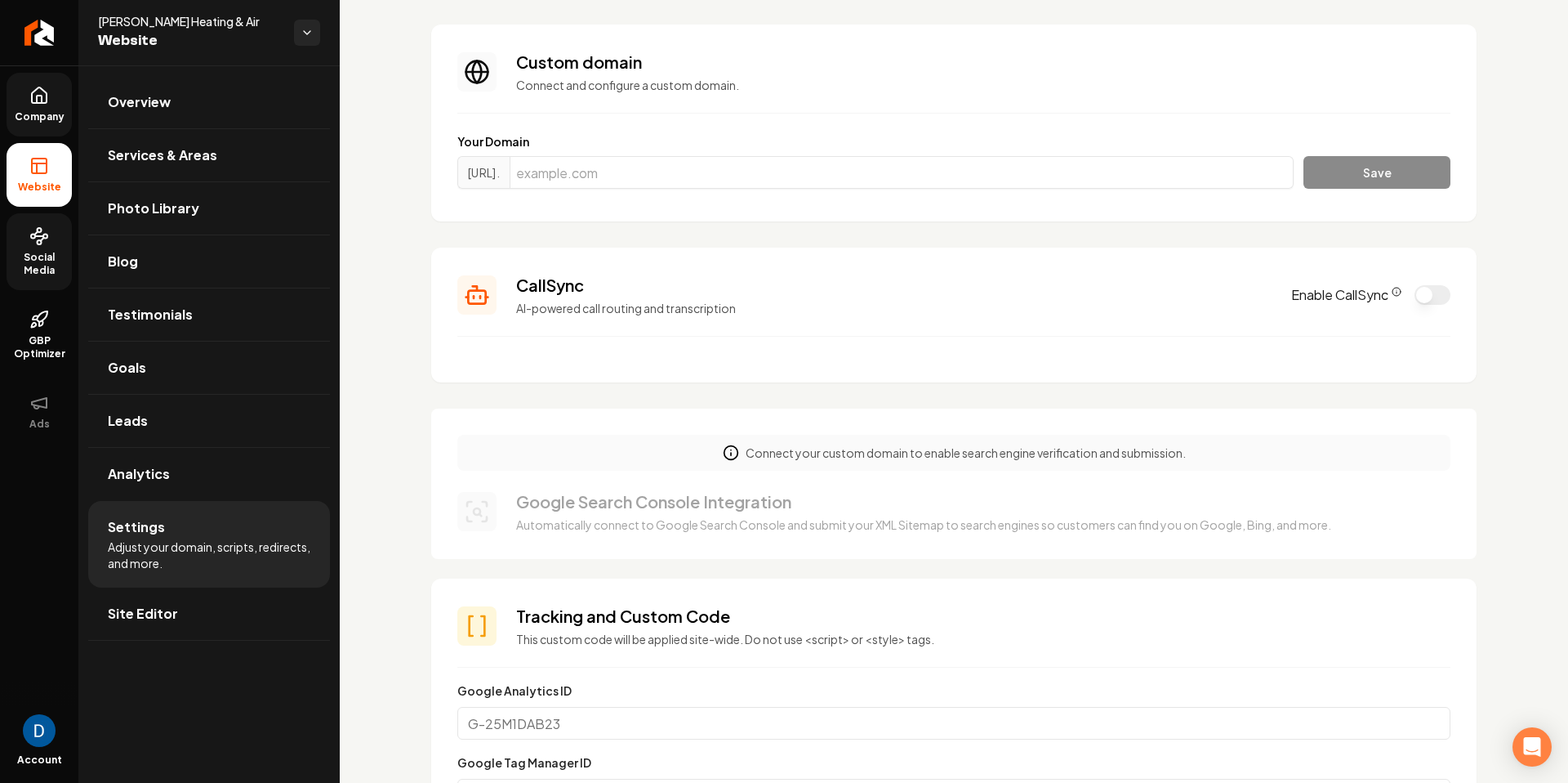
click at [171, 29] on span "Website" at bounding box center [189, 40] width 183 height 22
click at [171, 27] on div "[PERSON_NAME] Heating & Air Website" at bounding box center [195, 32] width 196 height 39
click at [172, 27] on span "[PERSON_NAME] Heating & Air" at bounding box center [189, 21] width 183 height 17
copy span "[PERSON_NAME] Heating & Air"
